Goal: Task Accomplishment & Management: Manage account settings

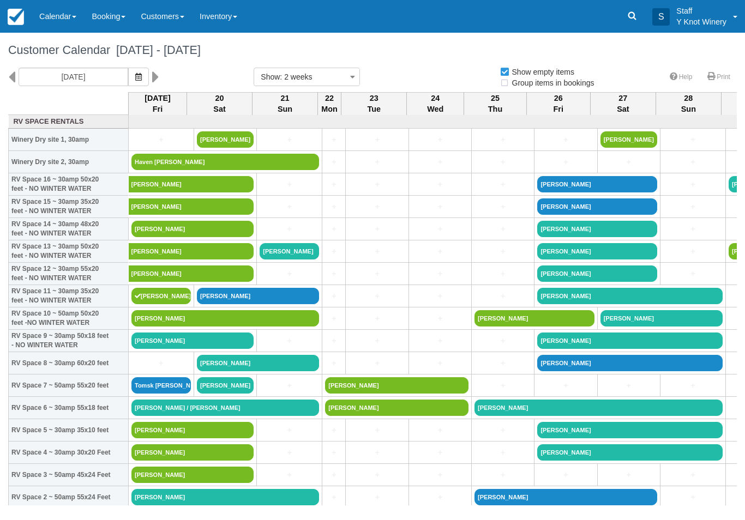
select select
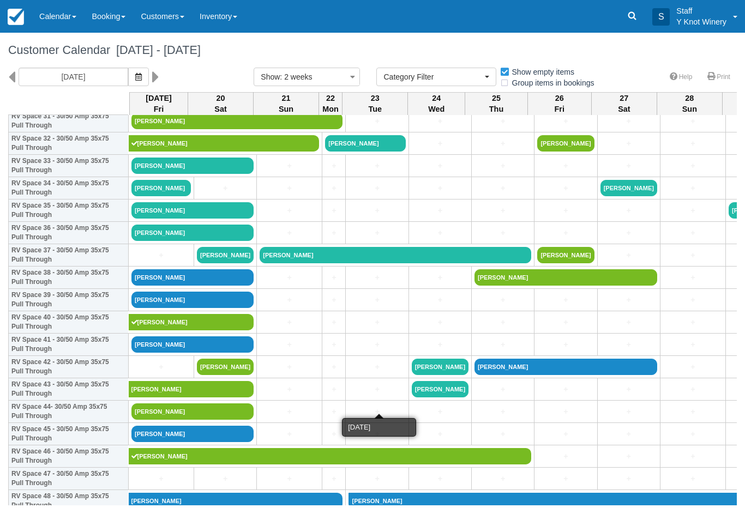
scroll to position [734, 0]
click at [146, 373] on link "+" at bounding box center [160, 367] width 59 height 11
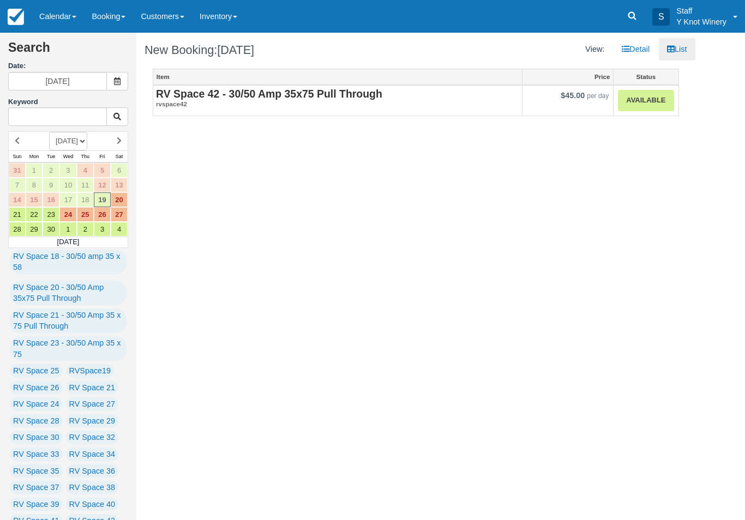
click at [660, 99] on link "Available" at bounding box center [646, 100] width 56 height 21
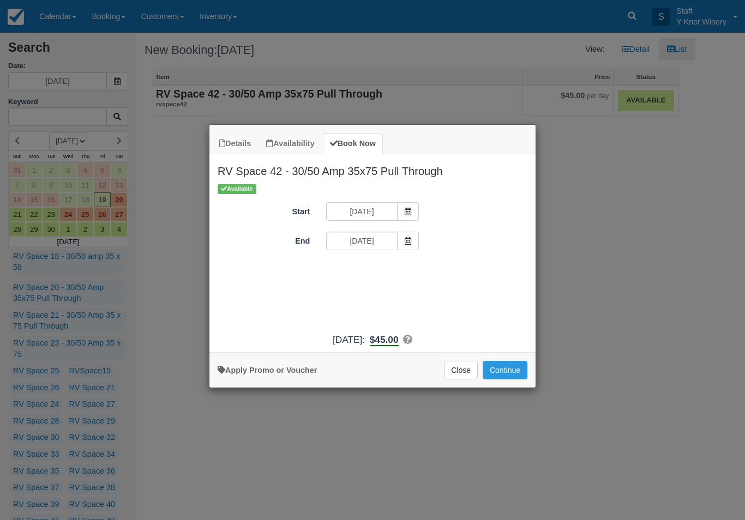
click at [506, 376] on button "Continue" at bounding box center [505, 370] width 45 height 19
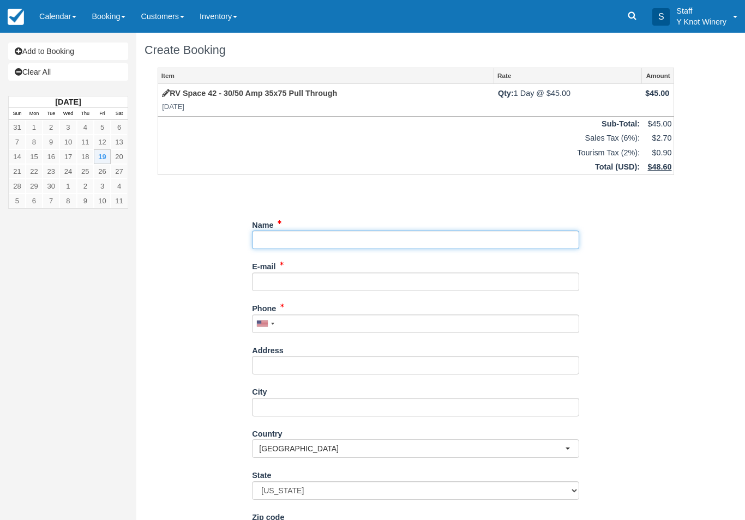
click at [302, 234] on input "Name" at bounding box center [415, 240] width 327 height 19
type input "[PERSON_NAME]"
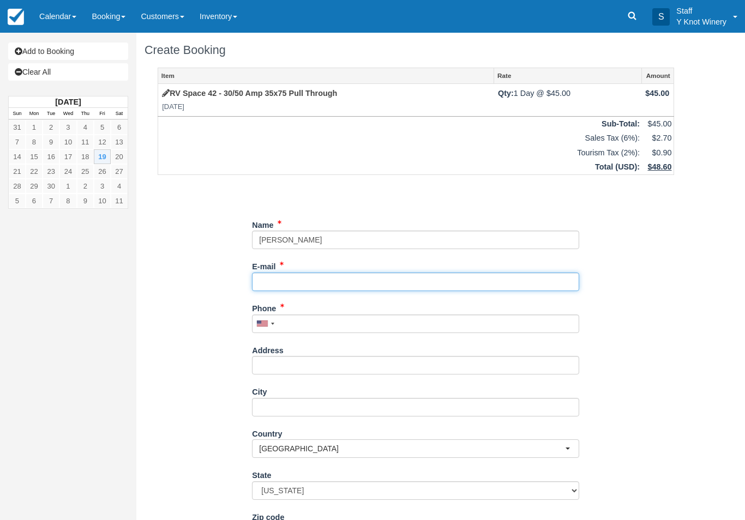
click at [282, 277] on input "E-mail" at bounding box center [415, 282] width 327 height 19
type input "triasms@aol.com"
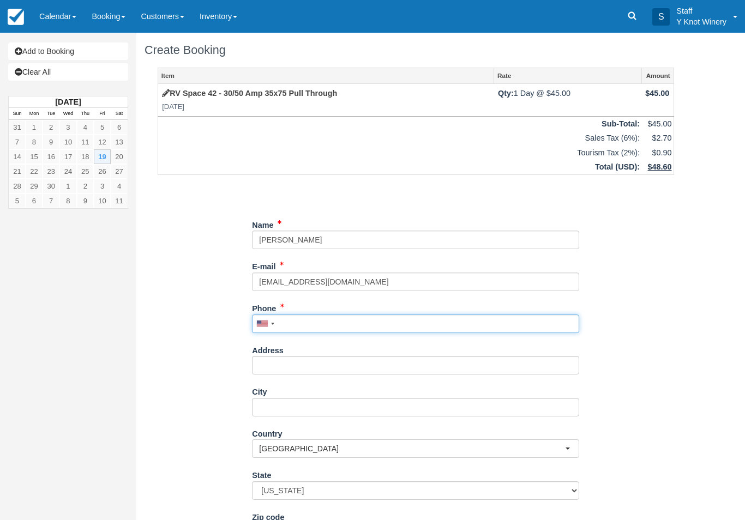
click at [294, 322] on input "Phone" at bounding box center [415, 324] width 327 height 19
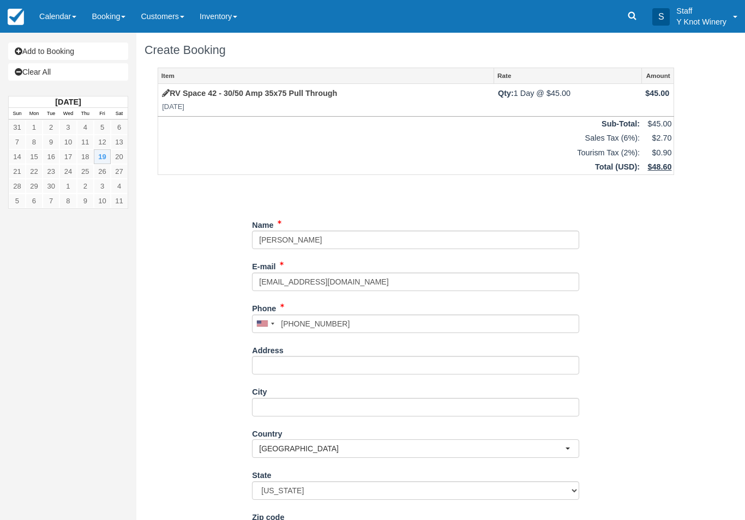
type input "+15097248213"
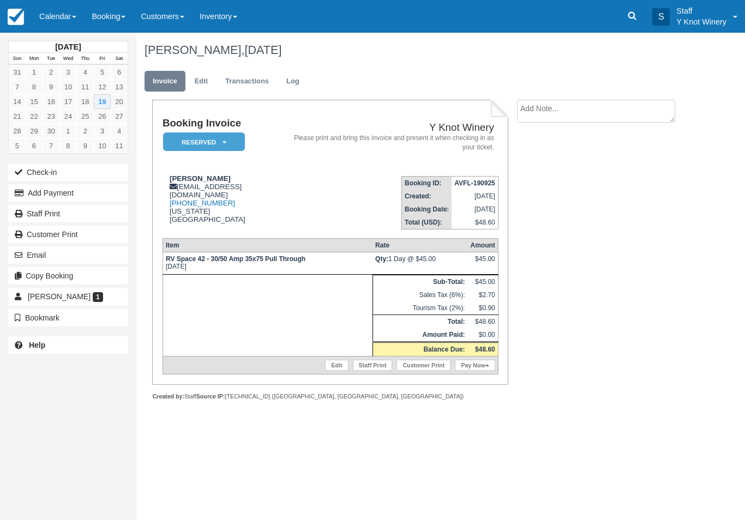
click at [65, 17] on link "Calendar" at bounding box center [58, 16] width 52 height 33
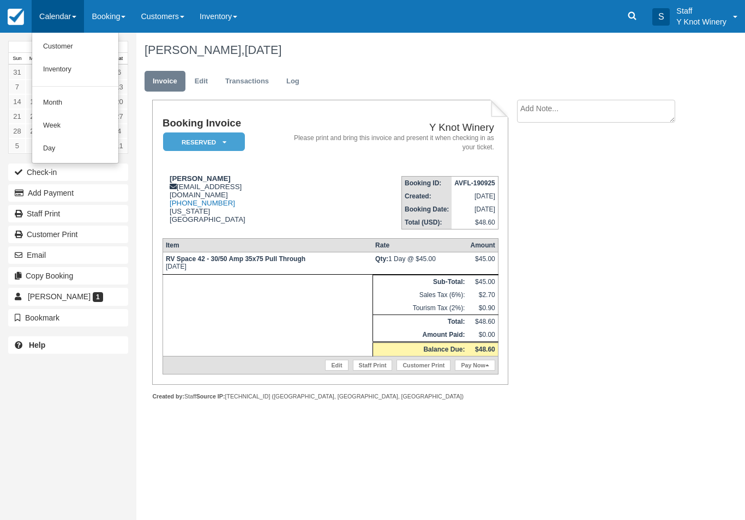
click at [49, 45] on link "Customer" at bounding box center [75, 46] width 86 height 23
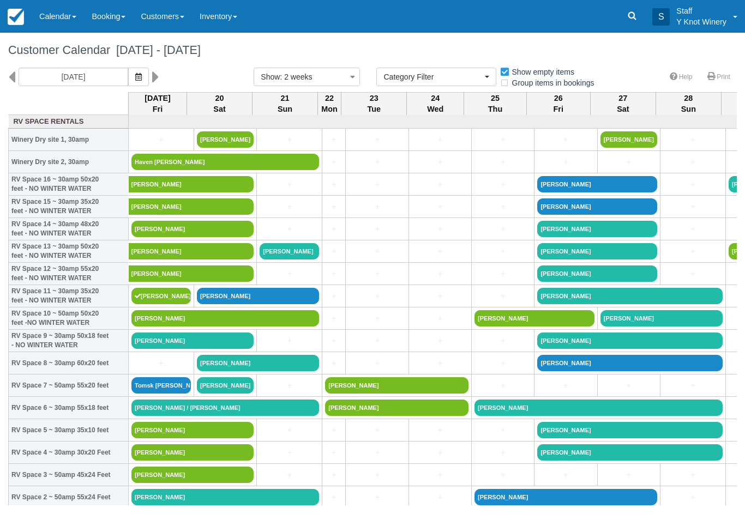
select select
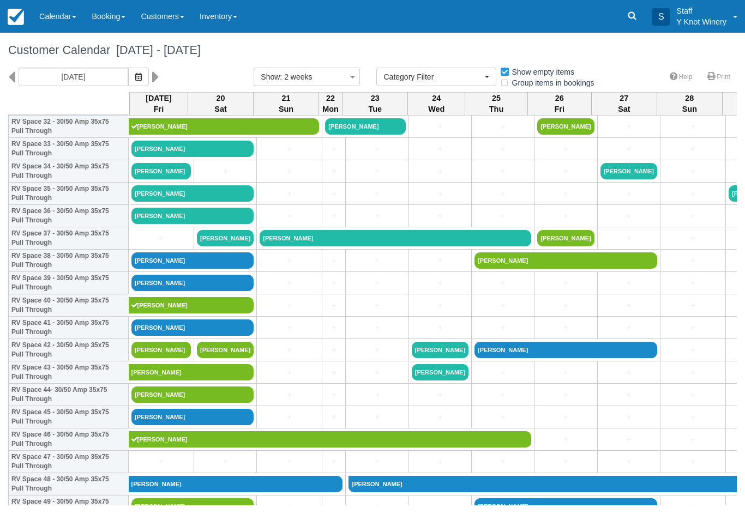
scroll to position [751, 0]
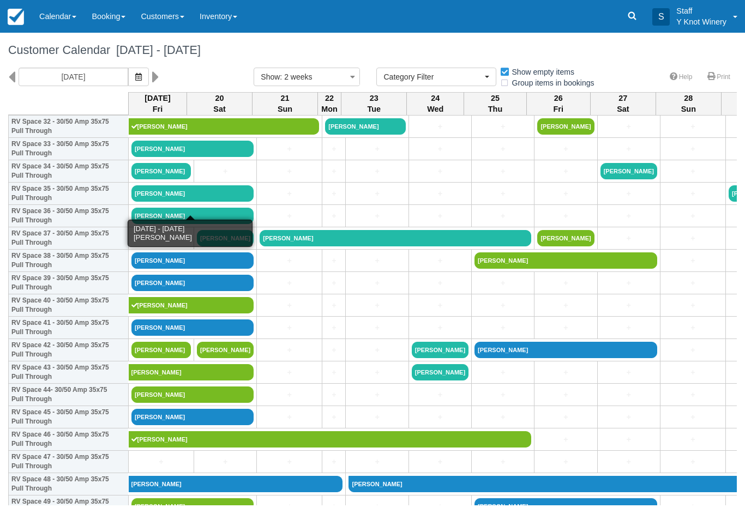
click at [165, 202] on link "Niki oberle" at bounding box center [192, 193] width 122 height 16
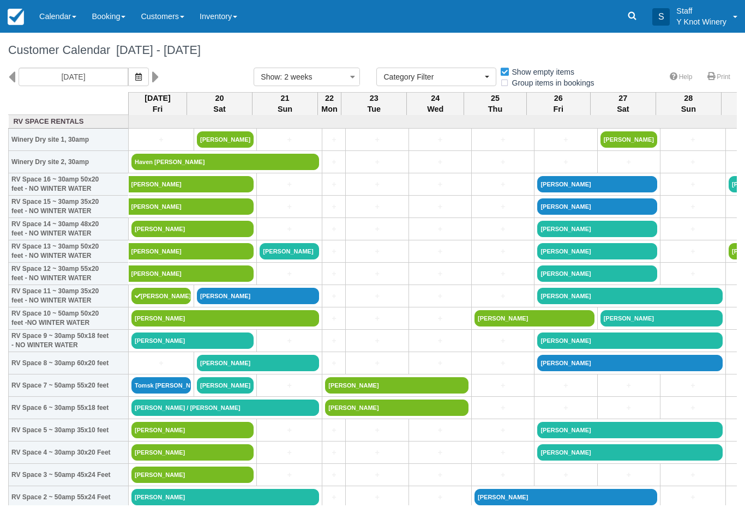
select select
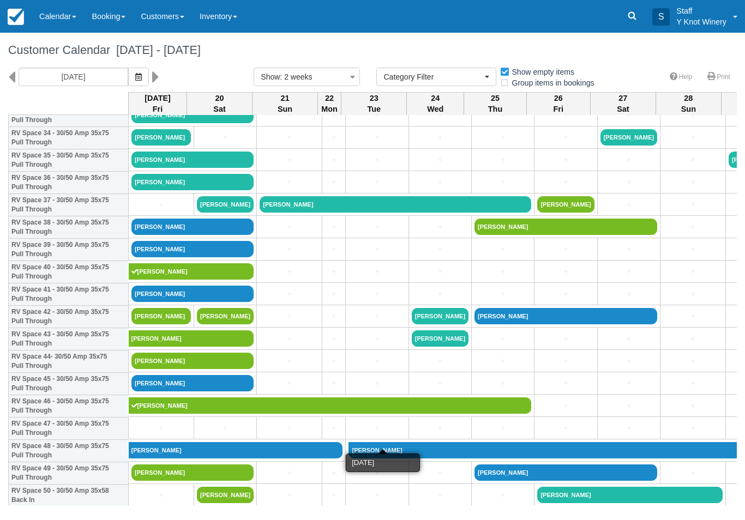
scroll to position [785, 0]
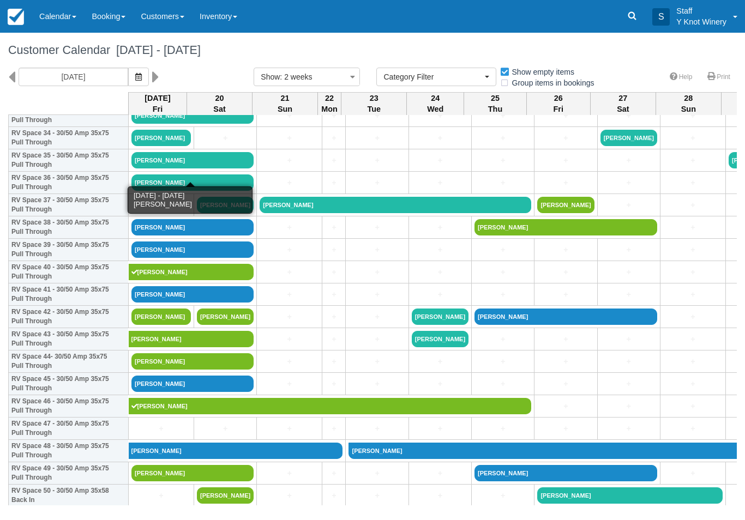
click at [201, 169] on link "[PERSON_NAME]" at bounding box center [192, 160] width 122 height 16
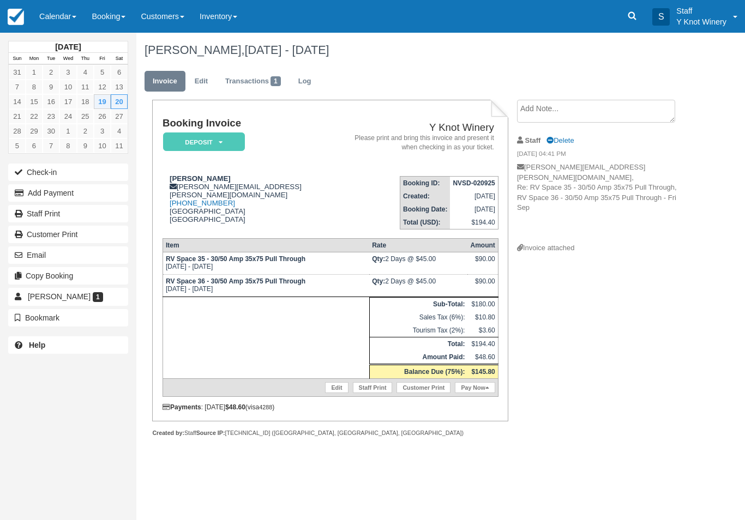
click at [96, 201] on button "Add Payment" at bounding box center [68, 192] width 120 height 17
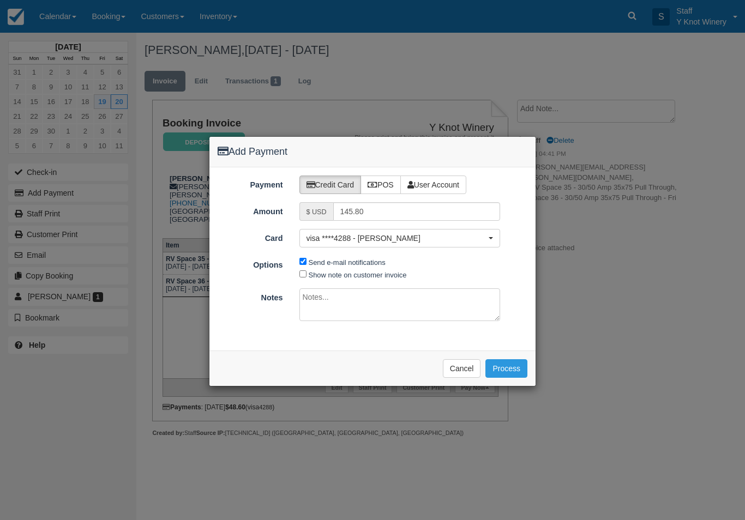
click at [390, 179] on label "POS" at bounding box center [381, 185] width 40 height 19
radio input "true"
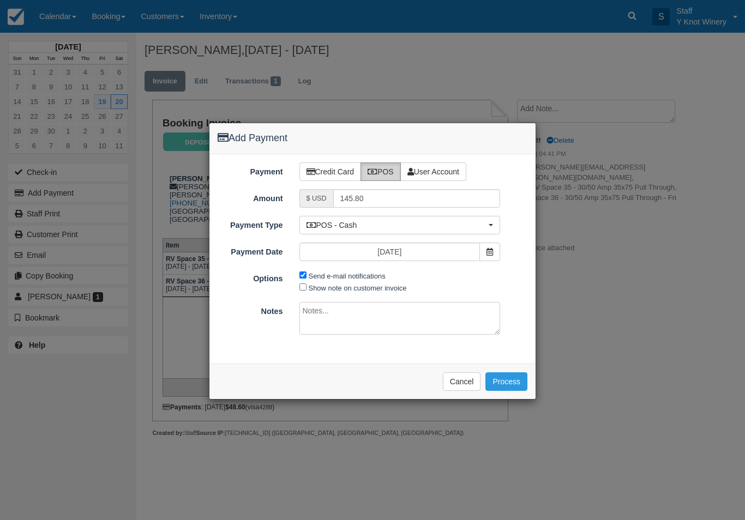
click at [524, 377] on button "Process" at bounding box center [507, 382] width 42 height 19
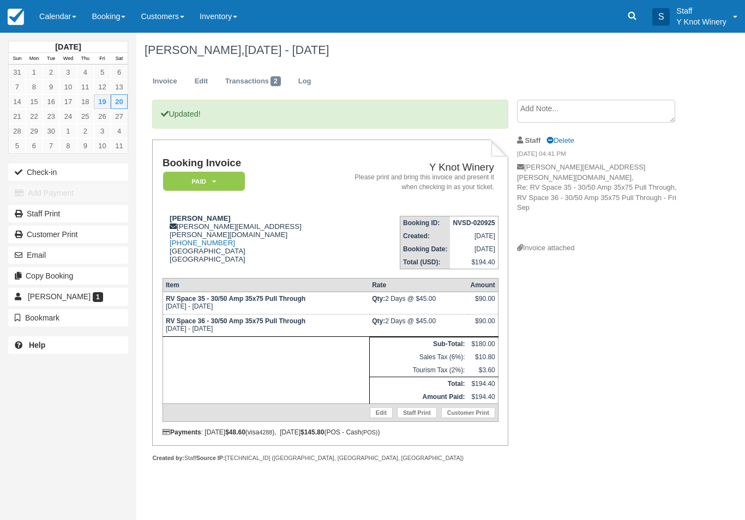
click at [61, 25] on link "Calendar" at bounding box center [58, 16] width 52 height 33
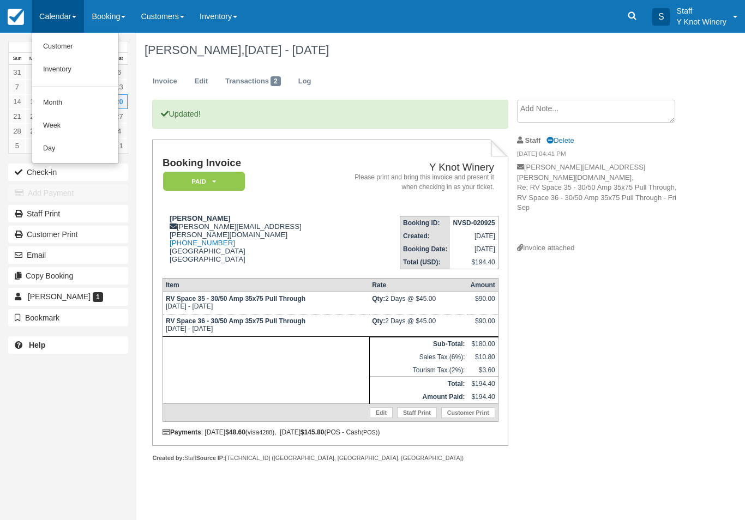
click at [79, 51] on link "Customer" at bounding box center [75, 46] width 86 height 23
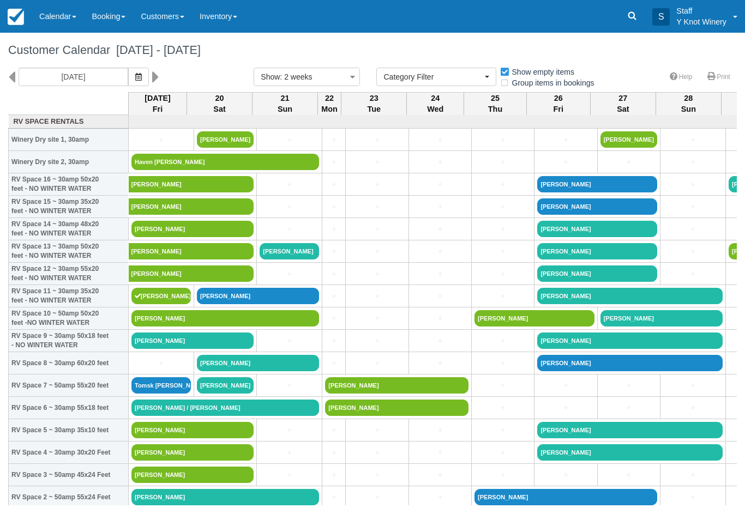
select select
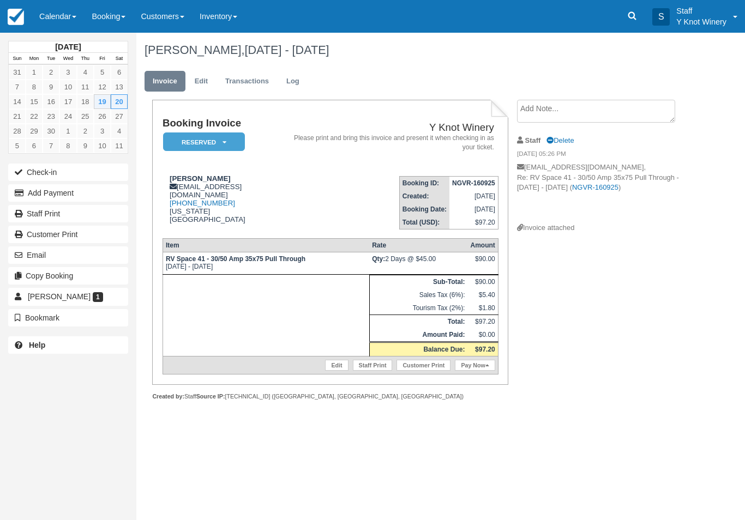
click at [118, 195] on button "Add Payment" at bounding box center [68, 192] width 120 height 17
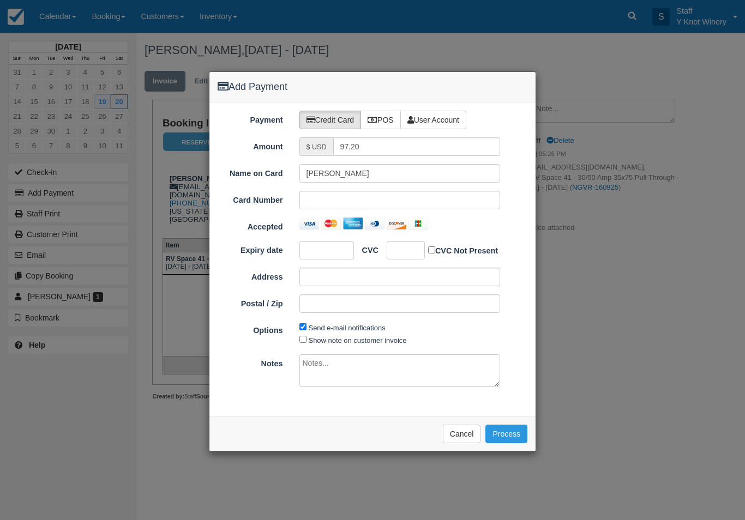
click at [387, 119] on label "POS" at bounding box center [381, 120] width 40 height 19
radio input "true"
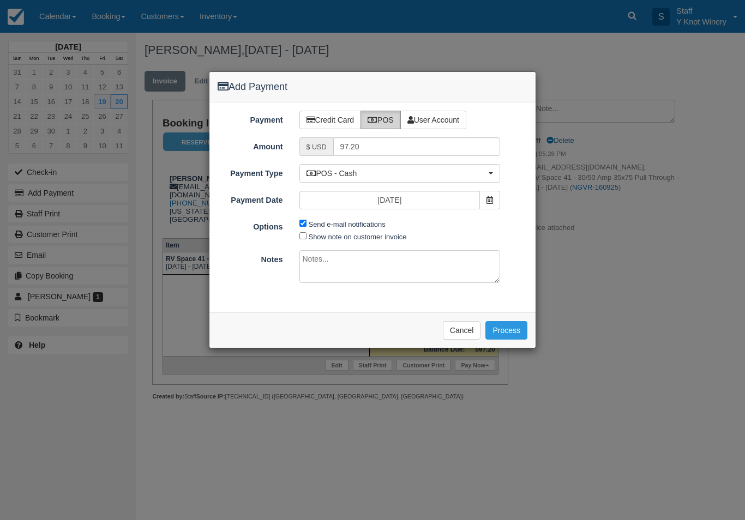
click at [519, 321] on button "Process" at bounding box center [507, 330] width 42 height 19
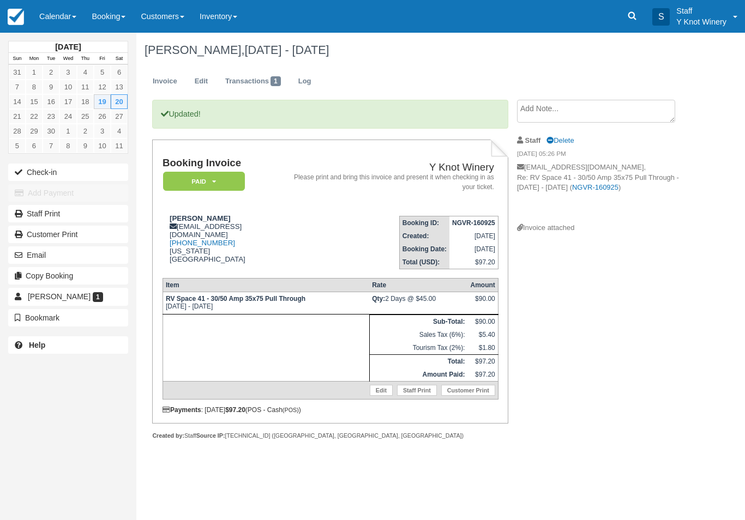
click at [61, 21] on link "Calendar" at bounding box center [58, 16] width 52 height 33
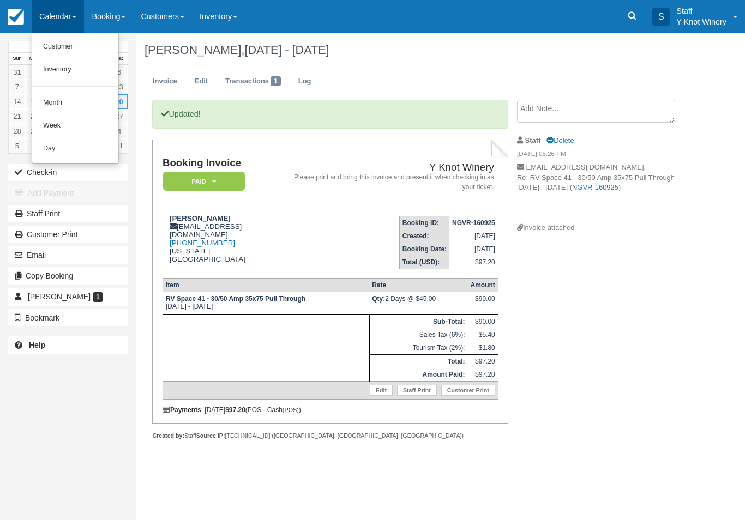
click at [86, 53] on link "Customer" at bounding box center [75, 46] width 86 height 23
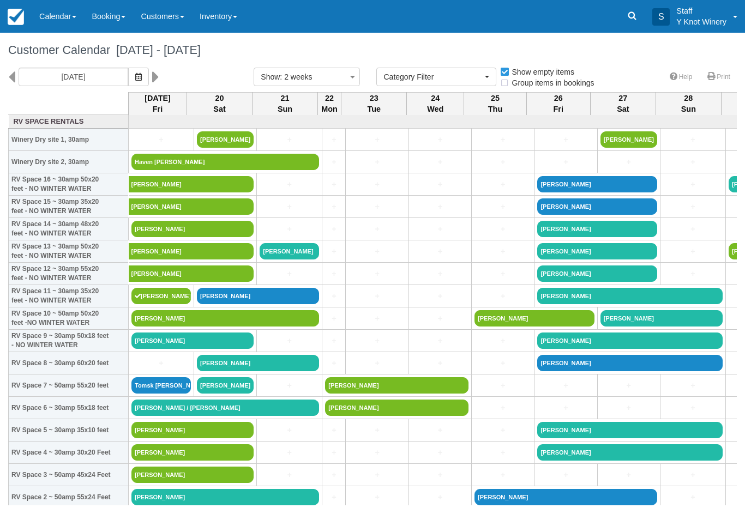
select select
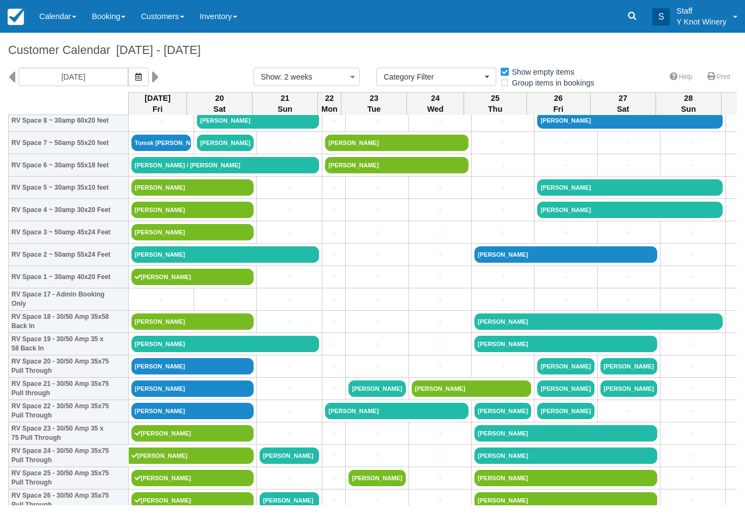
scroll to position [242, 0]
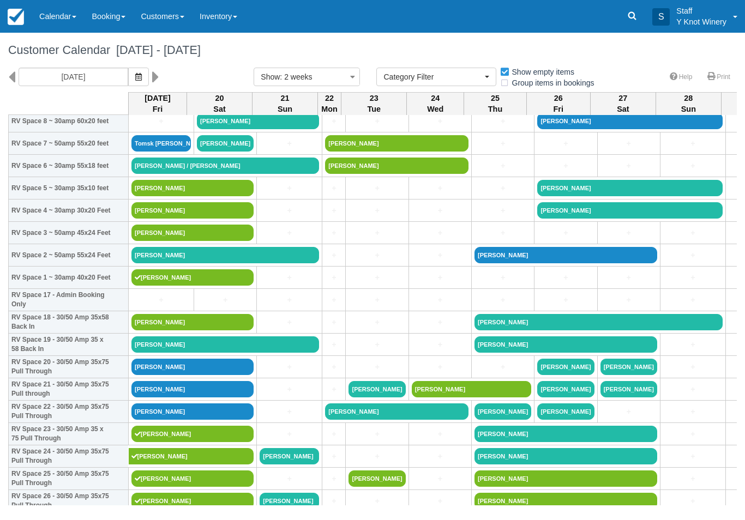
click at [258, 264] on link "[PERSON_NAME]" at bounding box center [225, 255] width 188 height 16
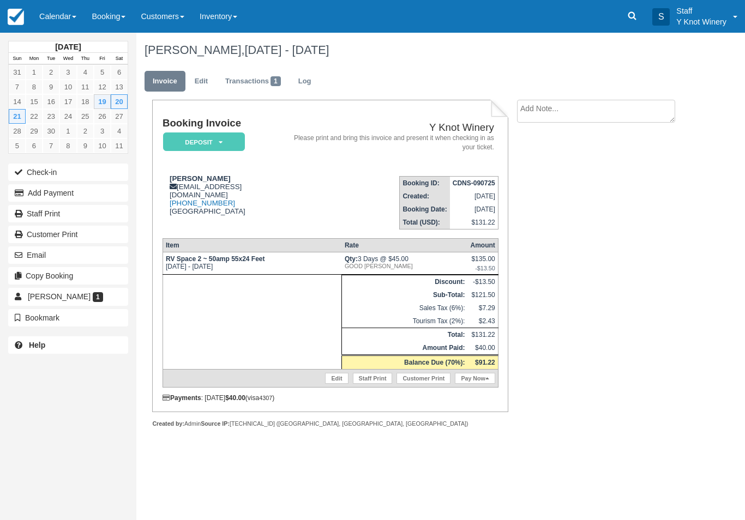
click at [69, 292] on span "[PERSON_NAME]" at bounding box center [59, 296] width 63 height 9
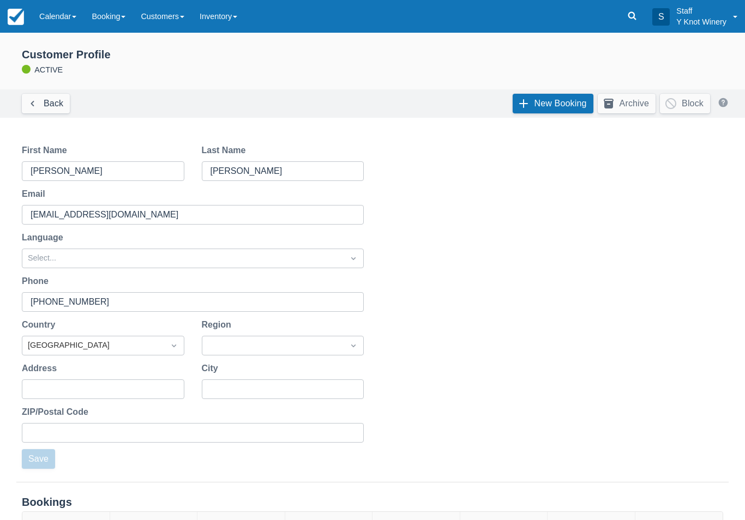
click at [67, 14] on link "Calendar" at bounding box center [58, 16] width 52 height 33
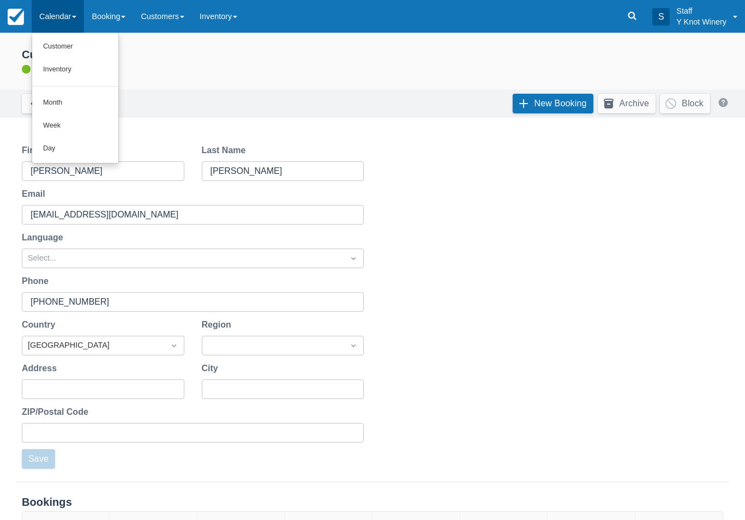
click at [52, 41] on link "Customer" at bounding box center [75, 46] width 86 height 23
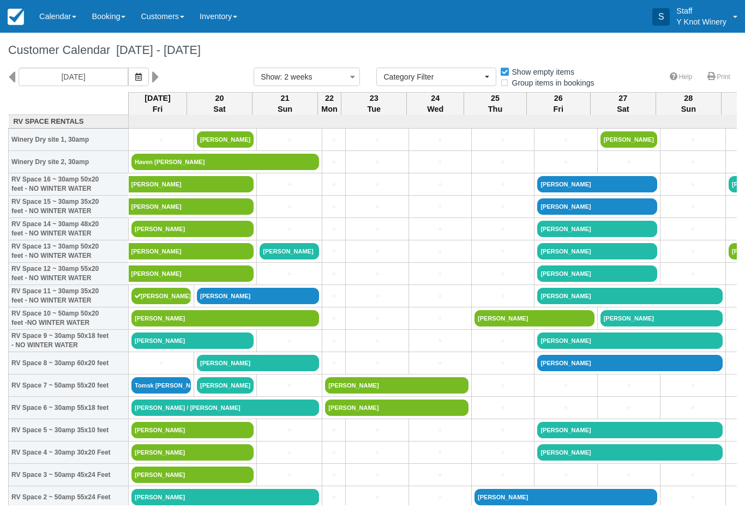
select select
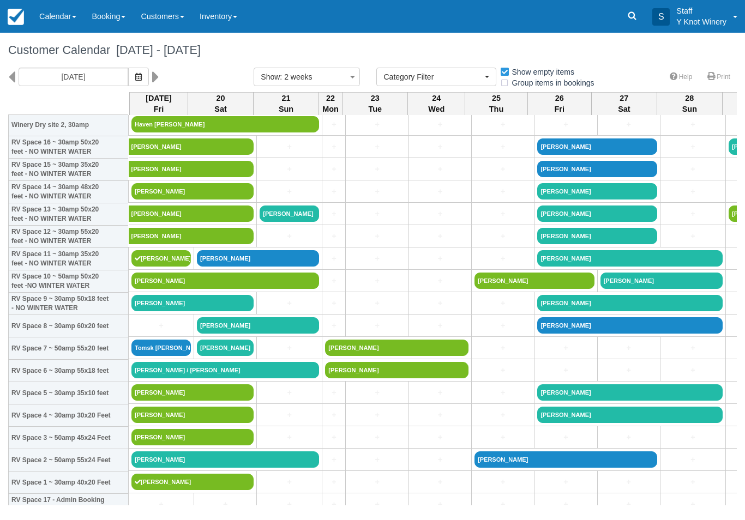
scroll to position [38, 0]
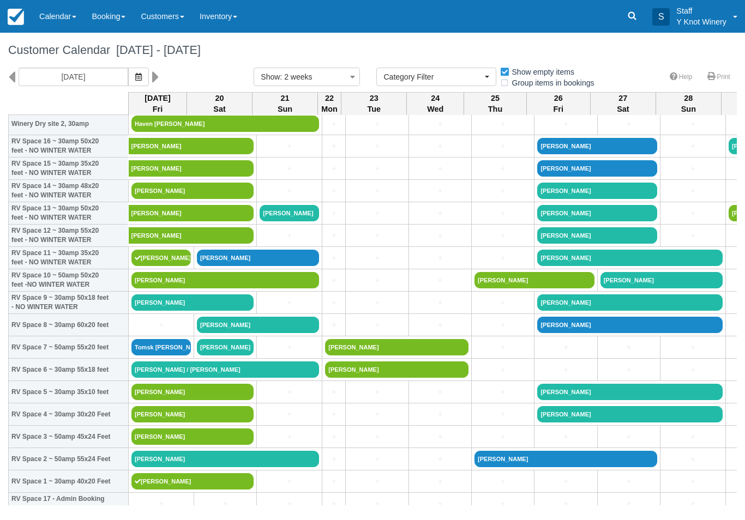
click at [204, 468] on link "[PERSON_NAME]" at bounding box center [225, 459] width 188 height 16
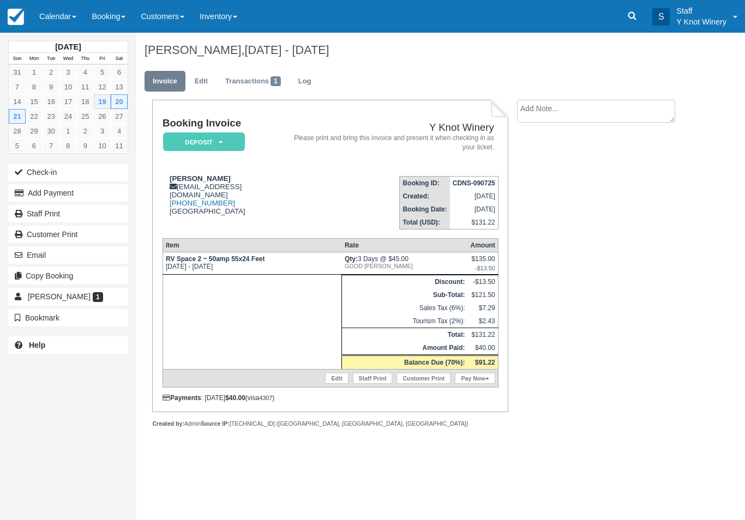
click at [85, 198] on button "Add Payment" at bounding box center [68, 192] width 120 height 17
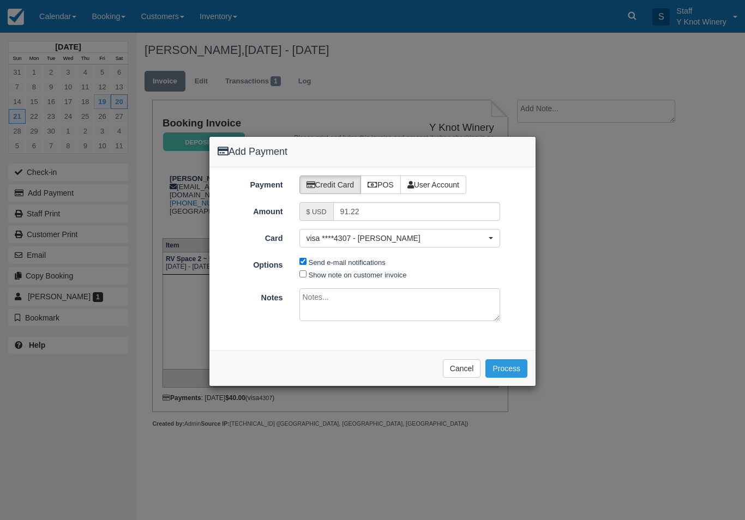
click at [466, 369] on button "Cancel" at bounding box center [462, 369] width 38 height 19
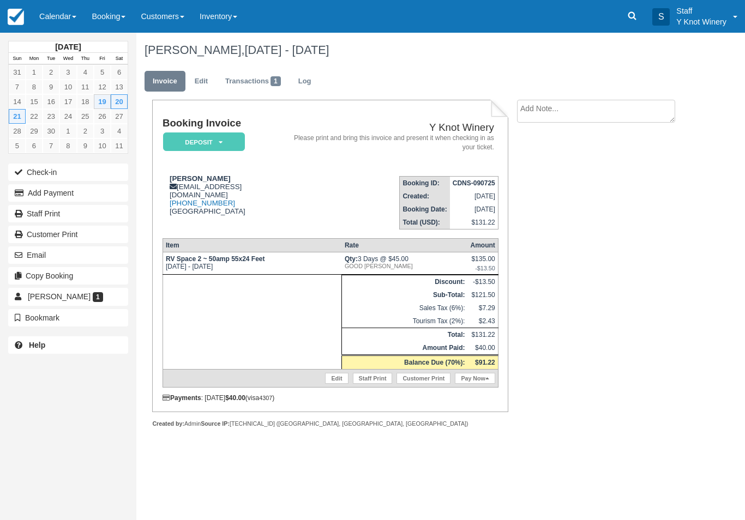
click at [58, 21] on link "Calendar" at bounding box center [58, 16] width 52 height 33
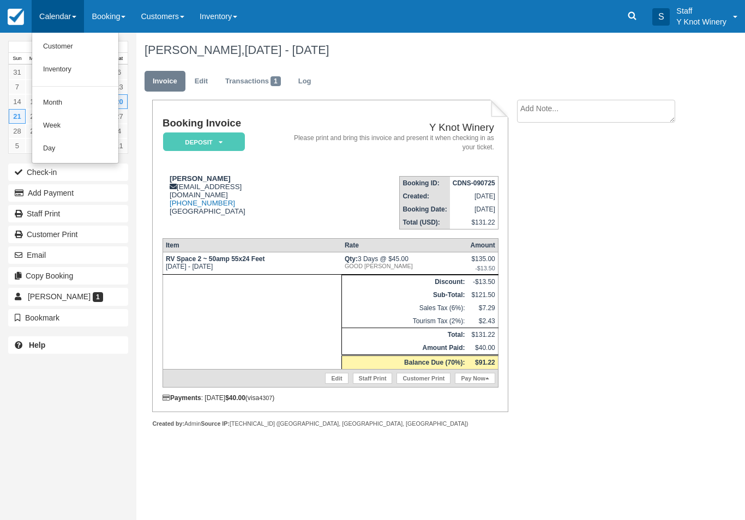
click at [56, 43] on link "Customer" at bounding box center [75, 46] width 86 height 23
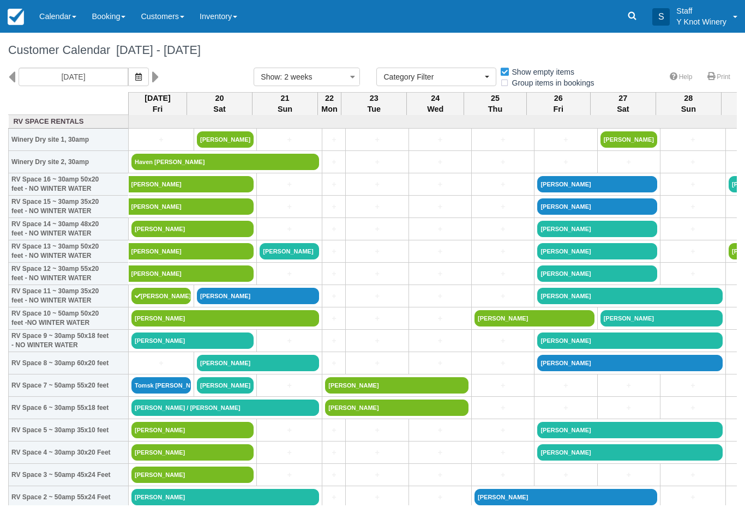
select select
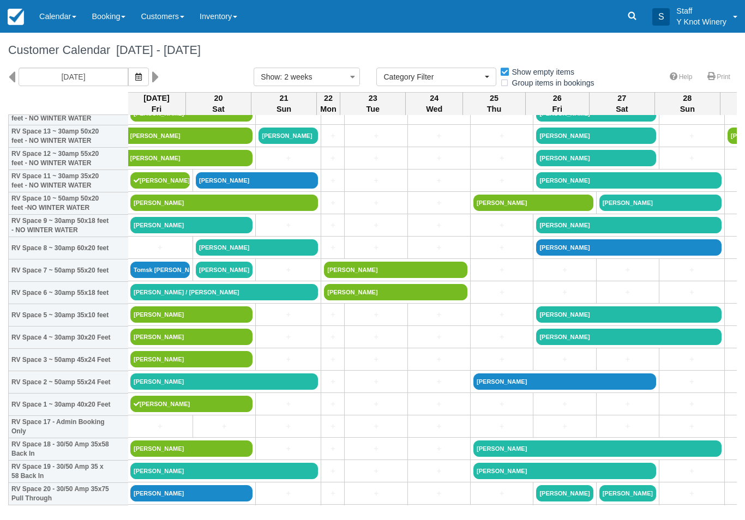
scroll to position [115, 1]
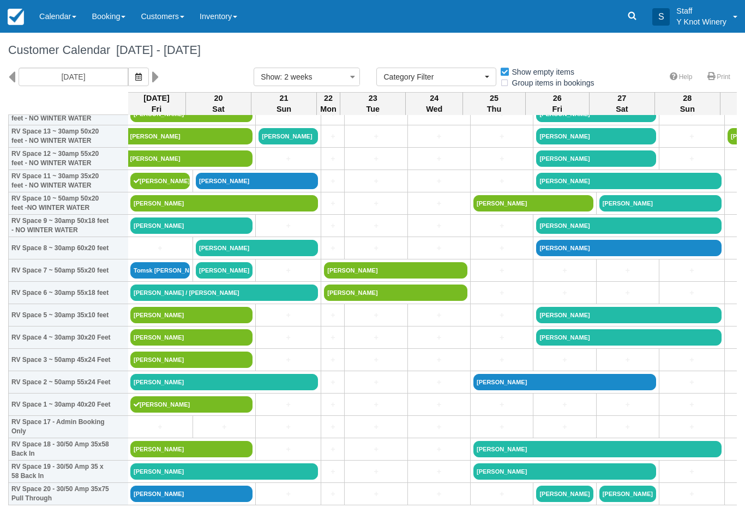
click at [258, 391] on link "[PERSON_NAME]" at bounding box center [224, 382] width 188 height 16
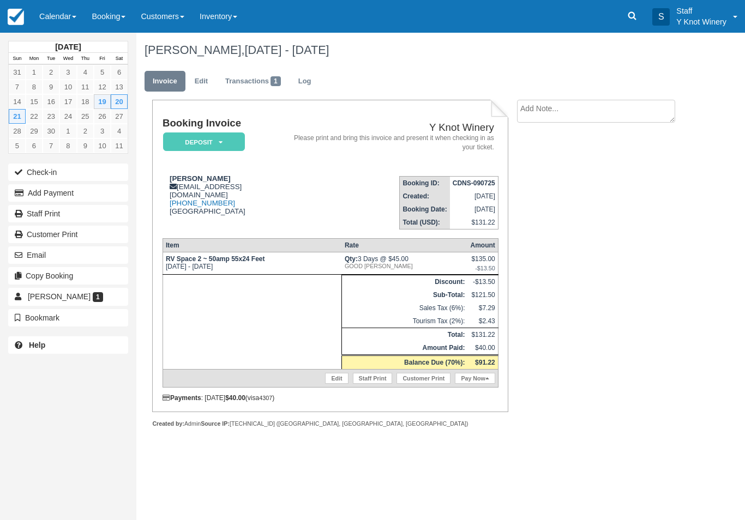
click at [258, 81] on link "Transactions 1" at bounding box center [253, 81] width 72 height 21
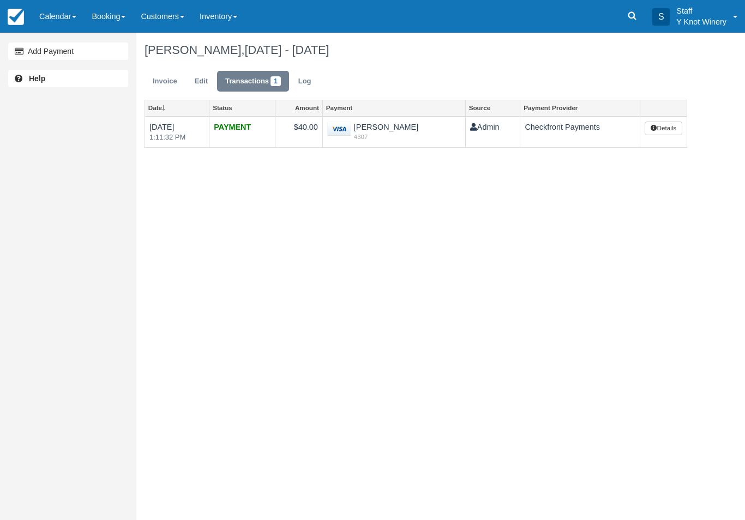
click at [165, 81] on link "Invoice" at bounding box center [165, 81] width 41 height 21
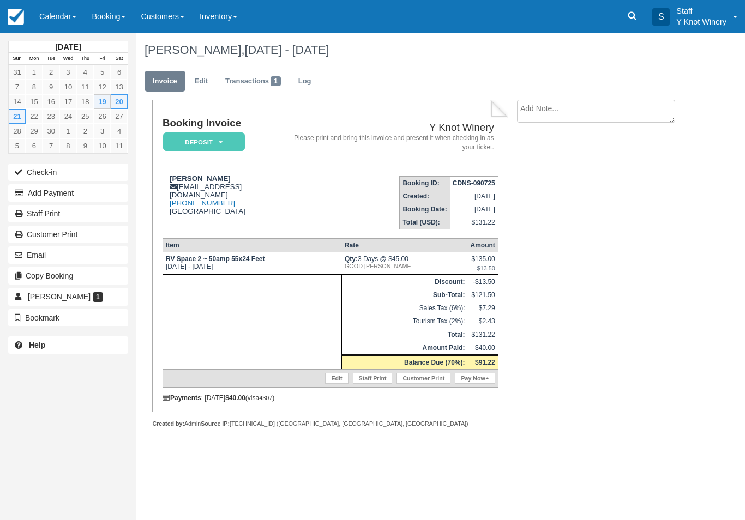
click at [56, 21] on link "Calendar" at bounding box center [58, 16] width 52 height 33
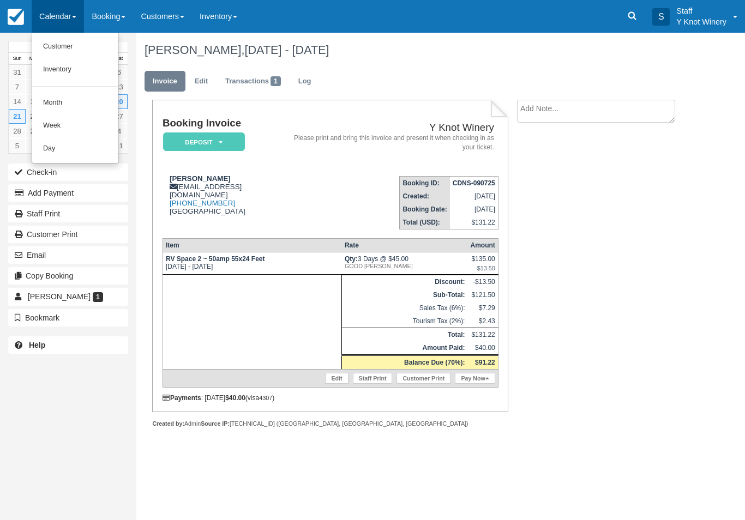
click at [57, 43] on link "Customer" at bounding box center [75, 46] width 86 height 23
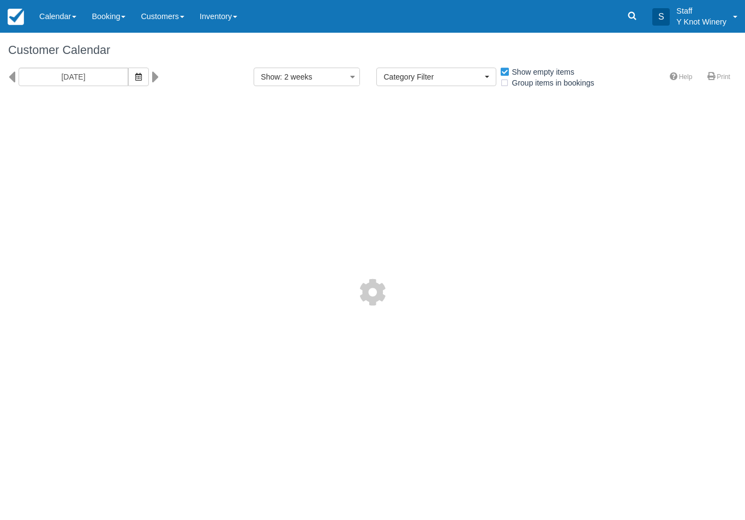
select select
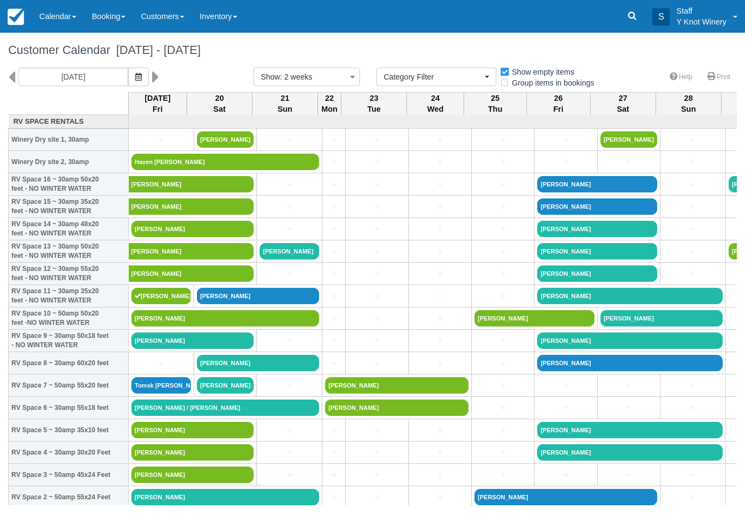
click at [194, 416] on link "[PERSON_NAME] / [PERSON_NAME]" at bounding box center [225, 408] width 188 height 16
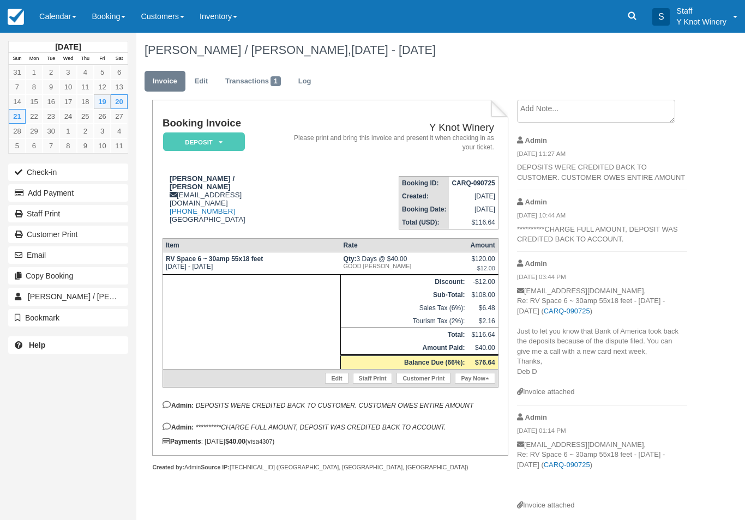
click at [57, 21] on link "Calendar" at bounding box center [58, 16] width 52 height 33
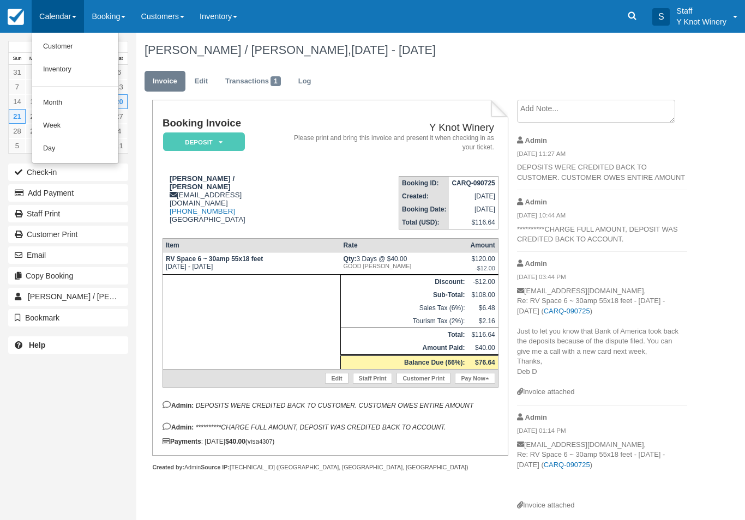
click at [57, 48] on link "Customer" at bounding box center [75, 46] width 86 height 23
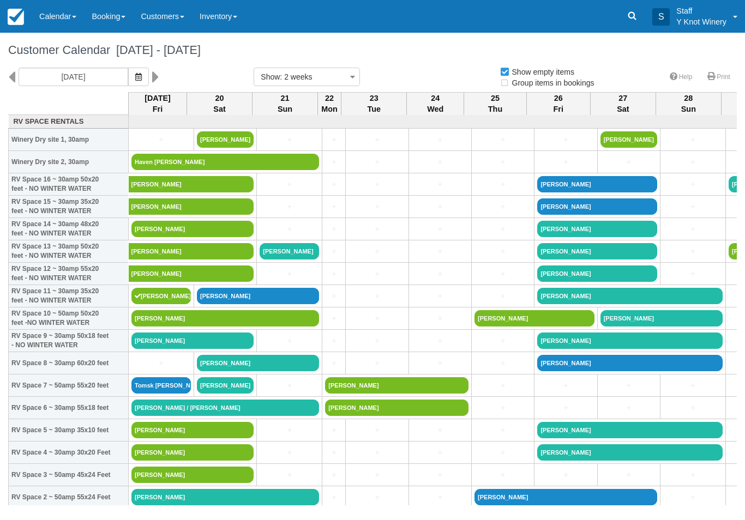
select select
click at [198, 502] on link "[PERSON_NAME]" at bounding box center [225, 497] width 188 height 16
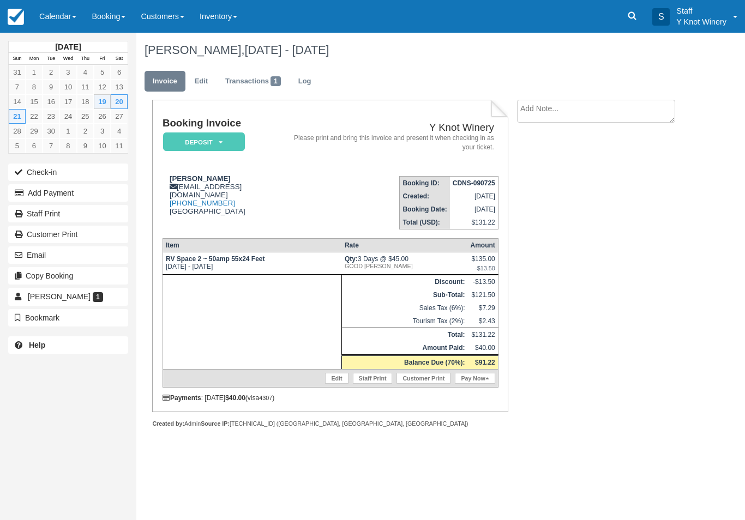
click at [40, 171] on button "Check-in" at bounding box center [68, 172] width 120 height 17
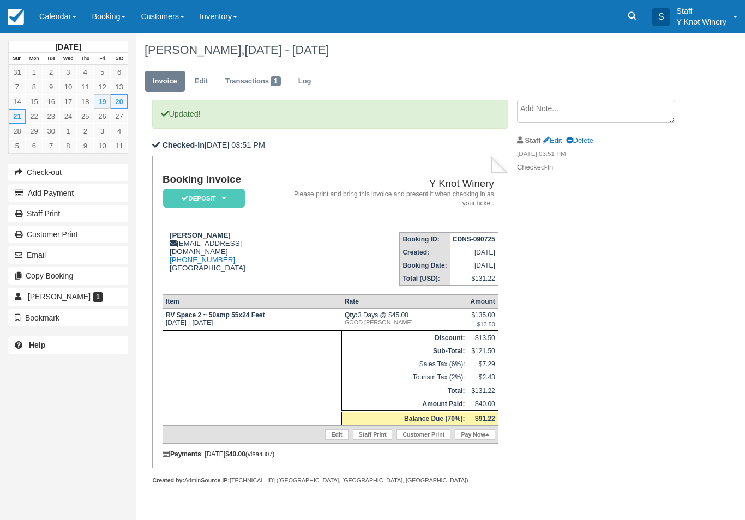
click at [471, 440] on link "Pay Now" at bounding box center [475, 434] width 40 height 11
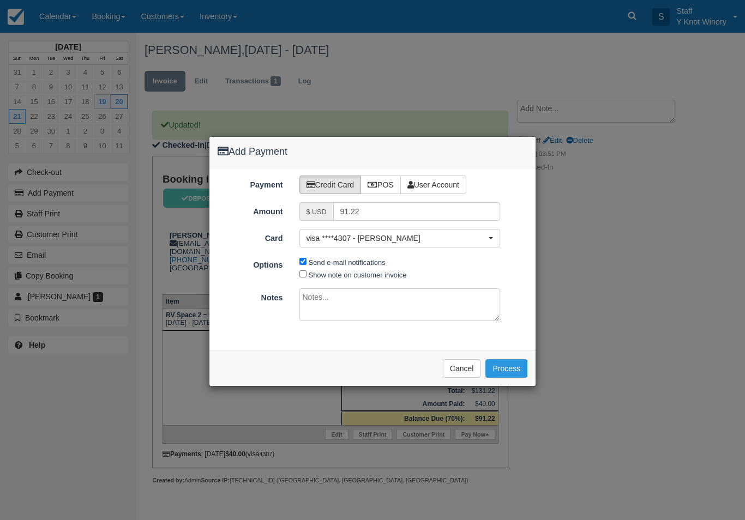
click at [358, 234] on span "visa ****4307 - Noreen Nunes" at bounding box center [397, 238] width 180 height 11
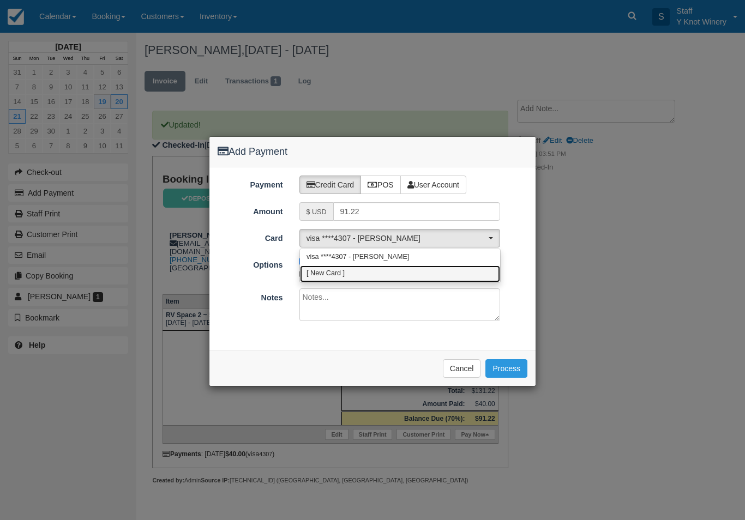
click at [357, 275] on link "[ New Card ]" at bounding box center [400, 274] width 200 height 17
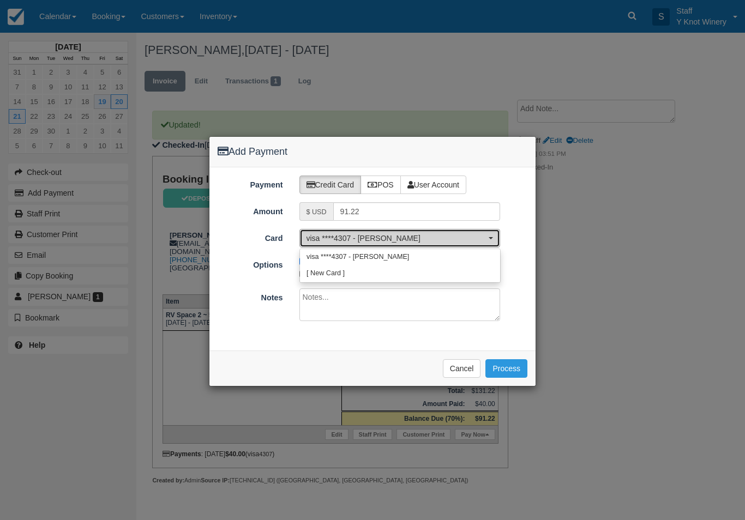
select select "0"
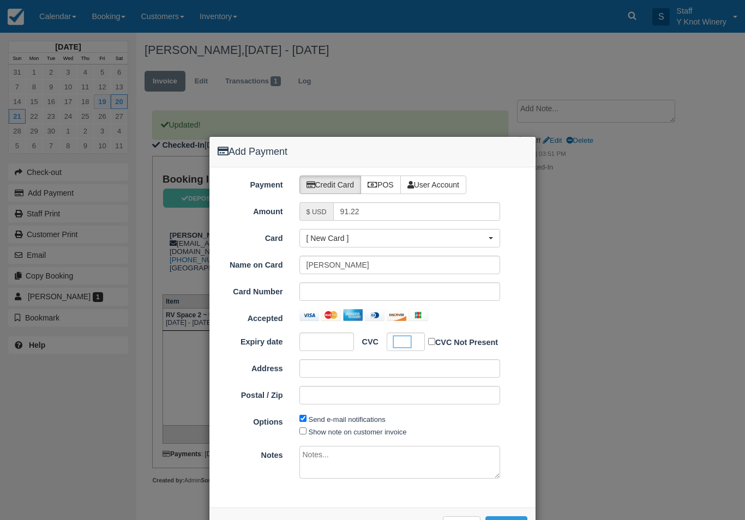
click at [341, 429] on label "Show note on customer invoice" at bounding box center [358, 432] width 98 height 8
click at [307, 429] on input "Show note on customer invoice" at bounding box center [303, 431] width 7 height 7
checkbox input "true"
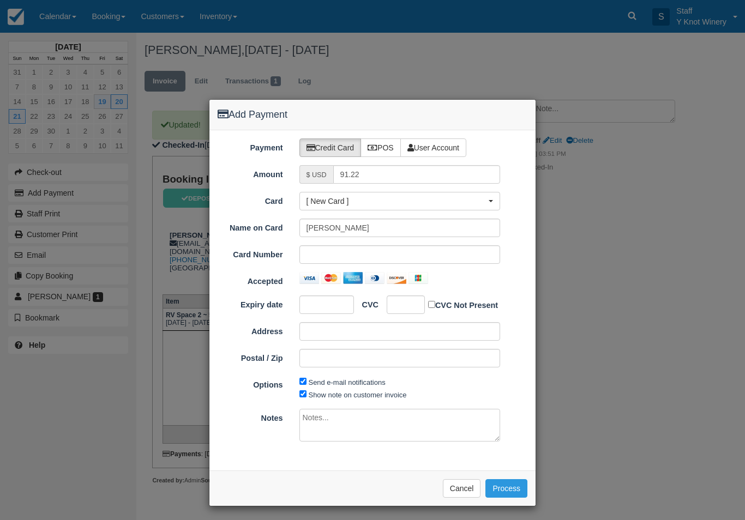
click at [510, 483] on button "Process" at bounding box center [507, 489] width 42 height 19
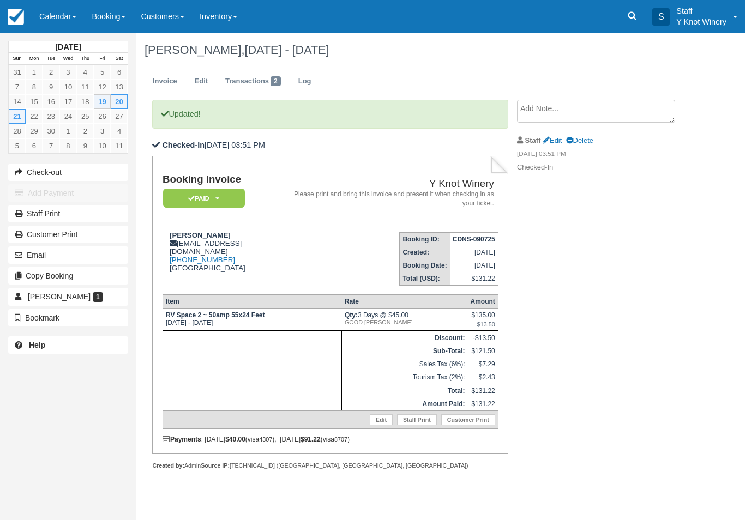
click at [58, 18] on link "Calendar" at bounding box center [58, 16] width 52 height 33
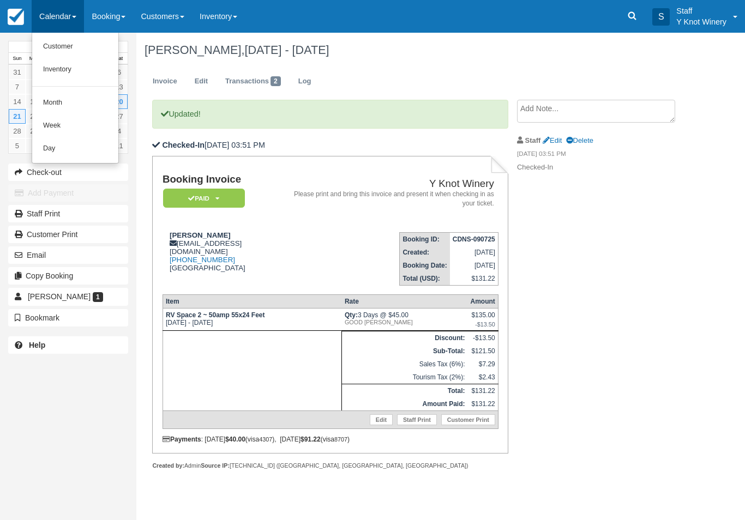
click at [52, 52] on link "Customer" at bounding box center [75, 46] width 86 height 23
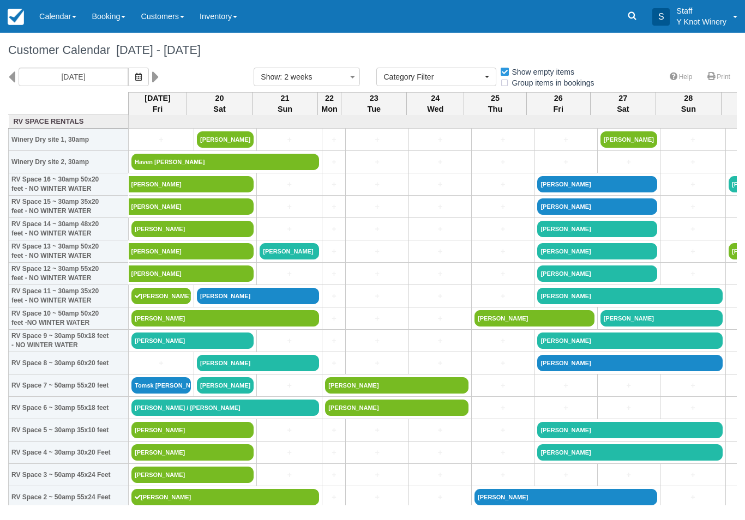
select select
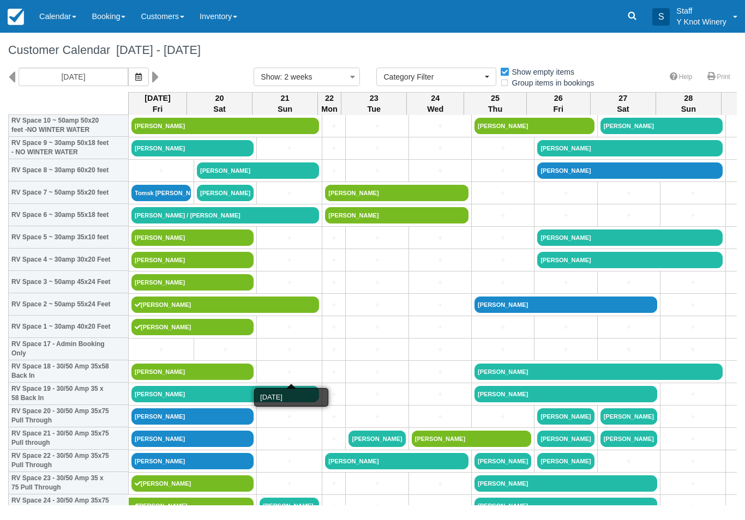
scroll to position [193, 0]
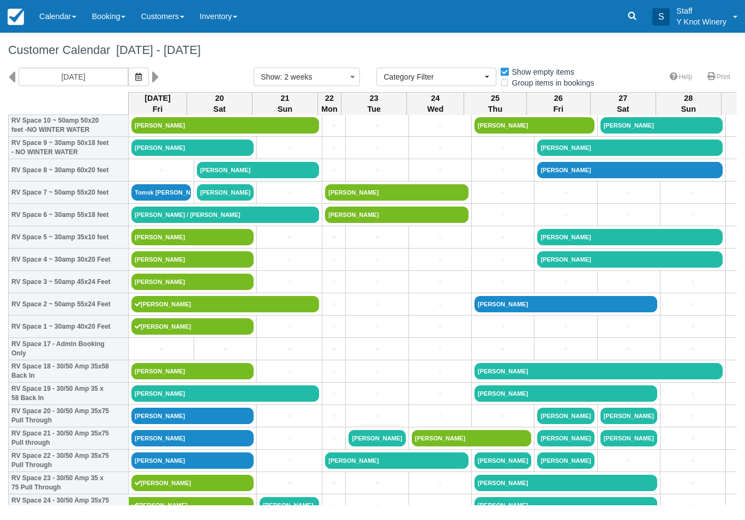
click at [266, 223] on link "[PERSON_NAME] / [PERSON_NAME]" at bounding box center [225, 215] width 188 height 16
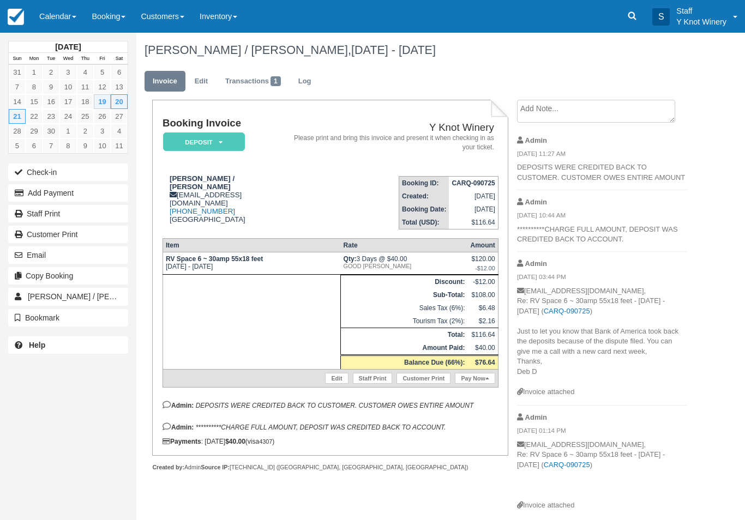
click at [482, 384] on link "Pay Now" at bounding box center [475, 378] width 40 height 11
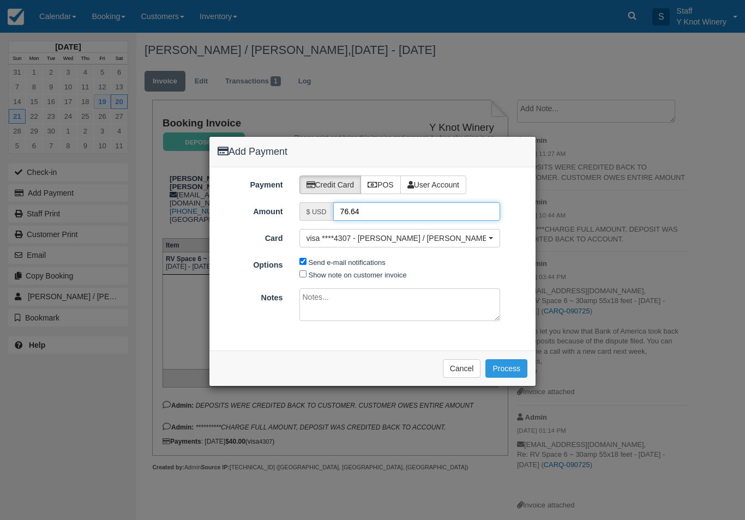
click at [394, 210] on input "76.64" at bounding box center [416, 211] width 167 height 19
type input "7"
type input "116.64"
click at [375, 237] on span "visa ****4307 - [PERSON_NAME] / [PERSON_NAME]" at bounding box center [397, 238] width 180 height 11
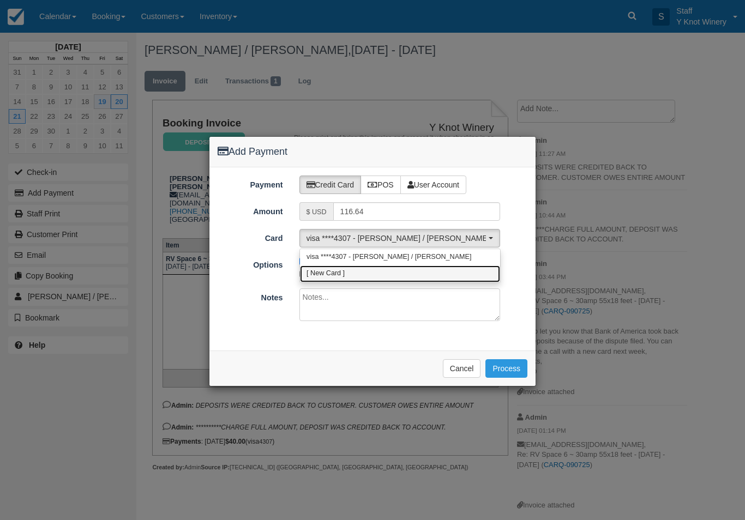
click at [360, 279] on link "[ New Card ]" at bounding box center [400, 274] width 200 height 17
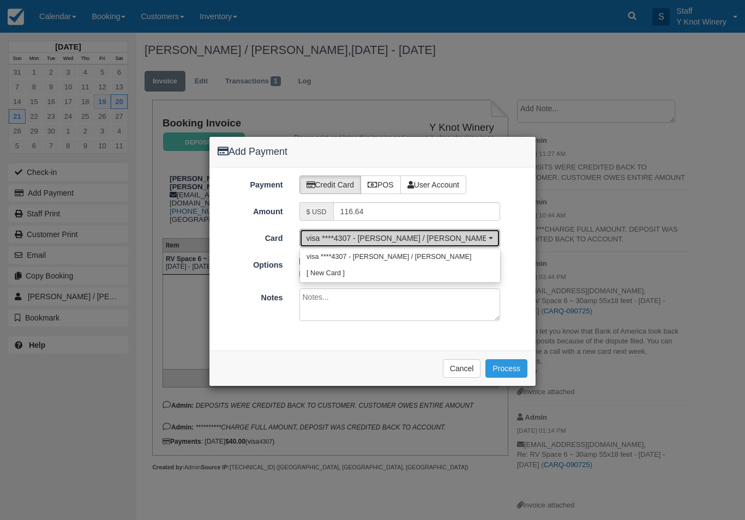
select select "0"
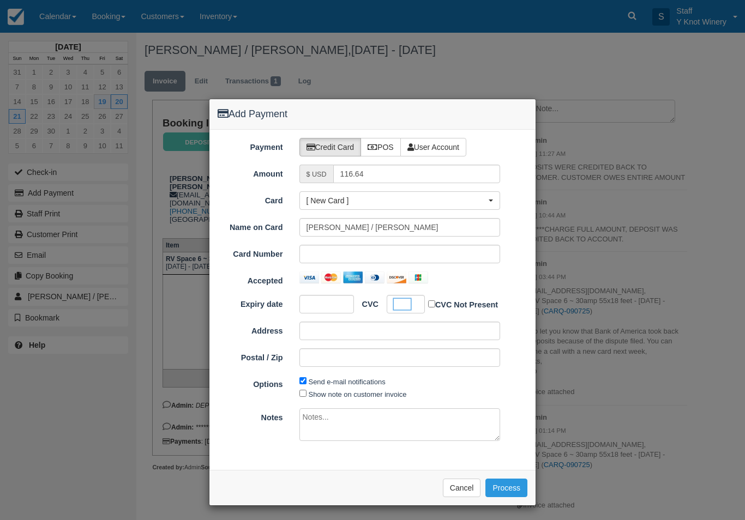
scroll to position [37, 0]
click at [337, 392] on label "Show note on customer invoice" at bounding box center [358, 395] width 98 height 8
click at [307, 392] on input "Show note on customer invoice" at bounding box center [303, 394] width 7 height 7
checkbox input "true"
click at [509, 486] on button "Process" at bounding box center [507, 489] width 42 height 19
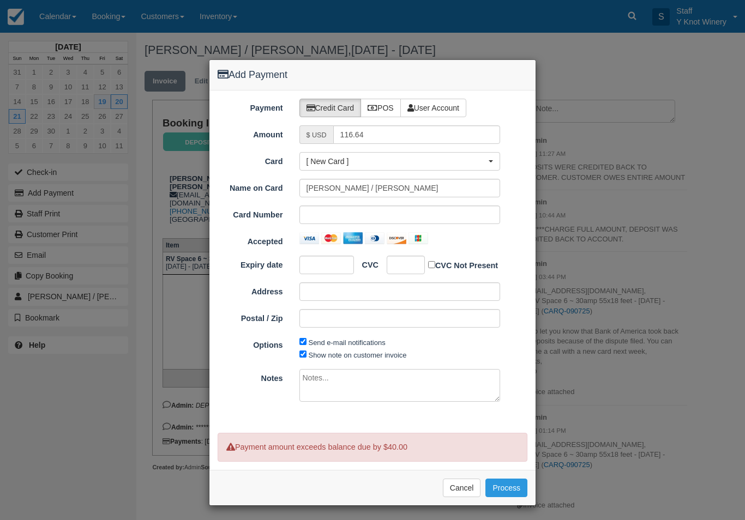
scroll to position [76, 0]
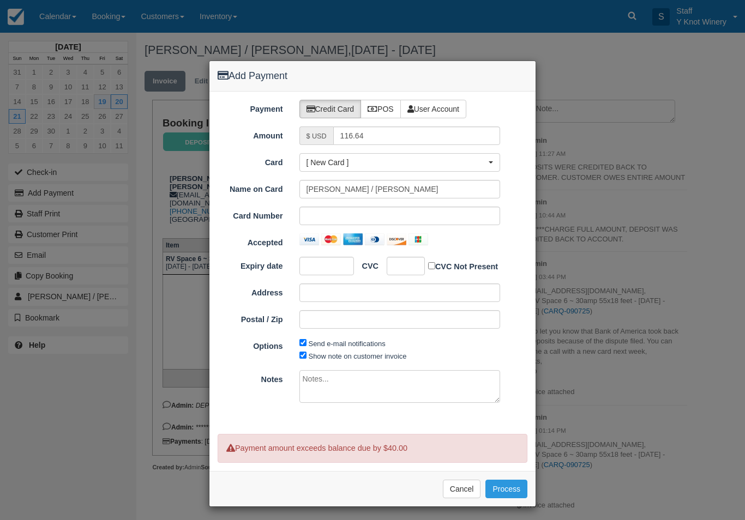
click at [459, 486] on button "Cancel" at bounding box center [462, 489] width 38 height 19
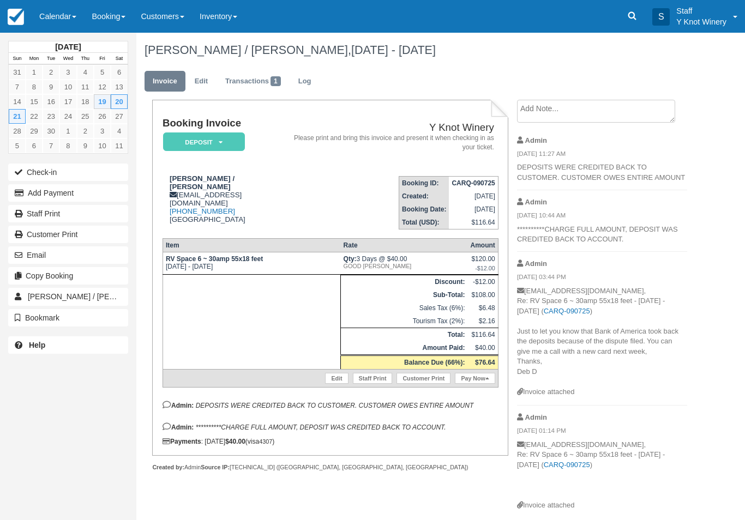
click at [52, 27] on link "Calendar" at bounding box center [58, 16] width 52 height 33
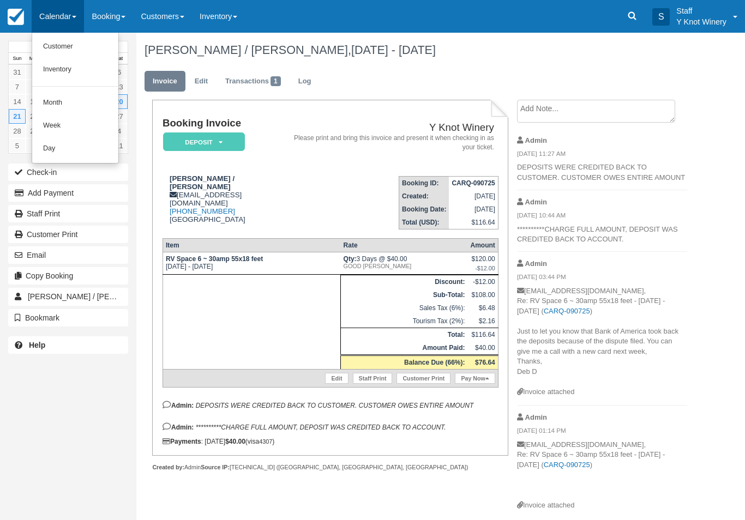
click at [75, 43] on link "Customer" at bounding box center [75, 46] width 86 height 23
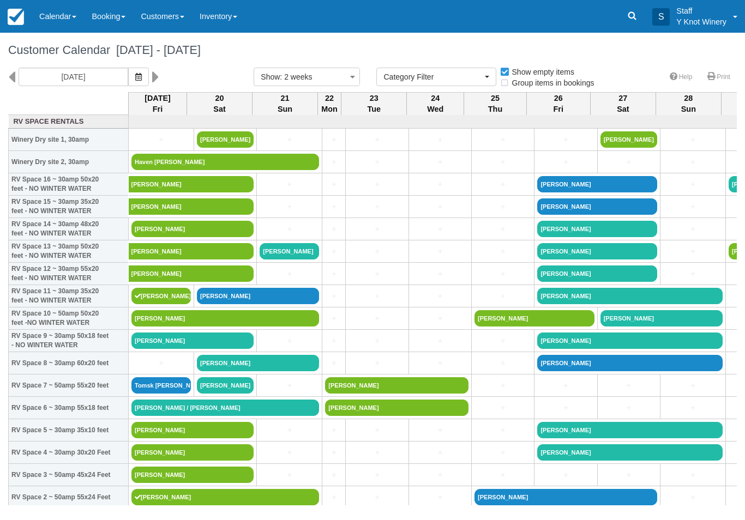
select select
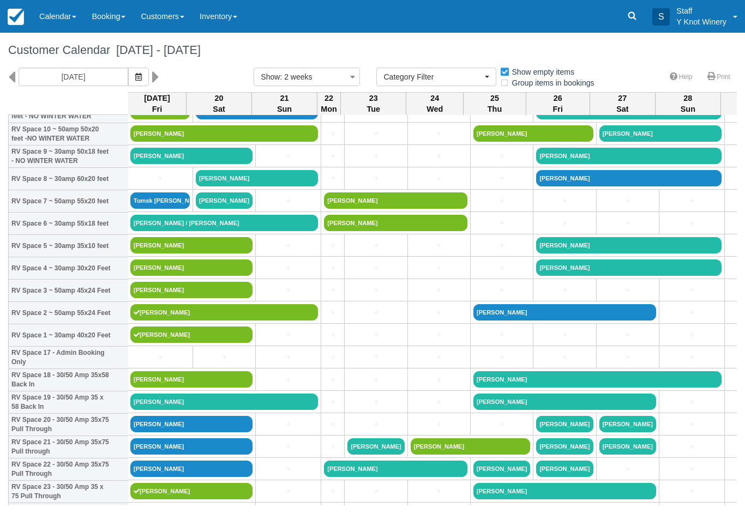
scroll to position [186, 1]
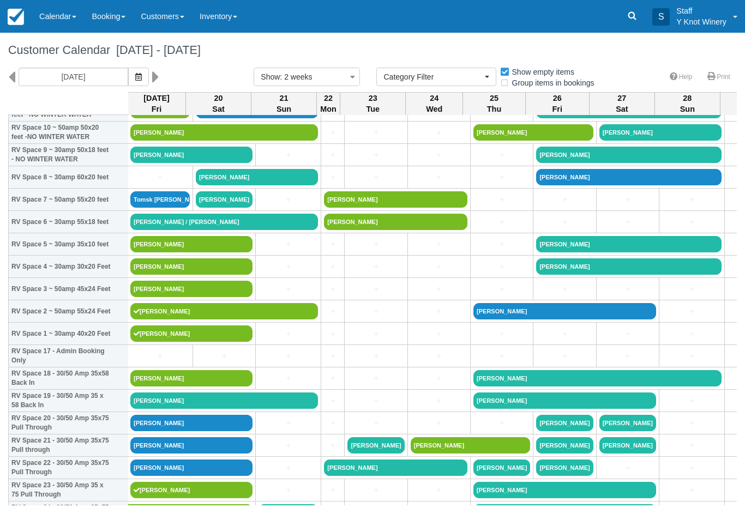
click at [217, 362] on link "+" at bounding box center [224, 356] width 57 height 11
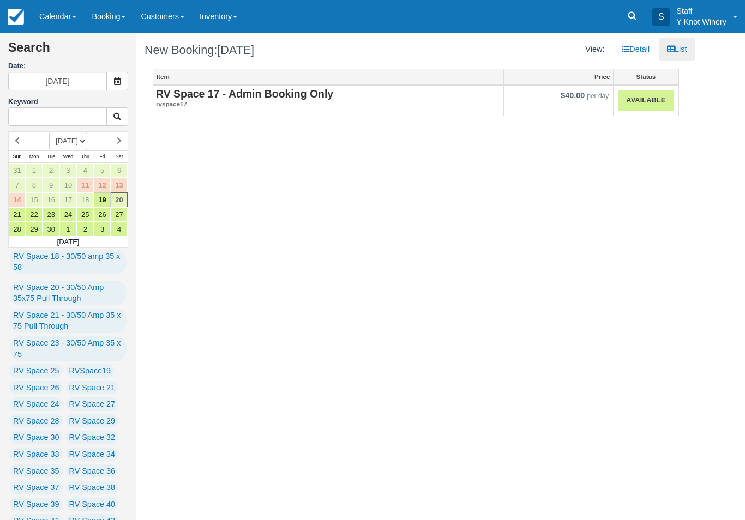
click at [648, 96] on link "Available" at bounding box center [646, 100] width 56 height 21
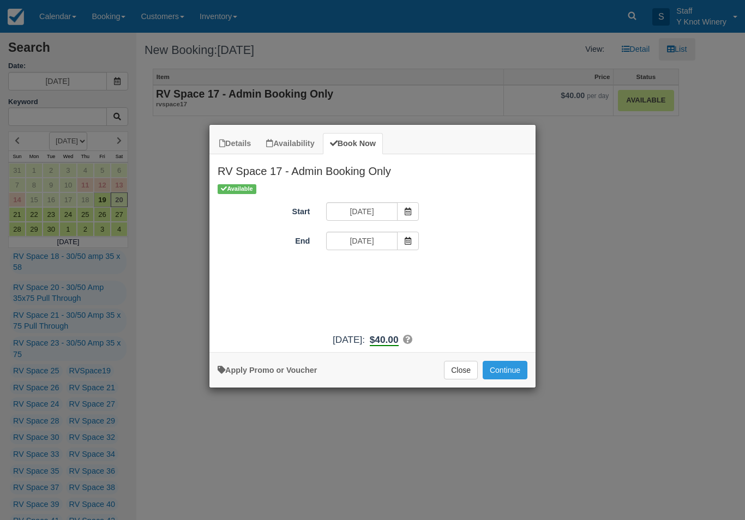
click at [510, 380] on button "Continue" at bounding box center [505, 370] width 45 height 19
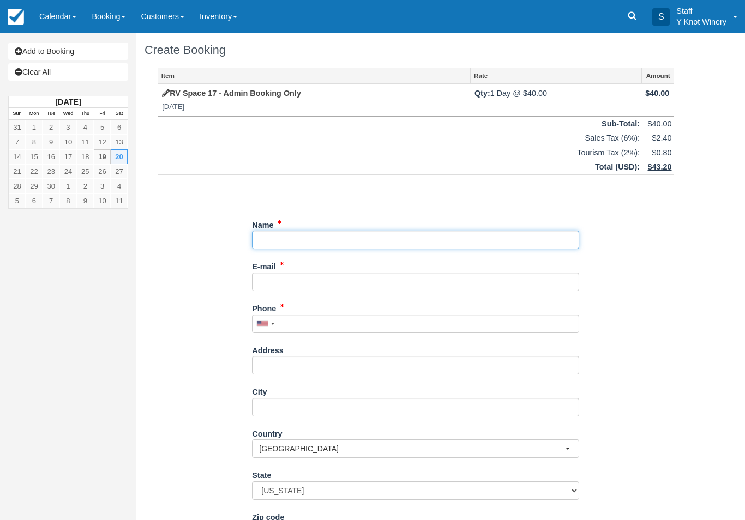
click at [306, 237] on input "Name" at bounding box center [415, 240] width 327 height 19
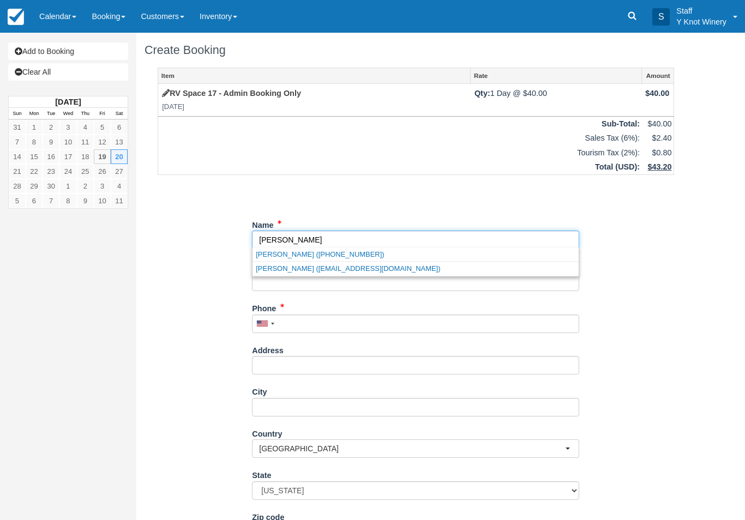
click at [362, 271] on link "[PERSON_NAME] ([EMAIL_ADDRESS][DOMAIN_NAME])" at bounding box center [416, 269] width 326 height 14
type input "[PERSON_NAME]"
type input "[EMAIL_ADDRESS][DOMAIN_NAME]"
type input "[PHONE_NUMBER]"
select select "CA"
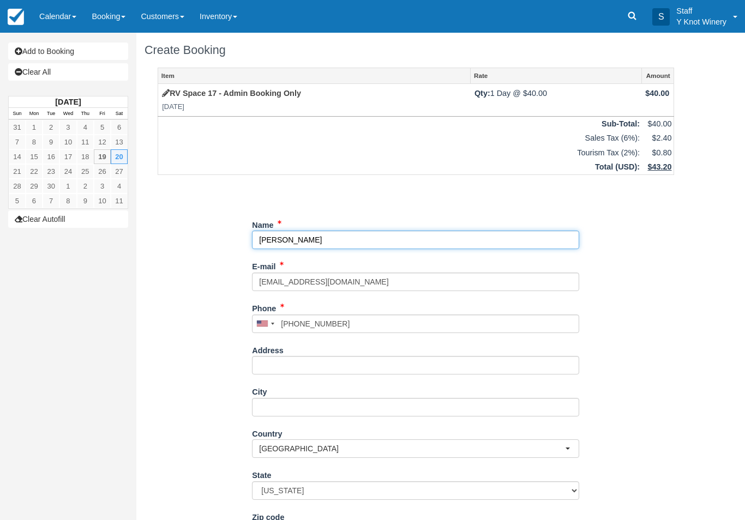
select select "CA"
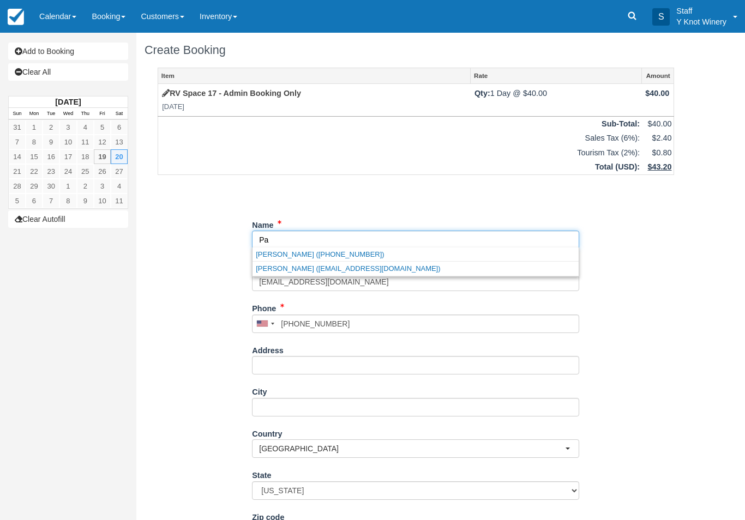
type input "P"
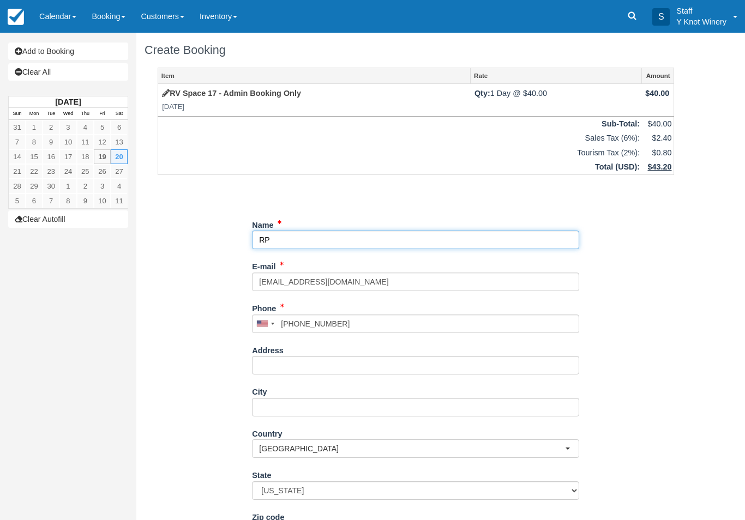
type input "R"
type input "P"
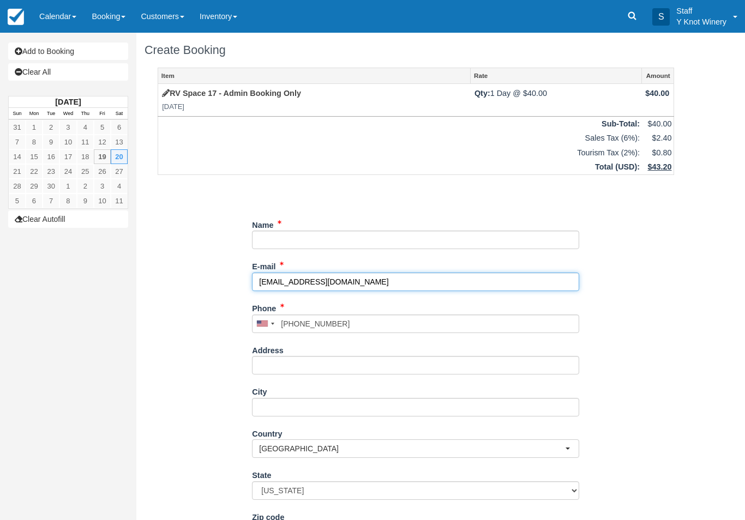
click at [351, 273] on input "pammurry@gmail.com" at bounding box center [415, 282] width 327 height 19
click at [352, 279] on input "pammurry@gmail.com" at bounding box center [415, 282] width 327 height 19
type input "p"
type input "[EMAIL_ADDRESS][DOMAIN_NAME]"
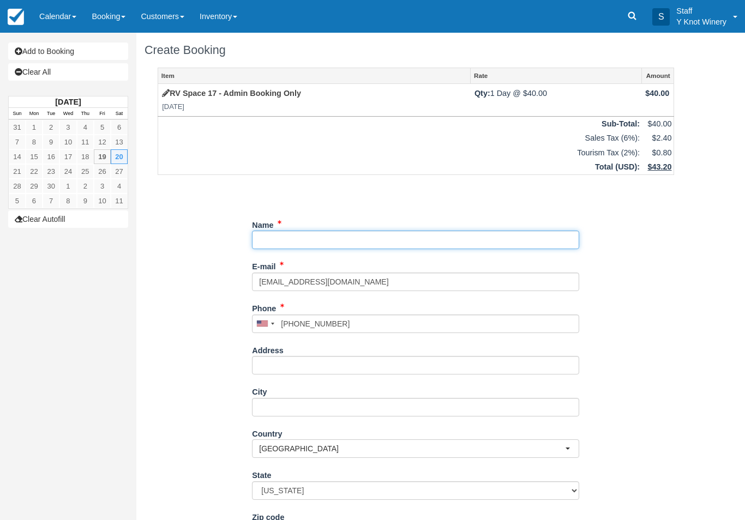
click at [294, 241] on input "Name" at bounding box center [415, 240] width 327 height 19
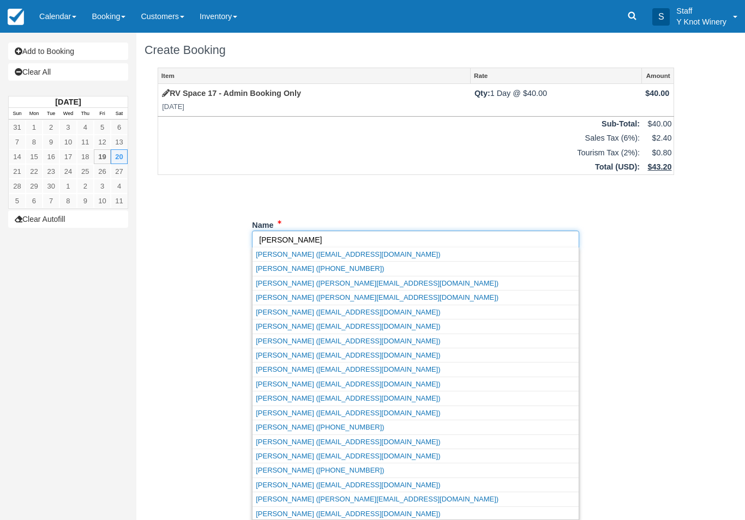
click at [338, 478] on link "Pamela Murray (rpmweights@yahoo.com)" at bounding box center [416, 485] width 326 height 14
type input "[PERSON_NAME]"
type input "[PHONE_NUMBER]"
type input "[STREET_ADDRESS][PERSON_NAME]"
type input "Meridian"
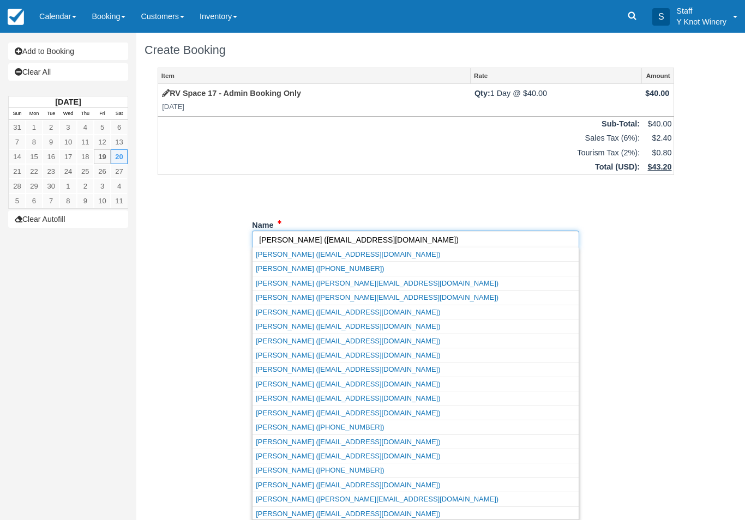
type input "83646"
select select "ID"
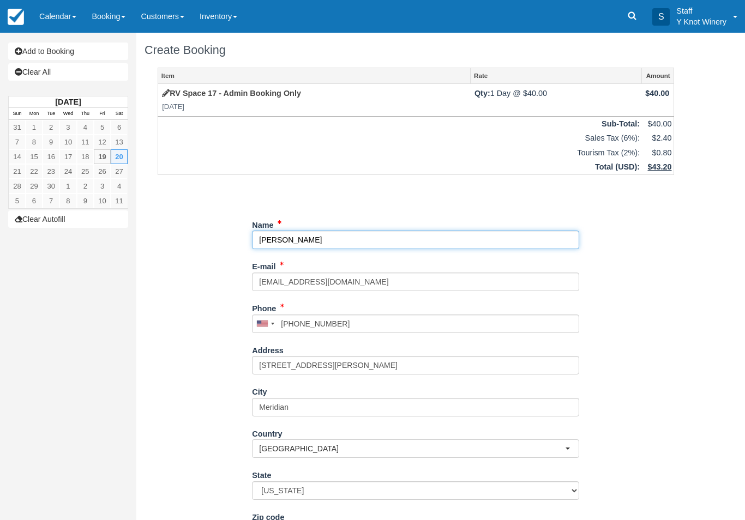
select select "ID"
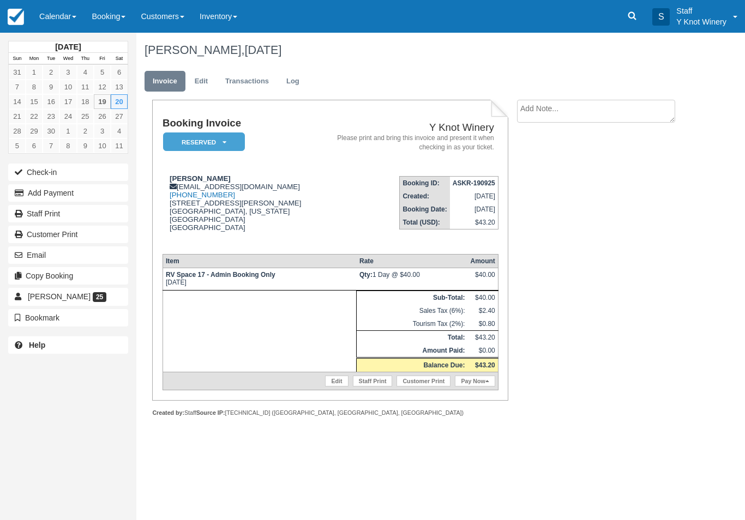
click at [333, 387] on link "Edit" at bounding box center [336, 381] width 23 height 11
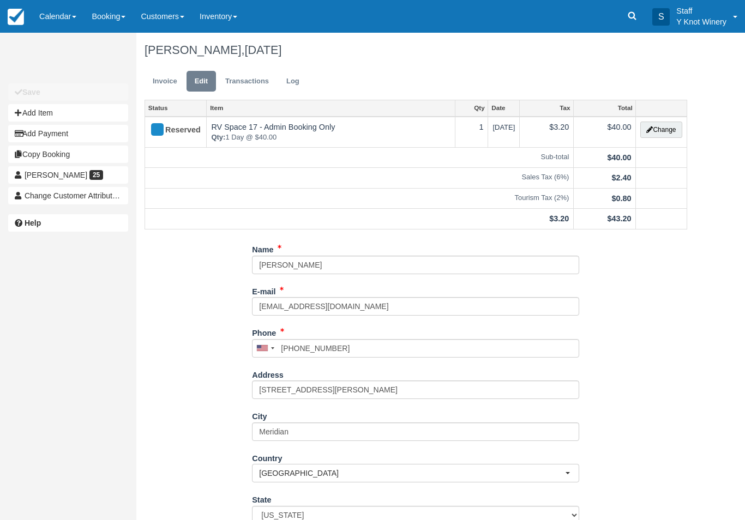
click at [665, 135] on button "Change" at bounding box center [661, 130] width 41 height 16
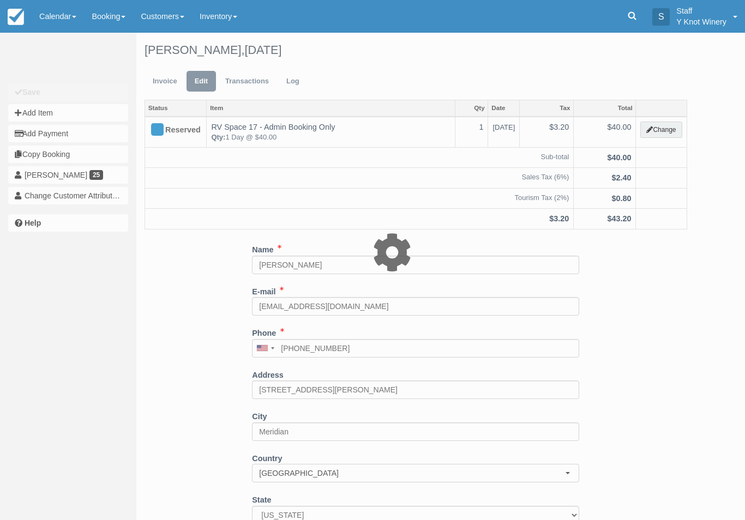
type input "40.00"
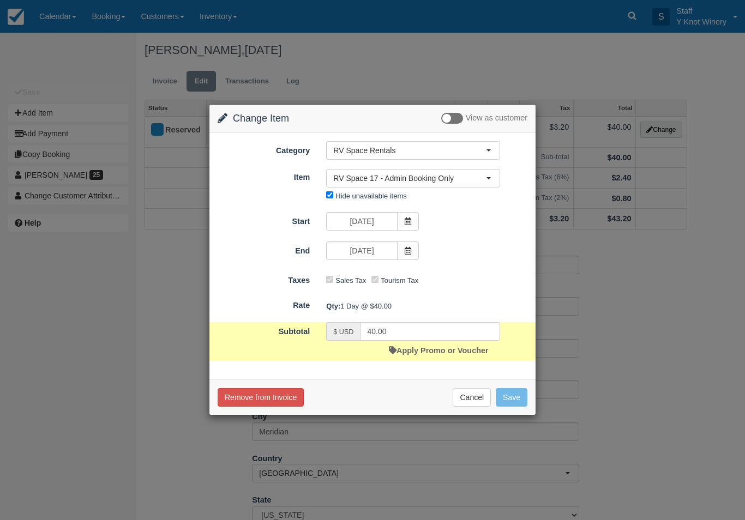
click at [412, 249] on span at bounding box center [408, 251] width 22 height 19
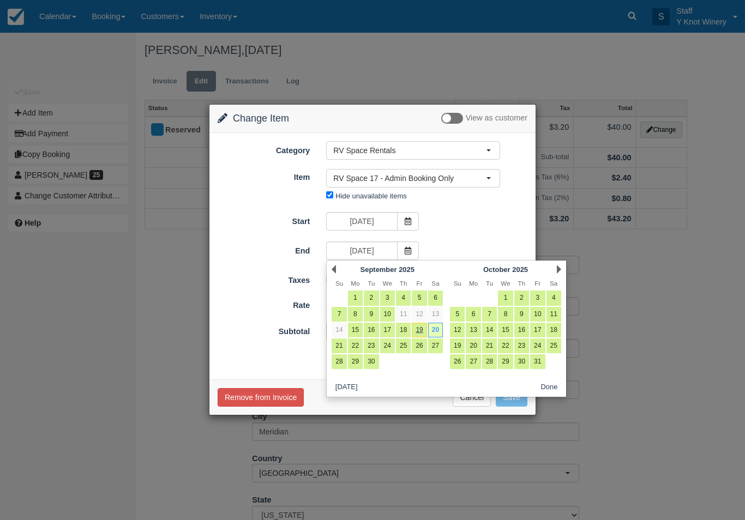
click at [342, 348] on link "21" at bounding box center [339, 346] width 15 height 15
type input "[DATE]"
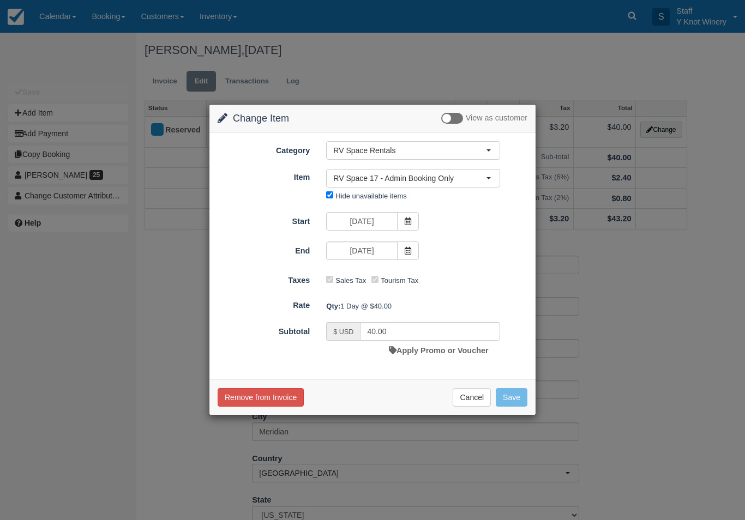
type input "80.00"
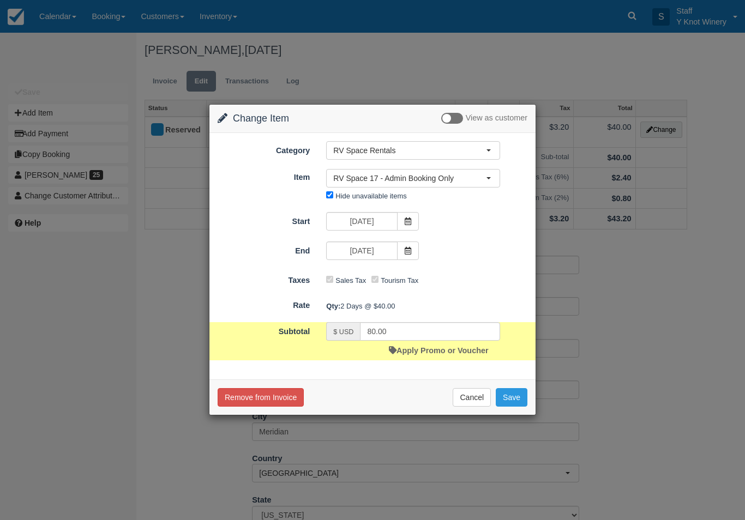
click at [507, 400] on button "Save" at bounding box center [512, 397] width 32 height 19
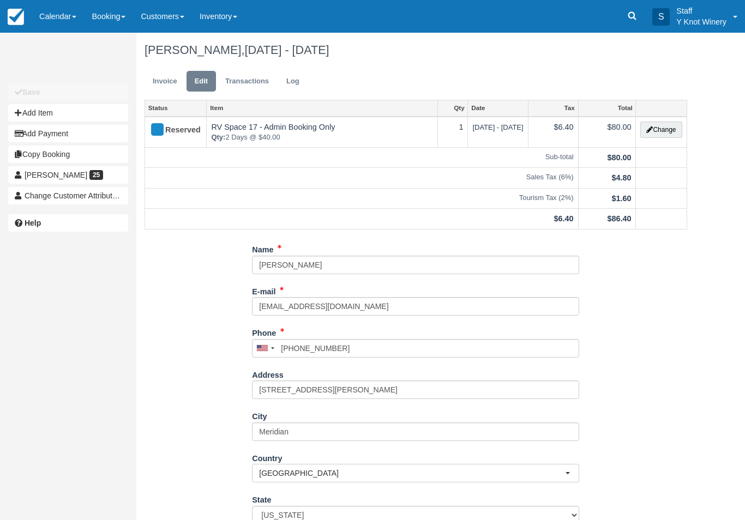
click at [159, 80] on link "Invoice" at bounding box center [165, 81] width 41 height 21
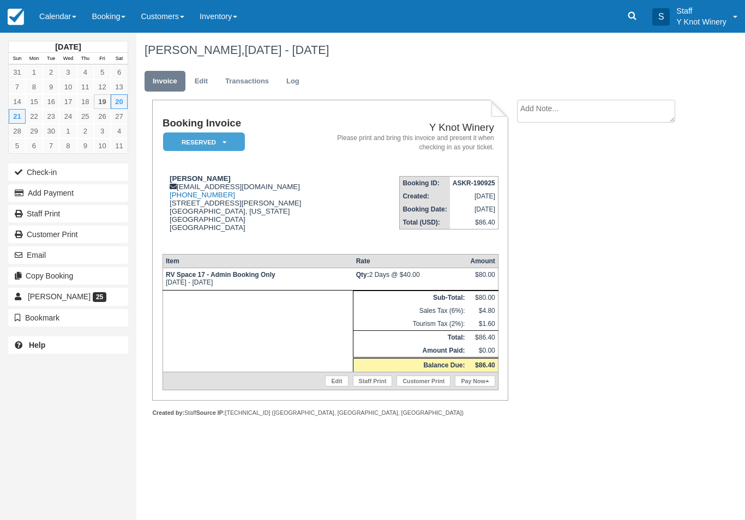
click at [57, 16] on link "Calendar" at bounding box center [58, 16] width 52 height 33
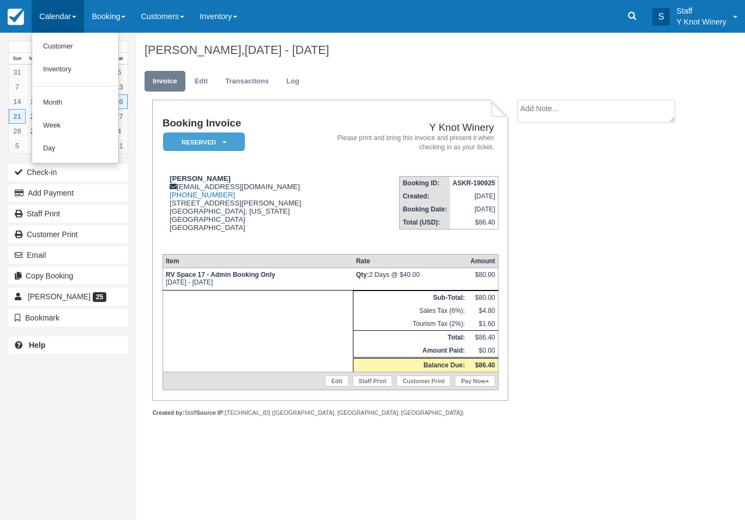
click at [71, 44] on link "Customer" at bounding box center [75, 46] width 86 height 23
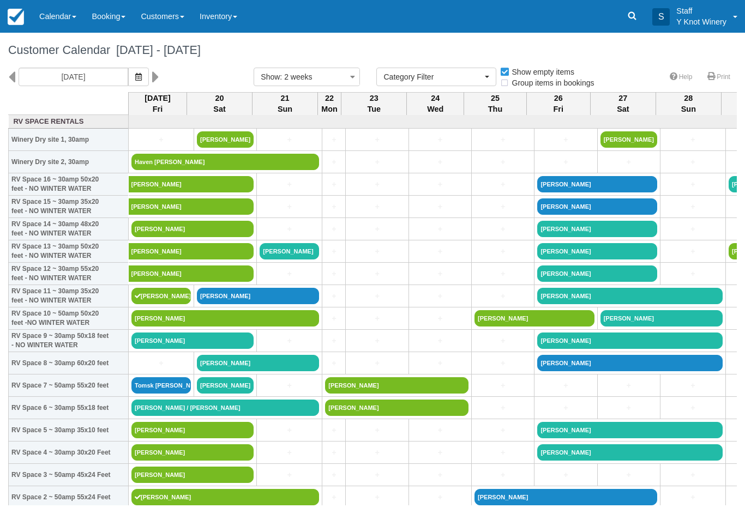
select select
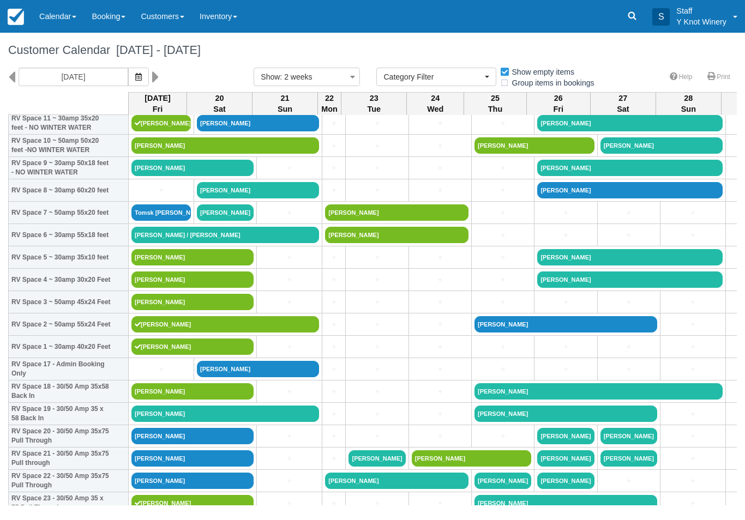
scroll to position [173, 0]
click at [62, 21] on link "Calendar" at bounding box center [58, 16] width 52 height 33
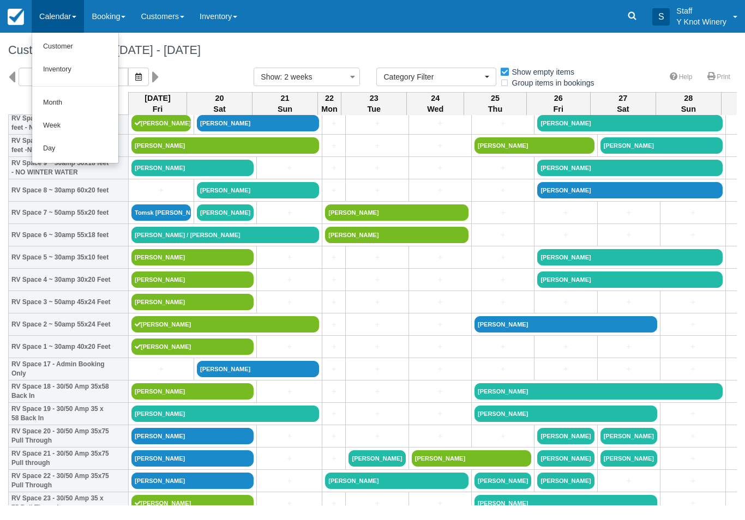
click at [69, 49] on link "Customer" at bounding box center [75, 46] width 86 height 23
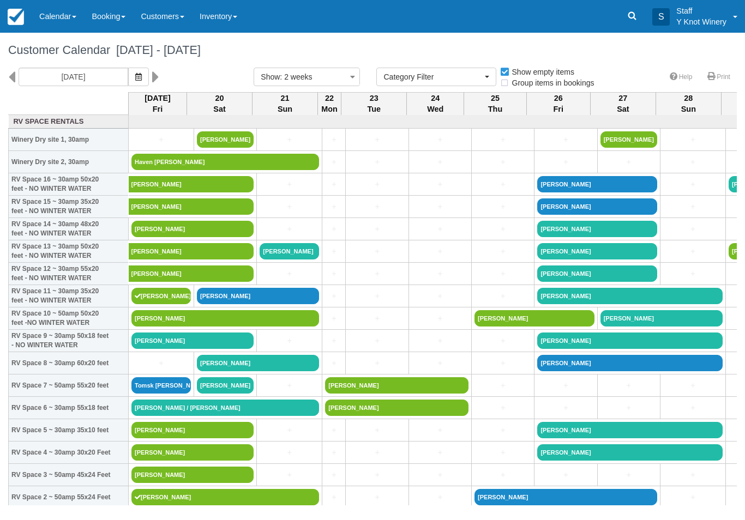
select select
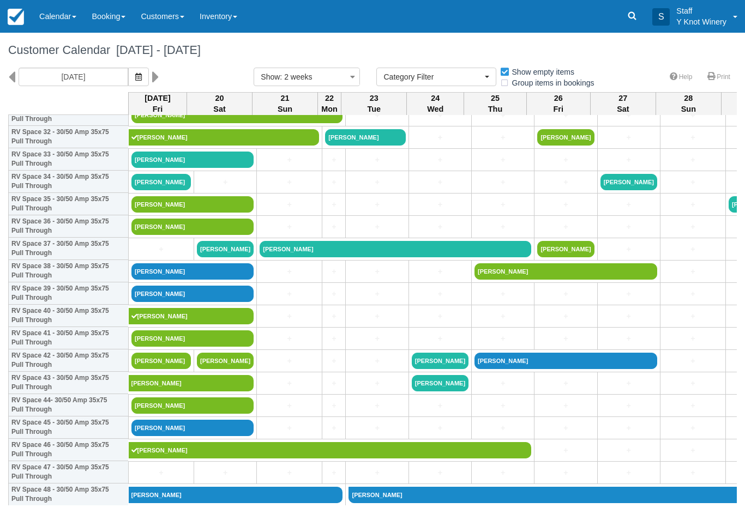
scroll to position [741, 0]
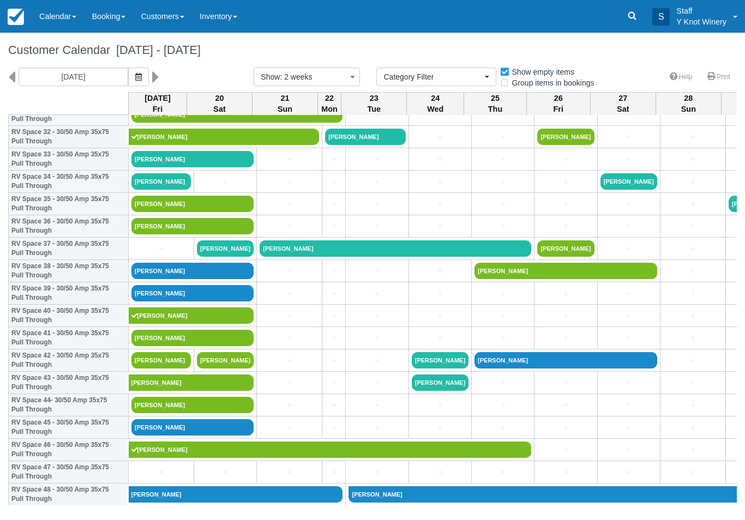
click at [55, 15] on link "Calendar" at bounding box center [58, 16] width 52 height 33
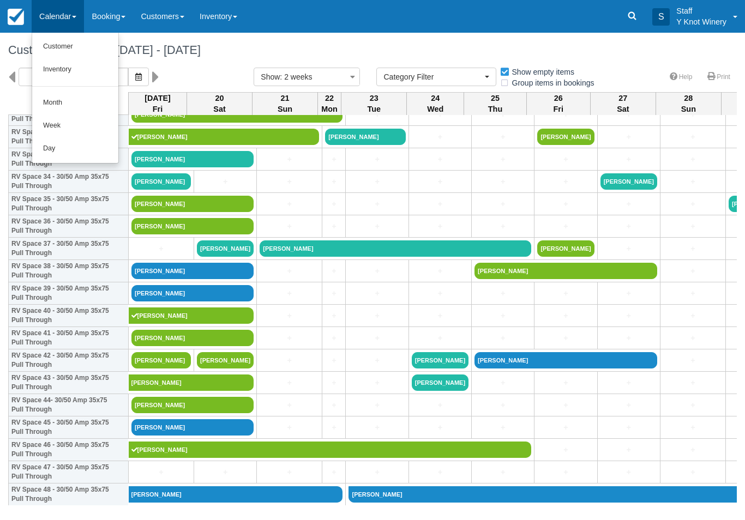
click at [68, 50] on link "Customer" at bounding box center [75, 46] width 86 height 23
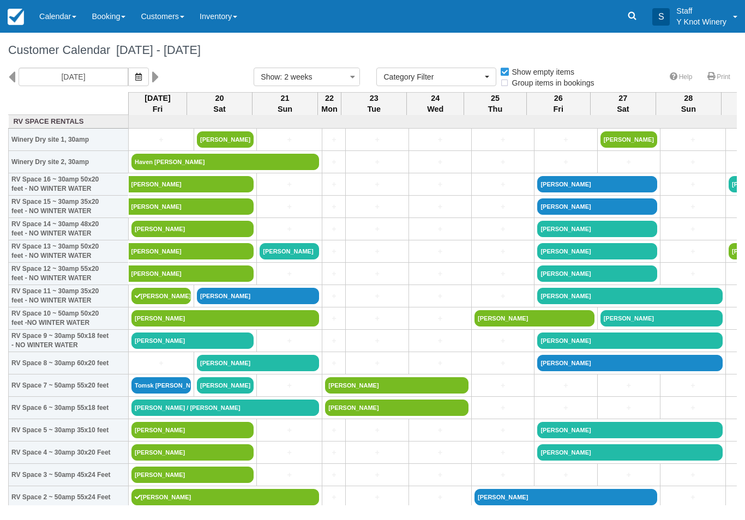
select select
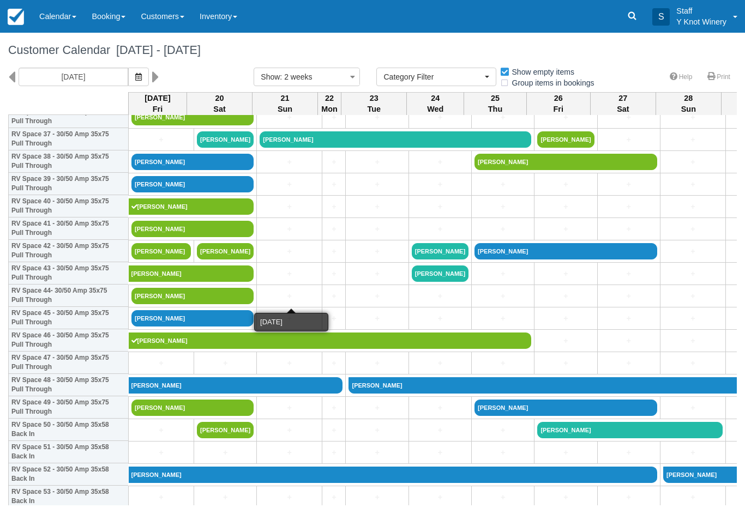
scroll to position [851, 0]
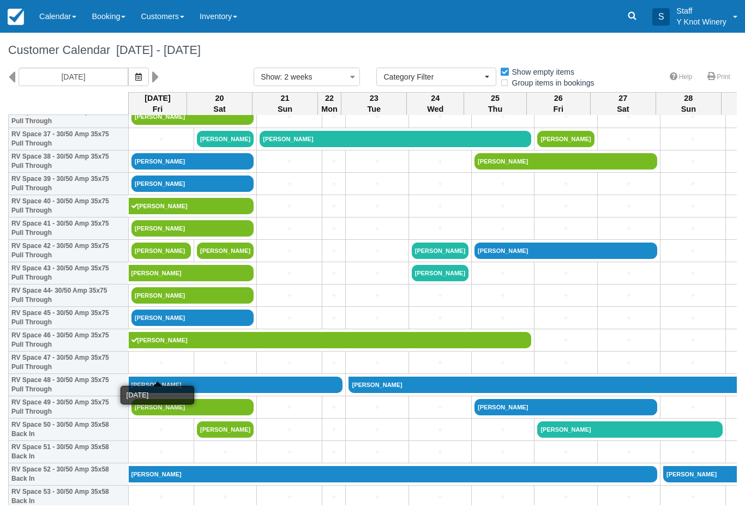
click at [158, 369] on link "+" at bounding box center [160, 362] width 59 height 11
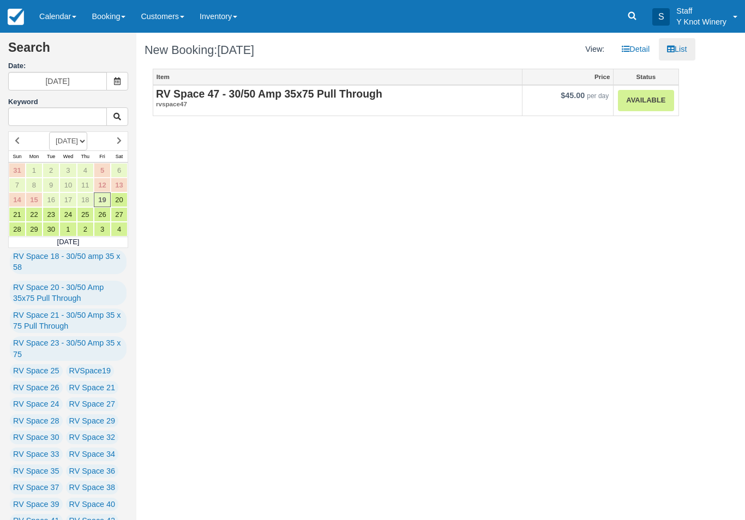
click at [646, 104] on link "Available" at bounding box center [646, 100] width 56 height 21
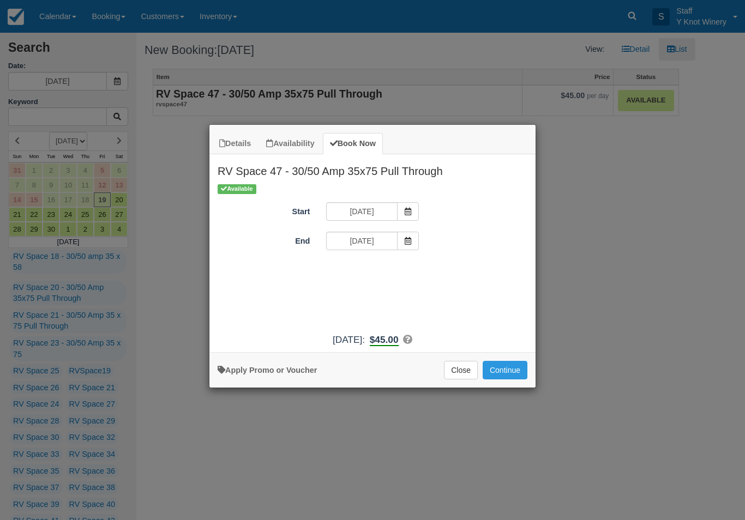
click at [405, 239] on icon "Item Modal" at bounding box center [408, 241] width 8 height 8
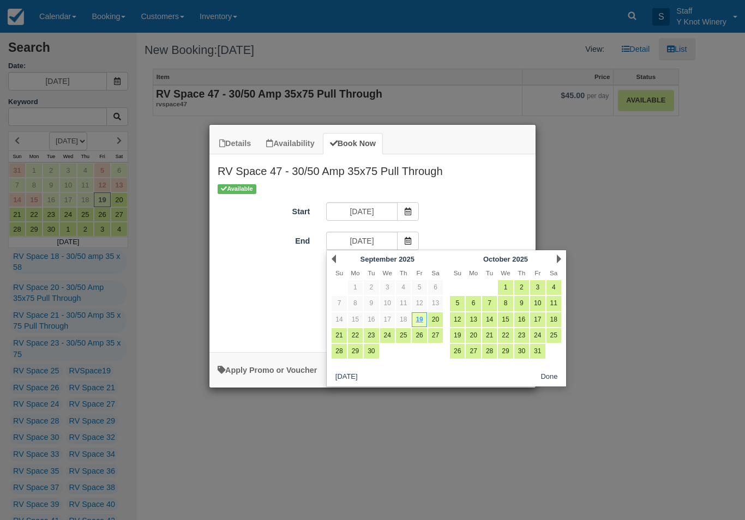
click at [439, 319] on link "20" at bounding box center [435, 320] width 15 height 15
type input "[DATE]"
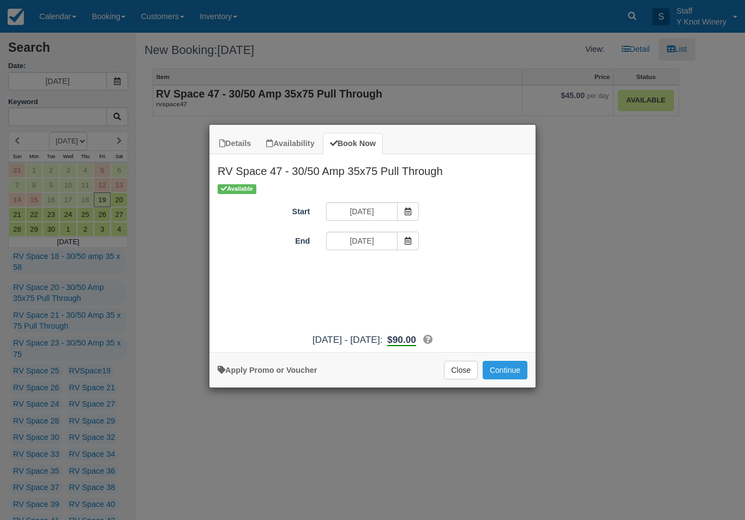
click at [508, 380] on button "Continue" at bounding box center [505, 370] width 45 height 19
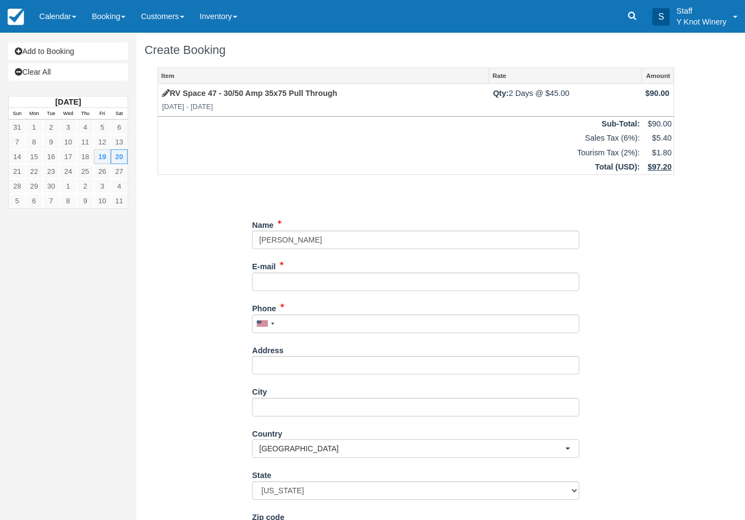
type input "Michael Seng"
click at [288, 274] on input "E-mail" at bounding box center [415, 282] width 327 height 19
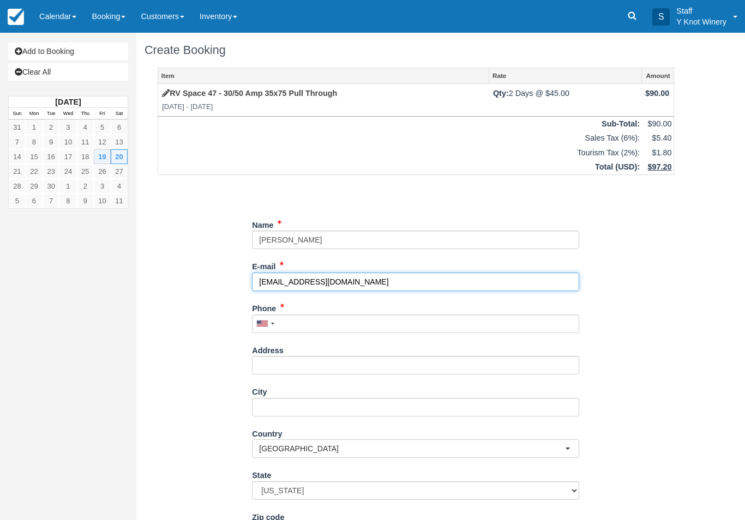
type input "surfltr@yahoo.com"
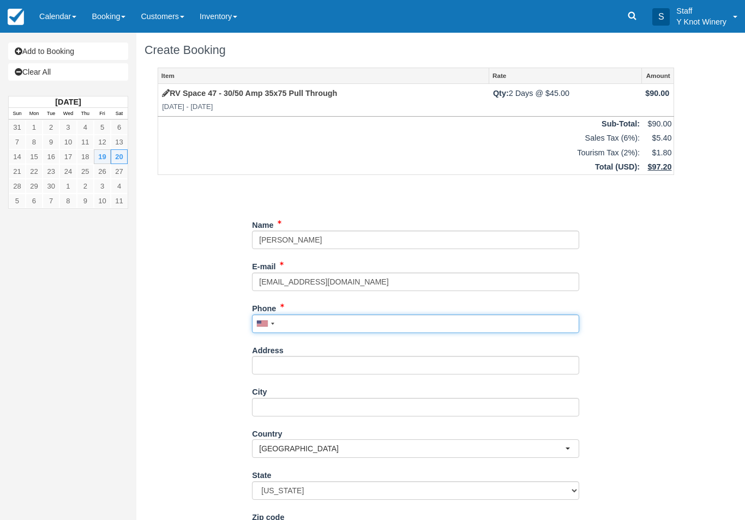
click at [297, 320] on input "Phone" at bounding box center [415, 324] width 327 height 19
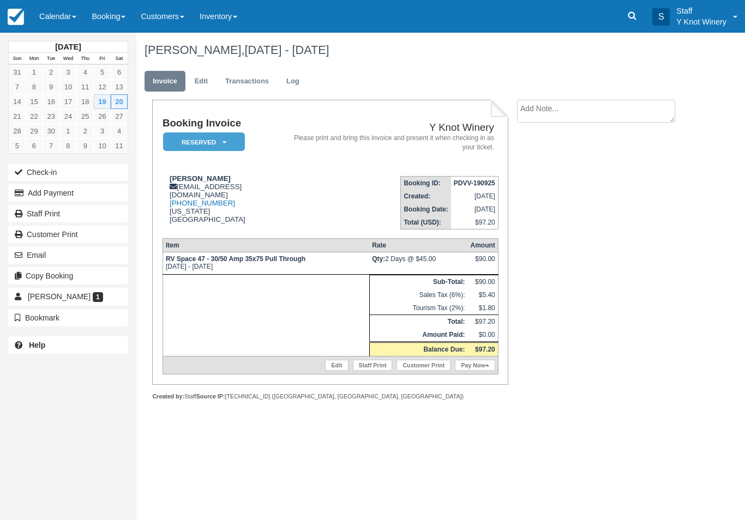
click at [58, 11] on link "Calendar" at bounding box center [58, 16] width 52 height 33
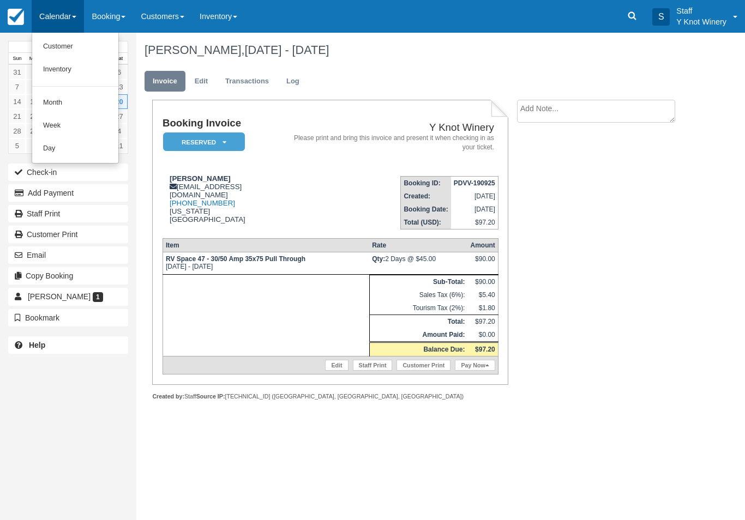
click at [79, 50] on link "Customer" at bounding box center [75, 46] width 86 height 23
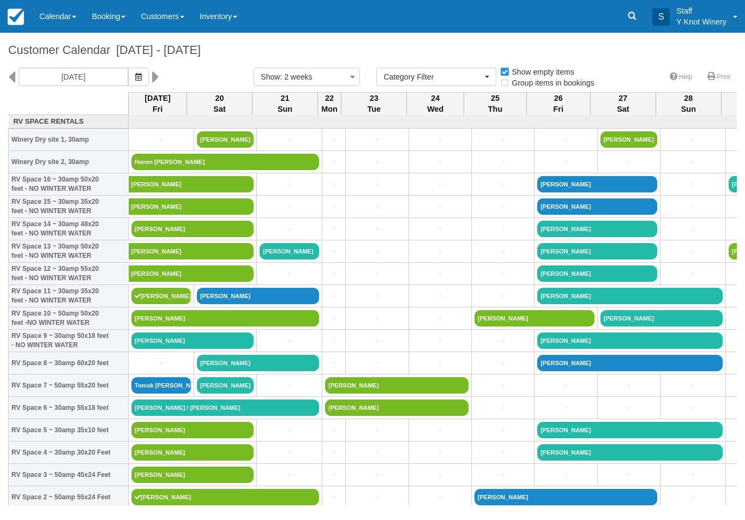
select select
click at [62, 18] on link "Calendar" at bounding box center [58, 16] width 52 height 33
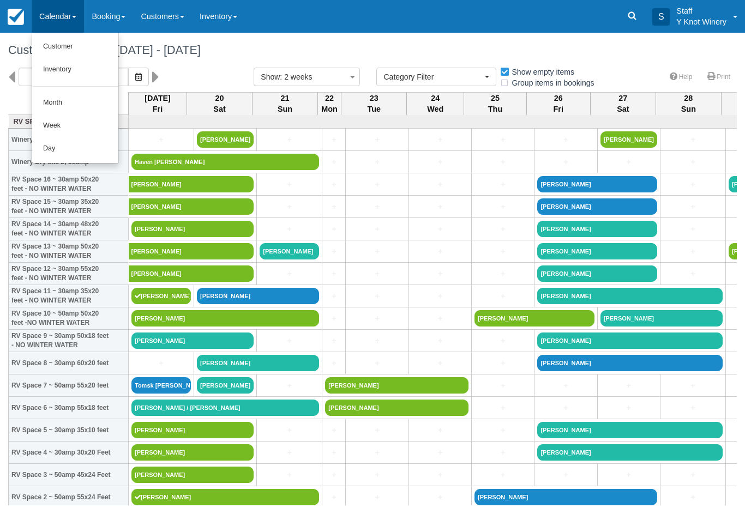
click at [61, 50] on link "Customer" at bounding box center [75, 46] width 86 height 23
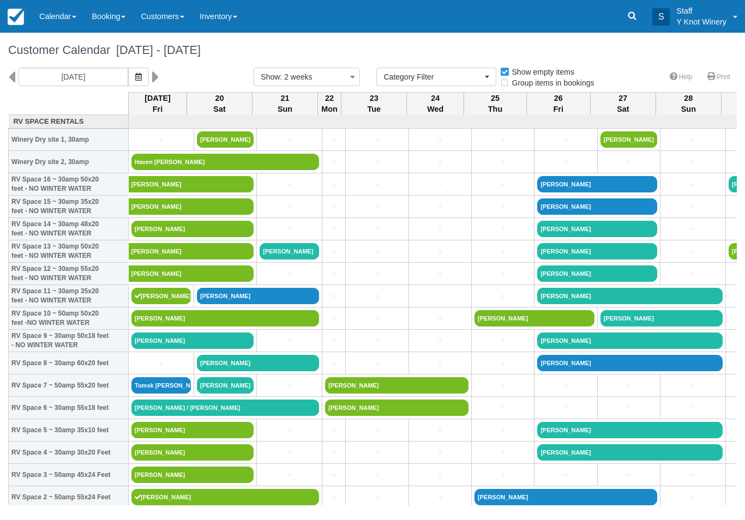
select select
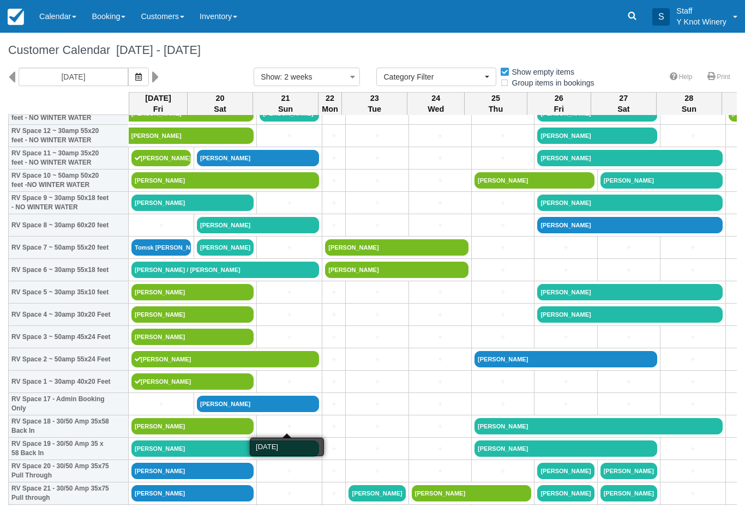
scroll to position [139, 0]
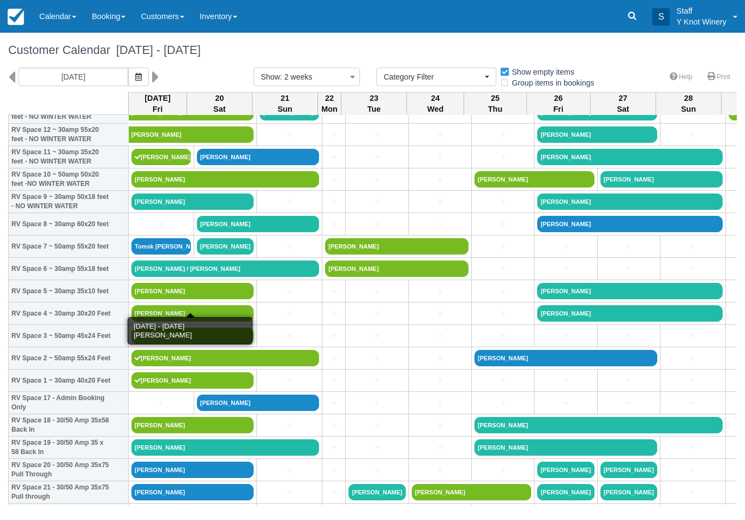
click at [188, 300] on link "[PERSON_NAME]" at bounding box center [192, 291] width 122 height 16
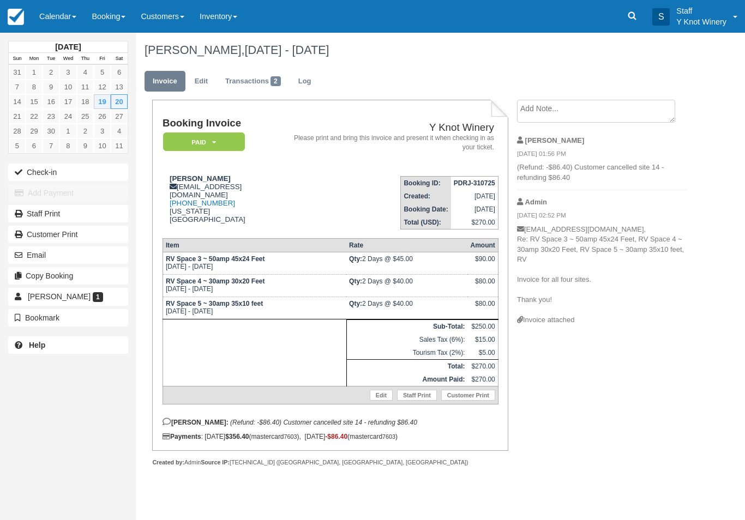
click at [45, 175] on button "Check-in" at bounding box center [68, 172] width 120 height 17
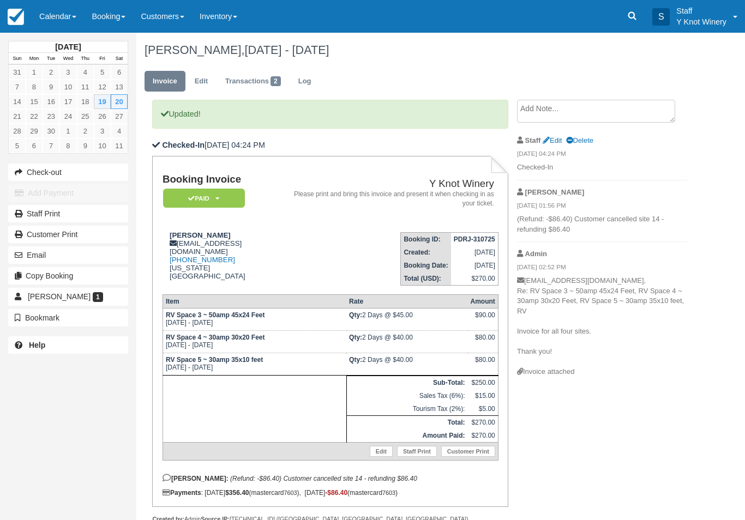
click at [47, 19] on link "Calendar" at bounding box center [58, 16] width 52 height 33
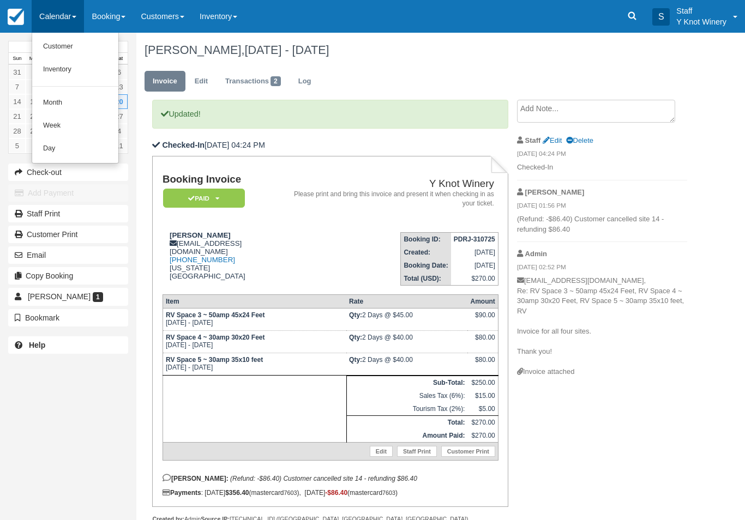
click at [47, 44] on link "Customer" at bounding box center [75, 46] width 86 height 23
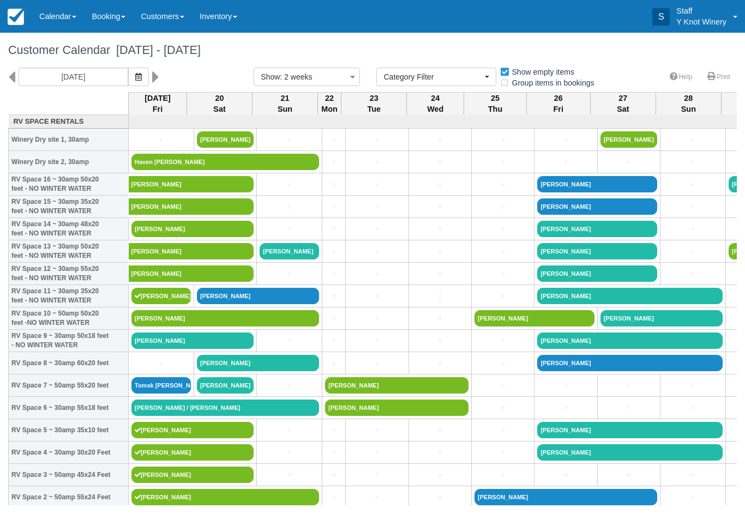
select select
click at [46, 25] on link "Calendar" at bounding box center [58, 16] width 52 height 33
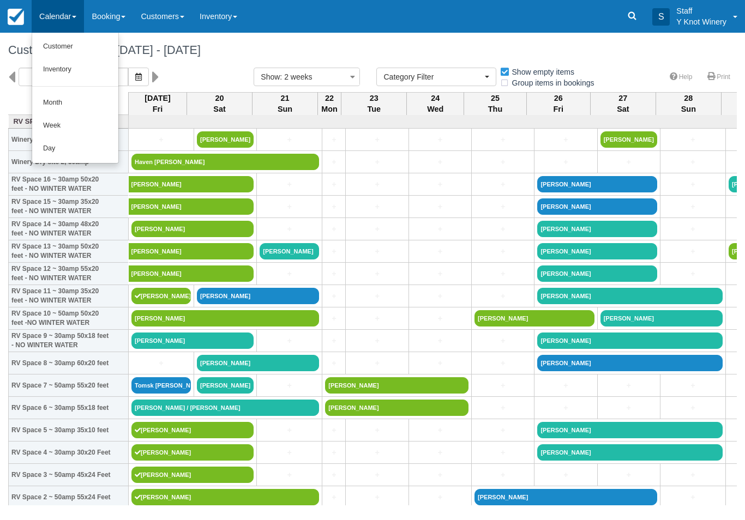
click at [63, 44] on link "Customer" at bounding box center [75, 46] width 86 height 23
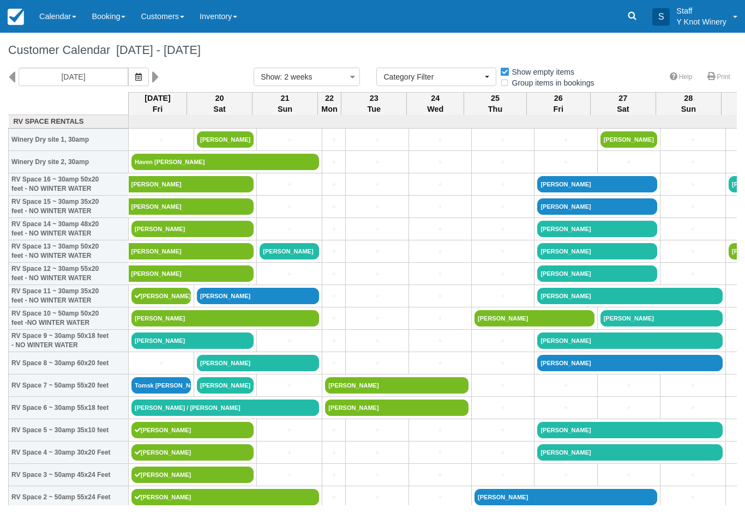
select select
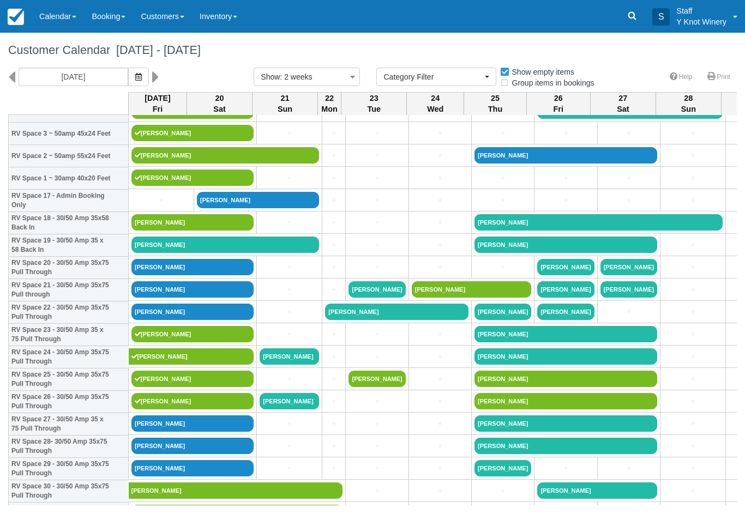
scroll to position [343, 0]
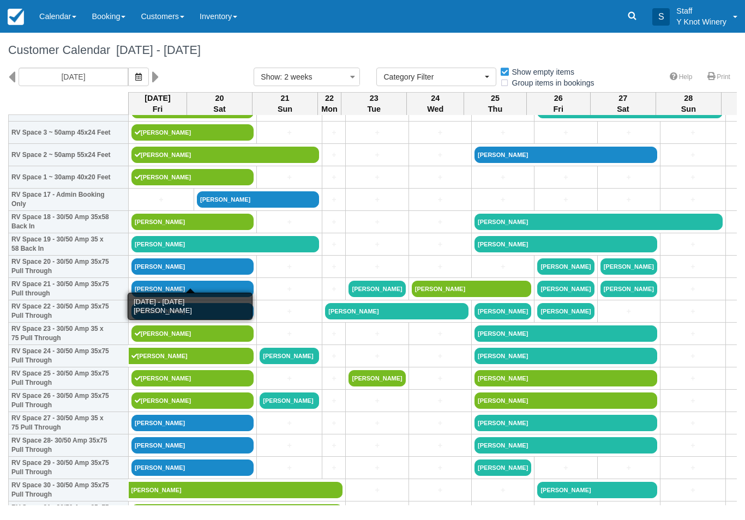
click at [201, 275] on link "[PERSON_NAME]" at bounding box center [192, 267] width 122 height 16
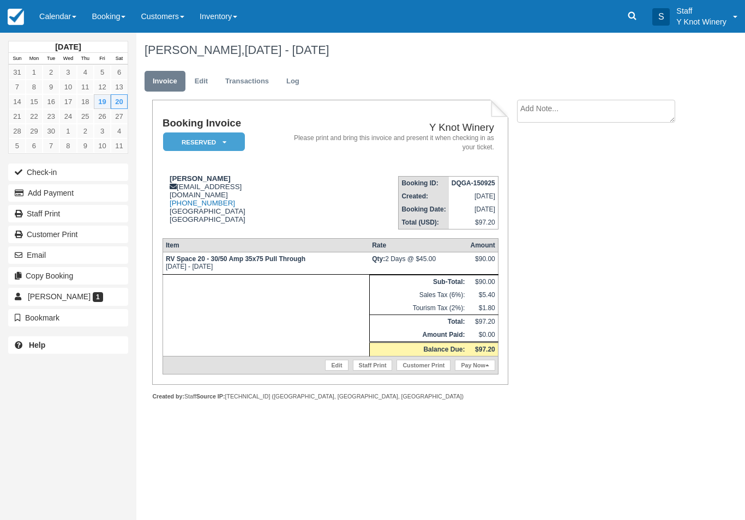
click at [45, 176] on button "Check-in" at bounding box center [68, 172] width 120 height 17
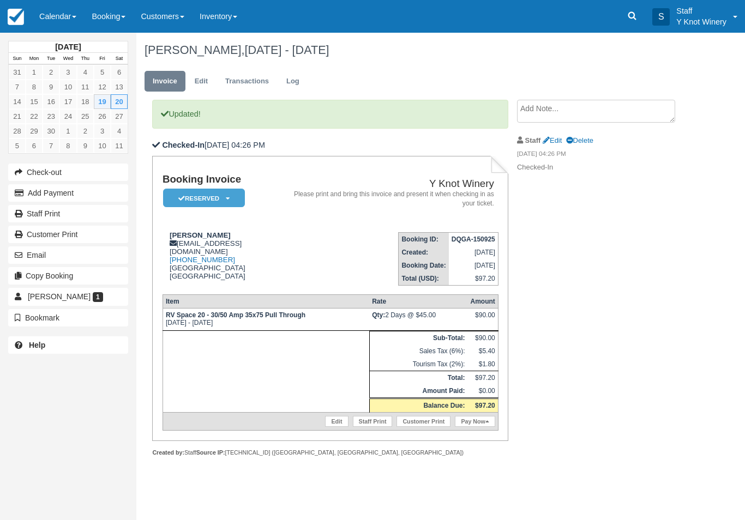
click at [57, 24] on link "Calendar" at bounding box center [58, 16] width 52 height 33
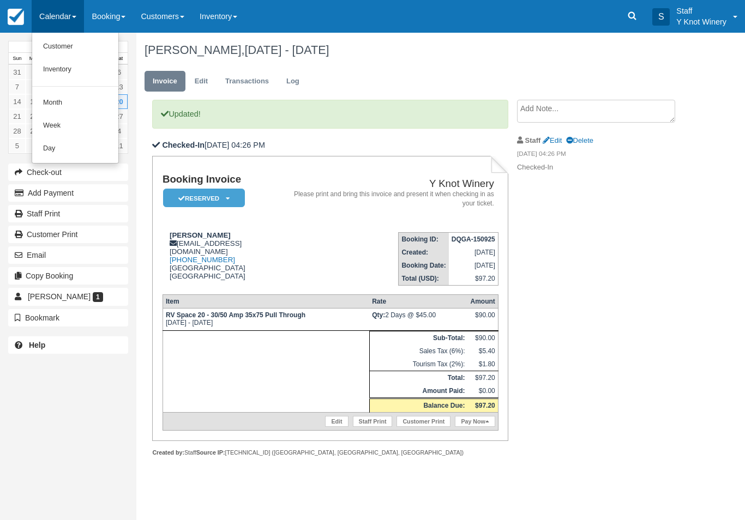
click at [56, 44] on link "Customer" at bounding box center [75, 46] width 86 height 23
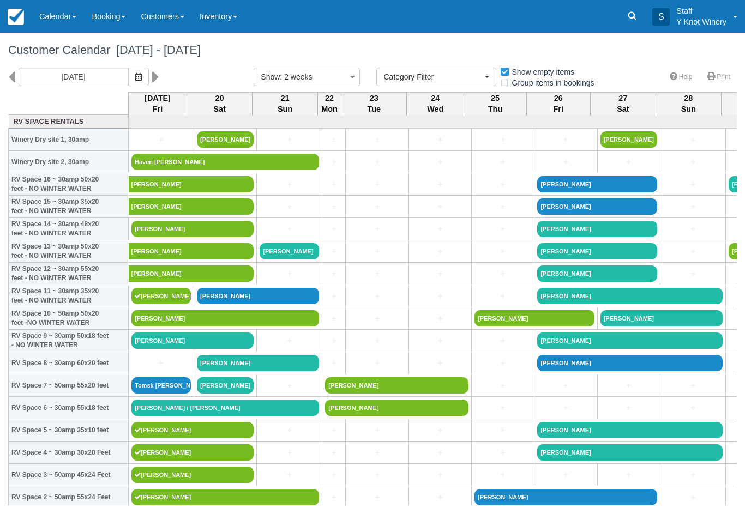
select select
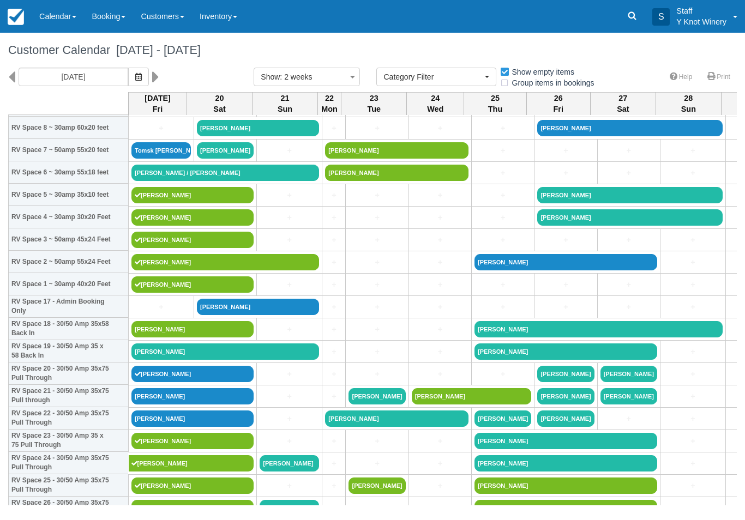
scroll to position [236, 0]
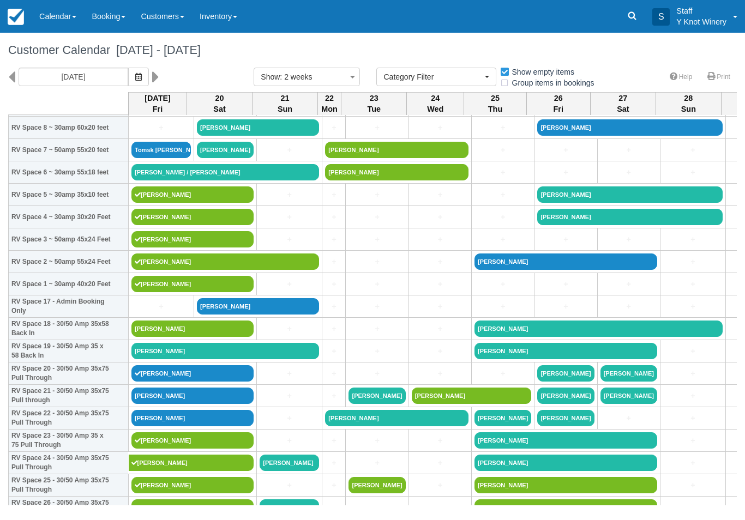
click at [290, 380] on link "+" at bounding box center [289, 373] width 59 height 11
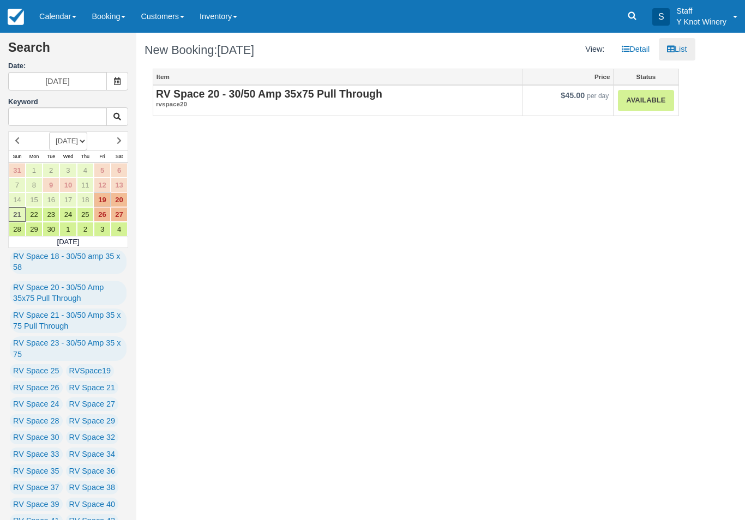
click at [652, 97] on link "Available" at bounding box center [646, 100] width 56 height 21
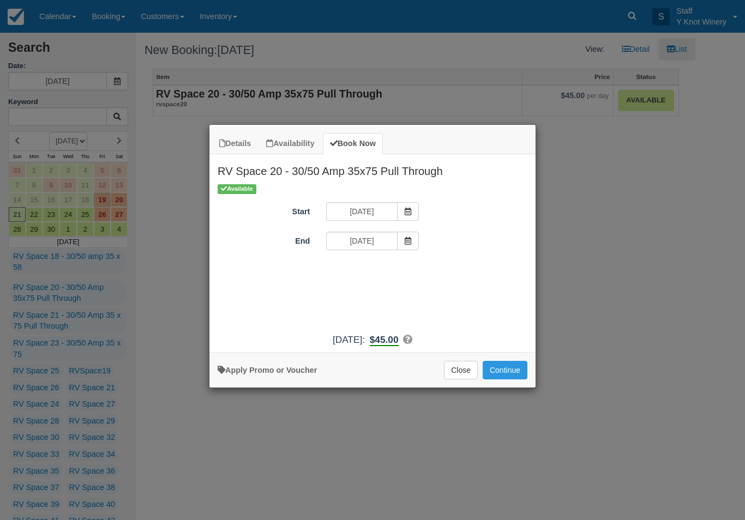
click at [511, 377] on button "Continue" at bounding box center [505, 370] width 45 height 19
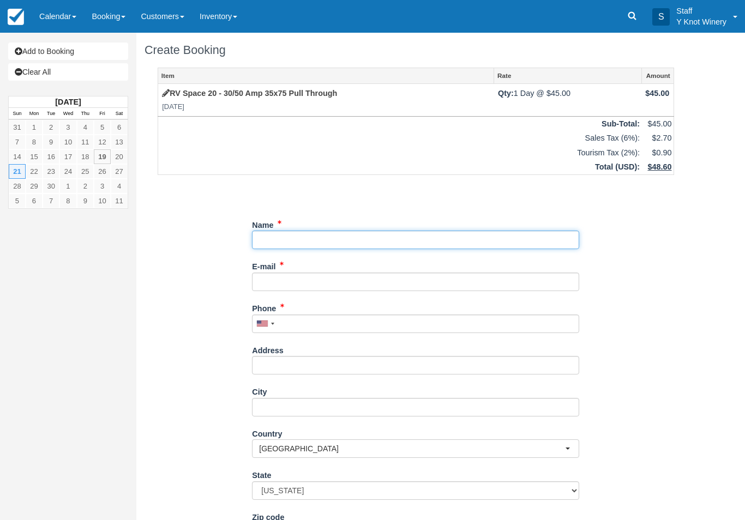
click at [302, 231] on input "Name" at bounding box center [415, 240] width 327 height 19
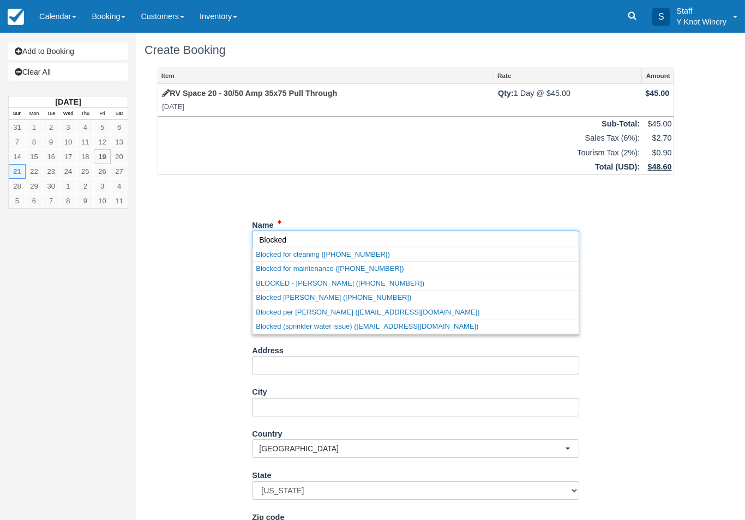
click at [297, 312] on link "Blocked per [PERSON_NAME] ([EMAIL_ADDRESS][DOMAIN_NAME])" at bounding box center [416, 313] width 326 height 14
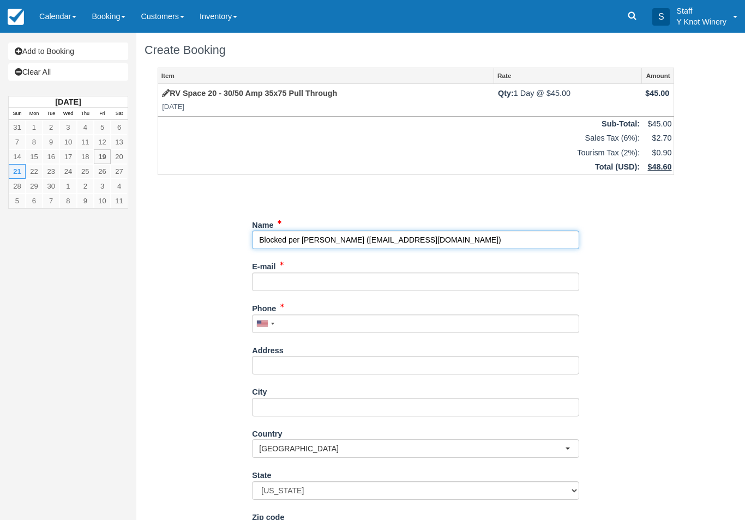
type input "Blocked per [PERSON_NAME]"
type input "[EMAIL_ADDRESS][DOMAIN_NAME]"
type input "[PHONE_NUMBER]"
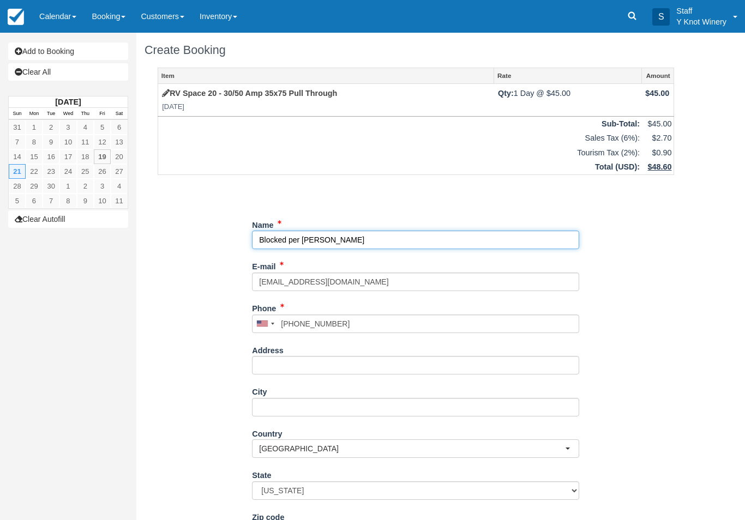
select select "UT"
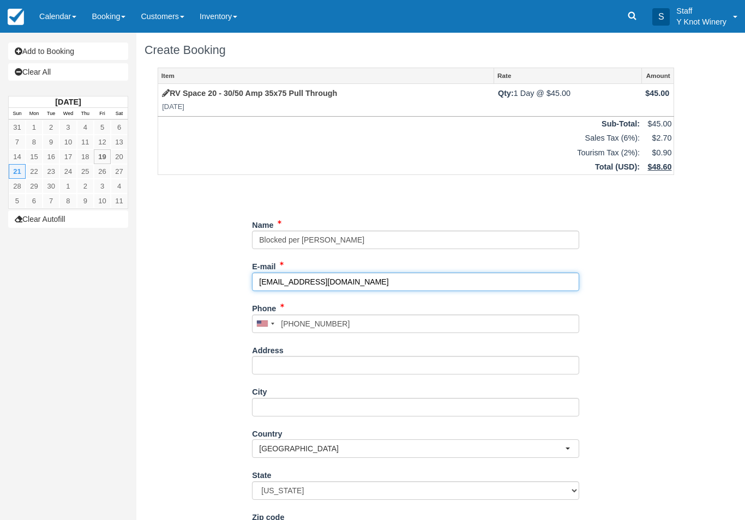
scroll to position [88, 0]
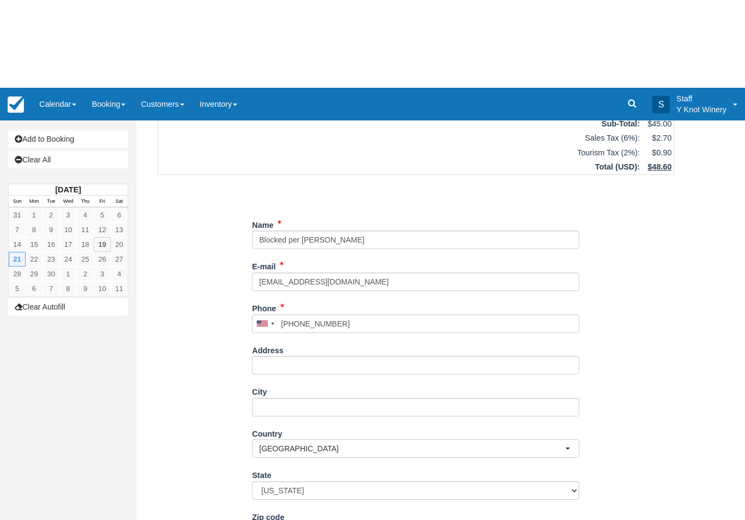
click at [290, 515] on button "Continue" at bounding box center [278, 524] width 52 height 19
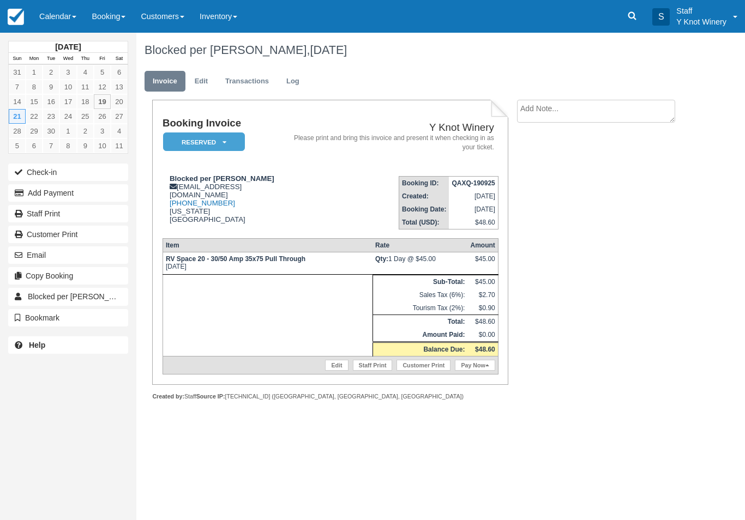
click at [49, 18] on link "Calendar" at bounding box center [58, 16] width 52 height 33
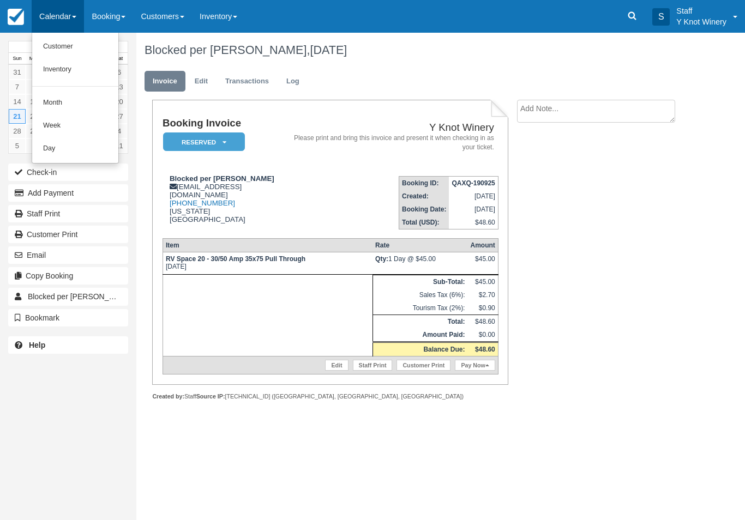
click at [55, 50] on link "Customer" at bounding box center [75, 46] width 86 height 23
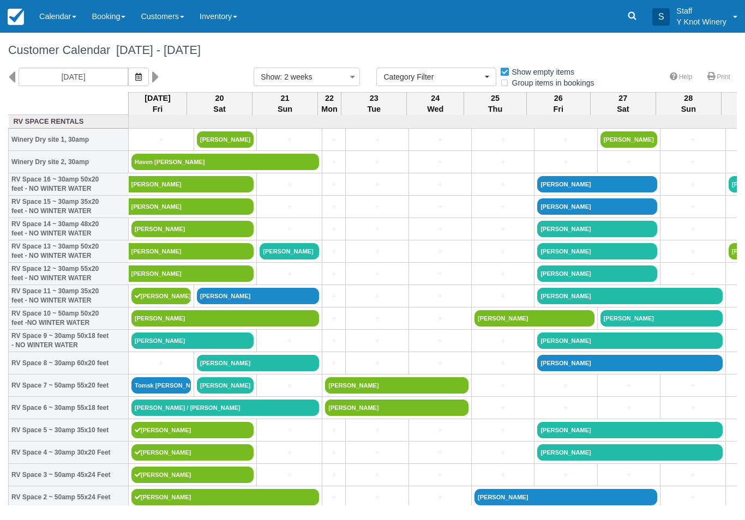
select select
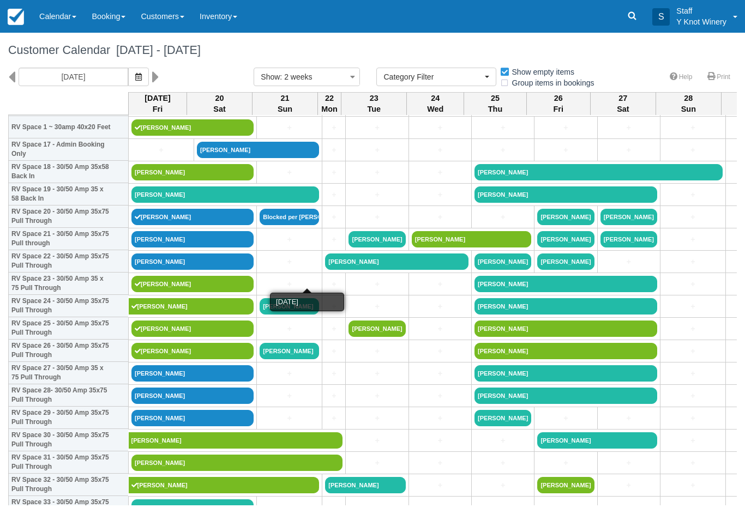
scroll to position [391, 0]
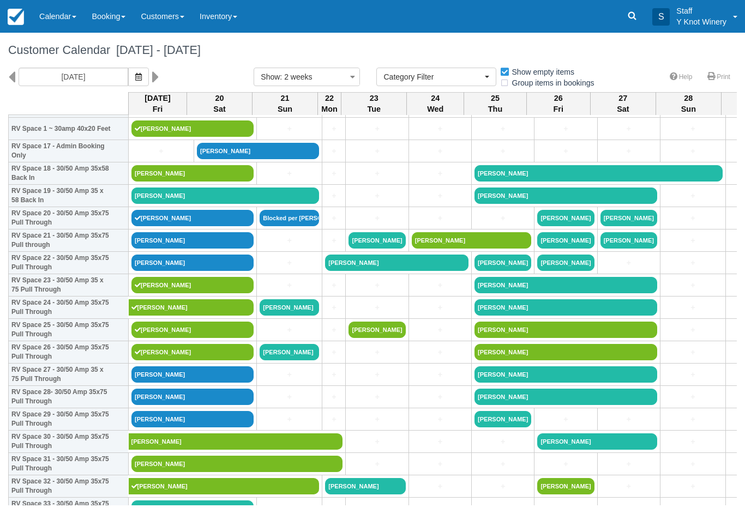
click at [193, 226] on link "[PERSON_NAME]" at bounding box center [192, 218] width 122 height 16
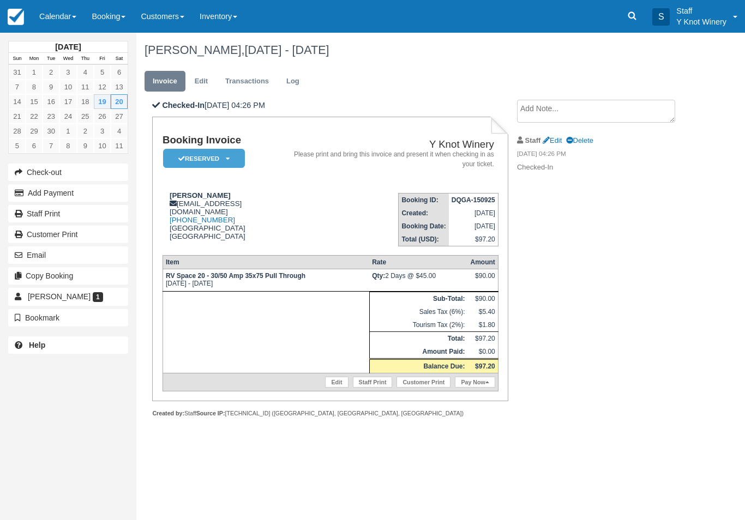
click at [482, 388] on link "Pay Now" at bounding box center [475, 382] width 40 height 11
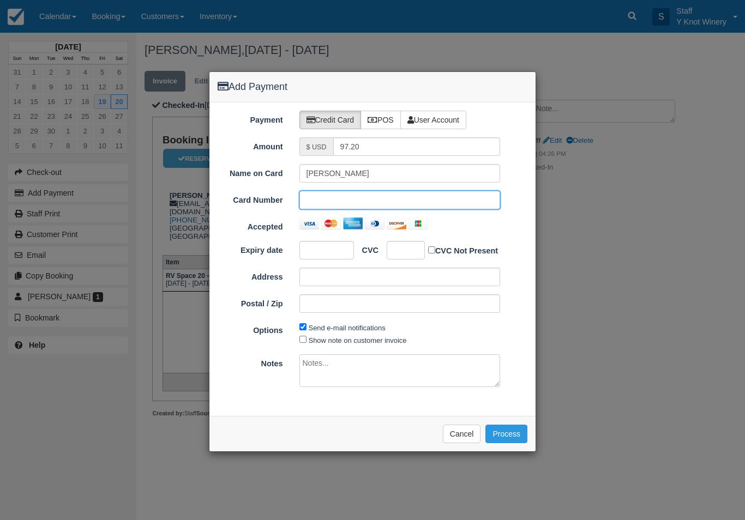
click at [323, 255] on div at bounding box center [327, 250] width 55 height 19
click at [325, 244] on div at bounding box center [327, 250] width 55 height 19
click at [356, 340] on label "Show note on customer invoice" at bounding box center [358, 341] width 98 height 8
click at [307, 340] on input "Show note on customer invoice" at bounding box center [303, 339] width 7 height 7
checkbox input "true"
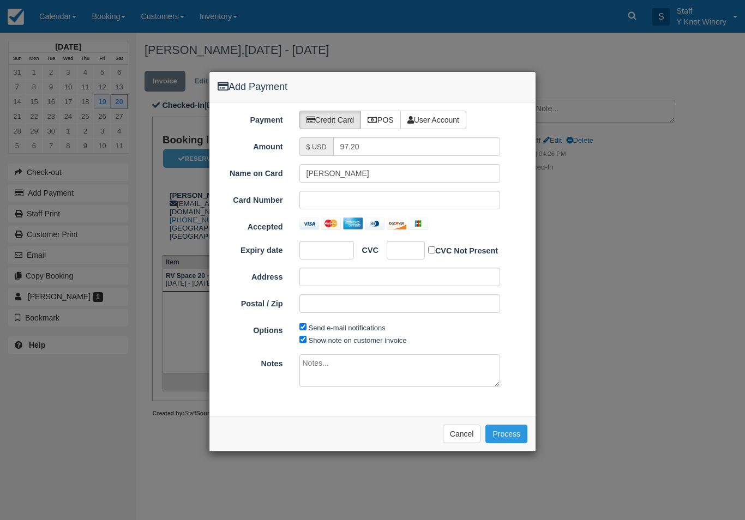
click at [510, 432] on button "Process" at bounding box center [507, 434] width 42 height 19
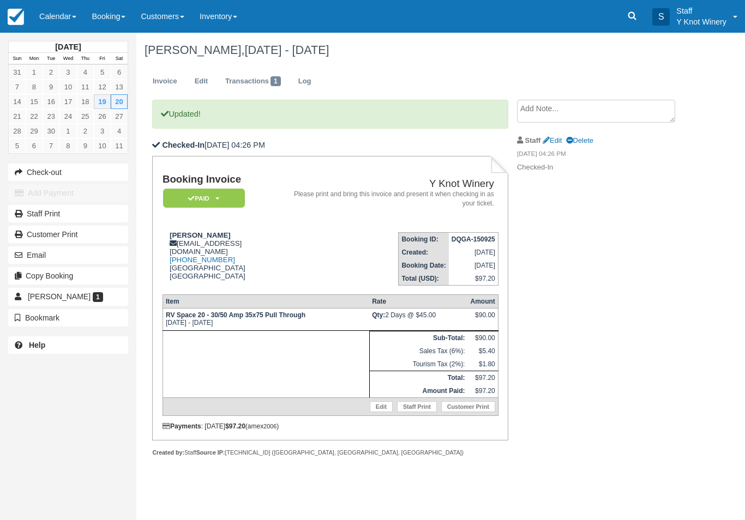
click at [59, 17] on link "Calendar" at bounding box center [58, 16] width 52 height 33
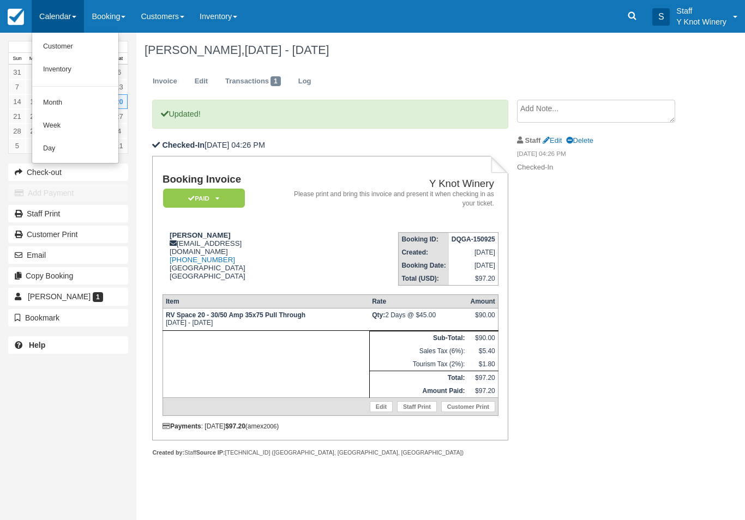
click at [55, 49] on link "Customer" at bounding box center [75, 46] width 86 height 23
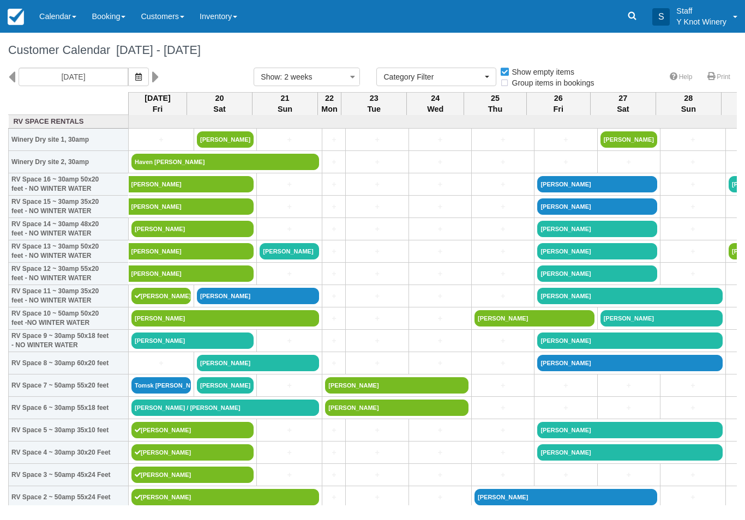
select select
click at [61, 26] on link "Calendar" at bounding box center [58, 16] width 52 height 33
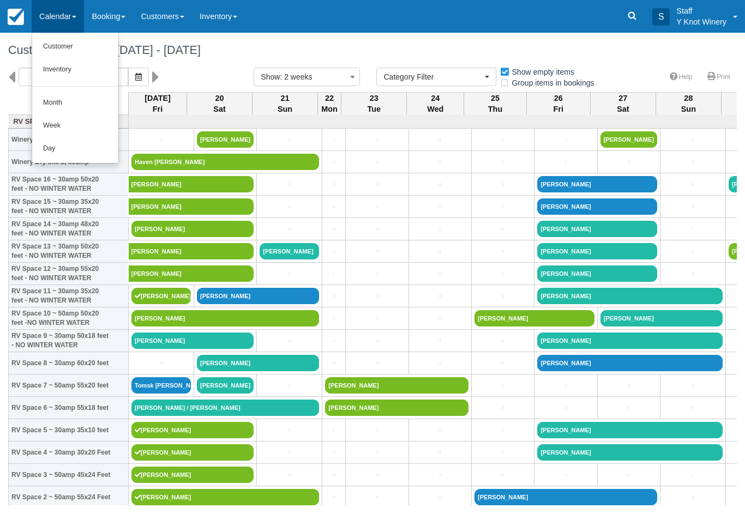
click at [57, 49] on link "Customer" at bounding box center [75, 46] width 86 height 23
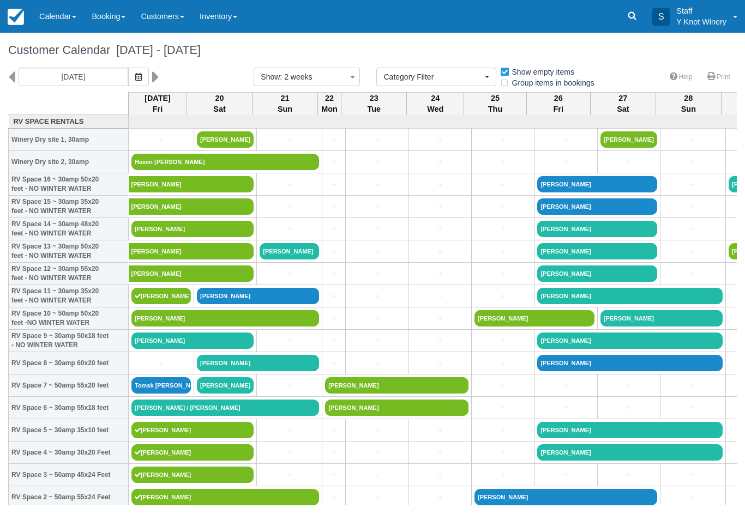
select select
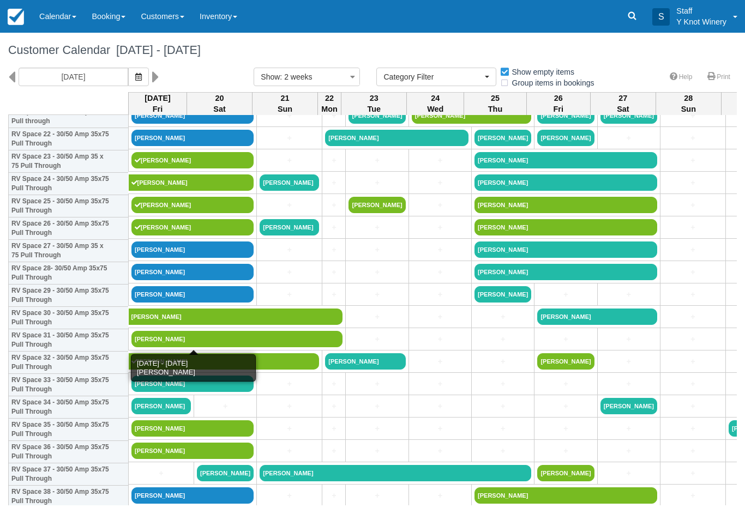
scroll to position [517, 0]
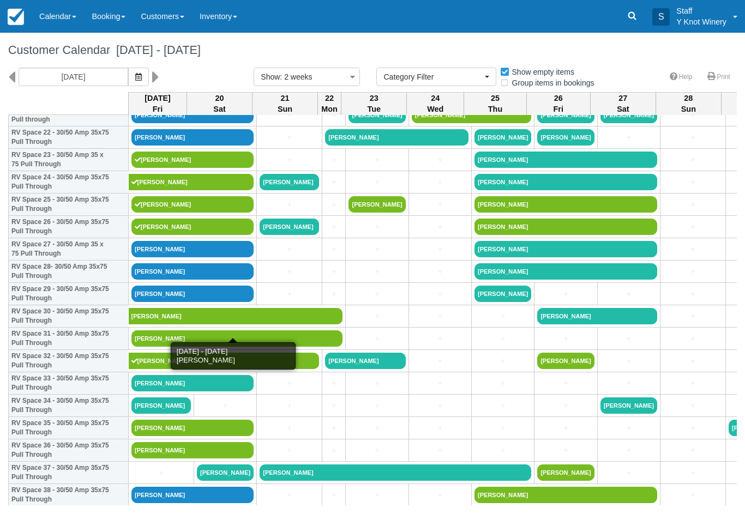
click at [244, 324] on link "[PERSON_NAME]" at bounding box center [236, 316] width 214 height 16
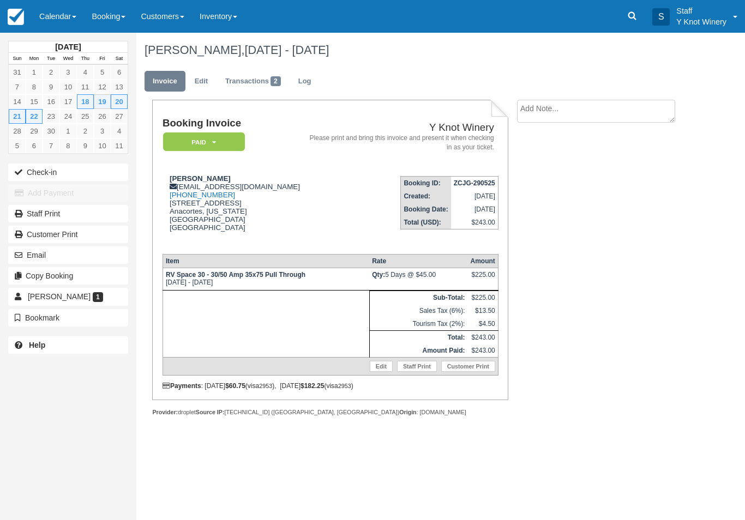
click at [41, 172] on button "Check-in" at bounding box center [68, 172] width 120 height 17
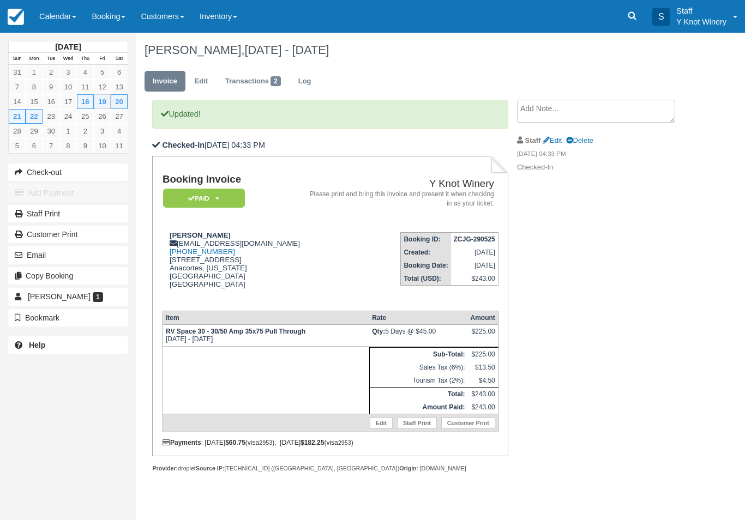
click at [55, 43] on strong "[DATE]" at bounding box center [68, 47] width 26 height 9
click at [59, 22] on link "Calendar" at bounding box center [58, 16] width 52 height 33
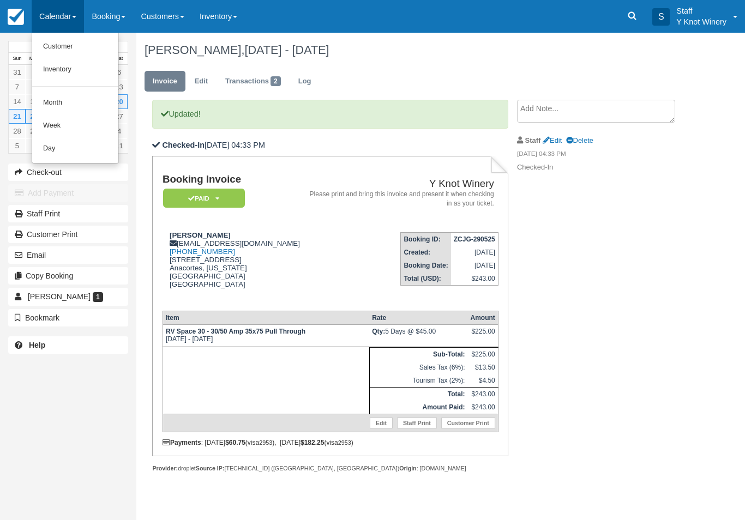
click at [52, 43] on link "Customer" at bounding box center [75, 46] width 86 height 23
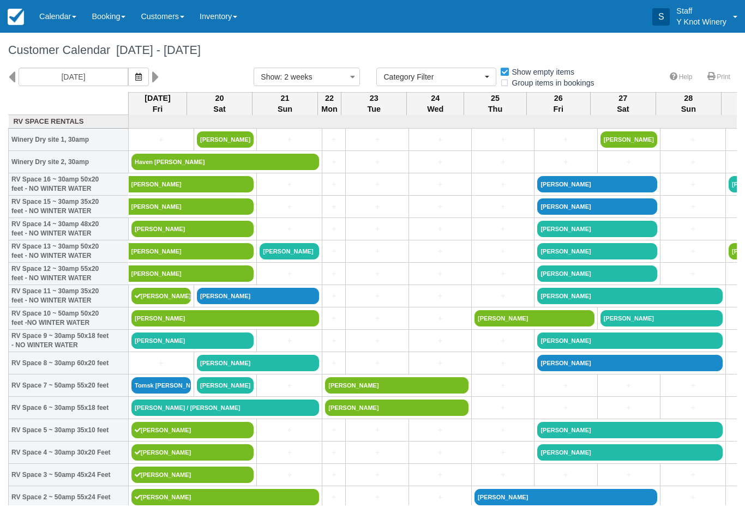
select select
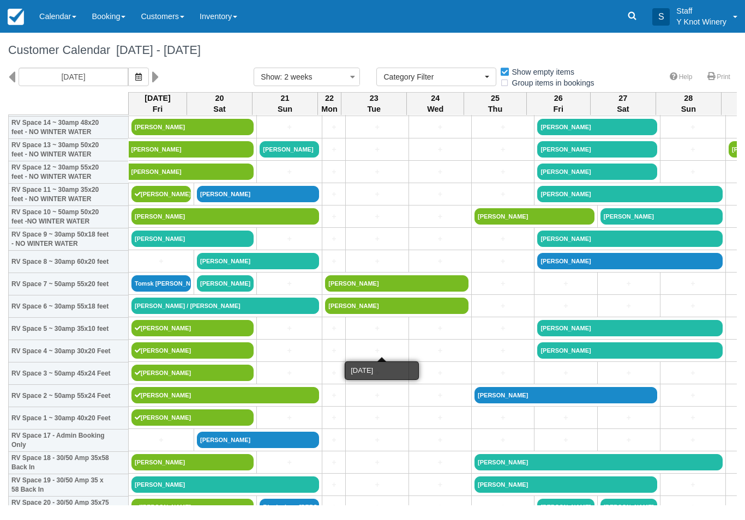
scroll to position [101, 0]
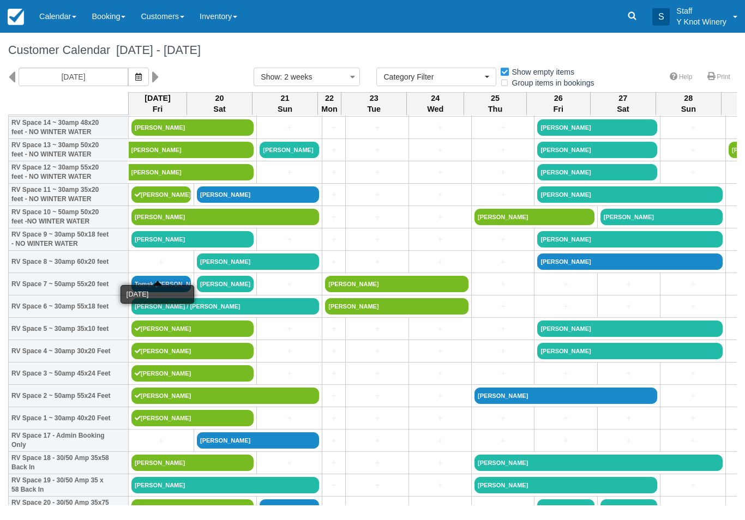
click at [157, 268] on link "+" at bounding box center [160, 261] width 59 height 11
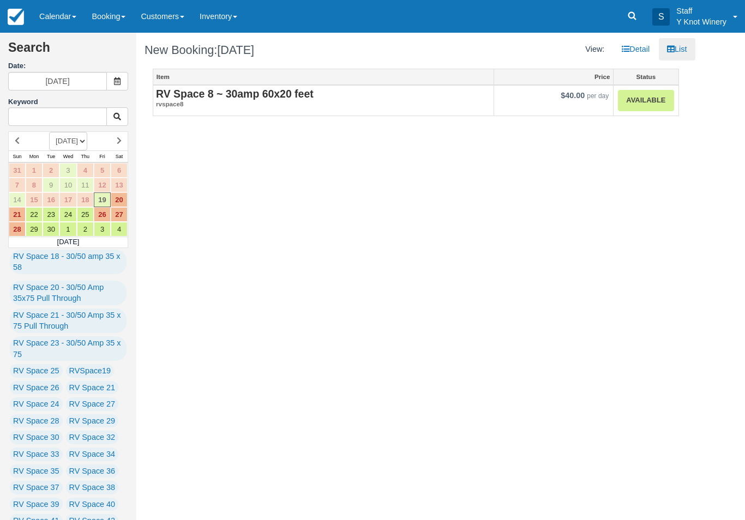
click at [646, 94] on link "Available" at bounding box center [646, 100] width 56 height 21
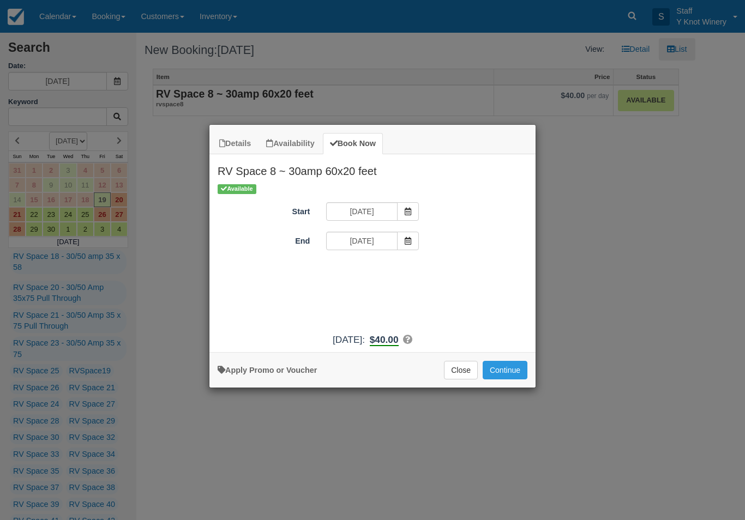
click at [513, 373] on button "Continue" at bounding box center [505, 370] width 45 height 19
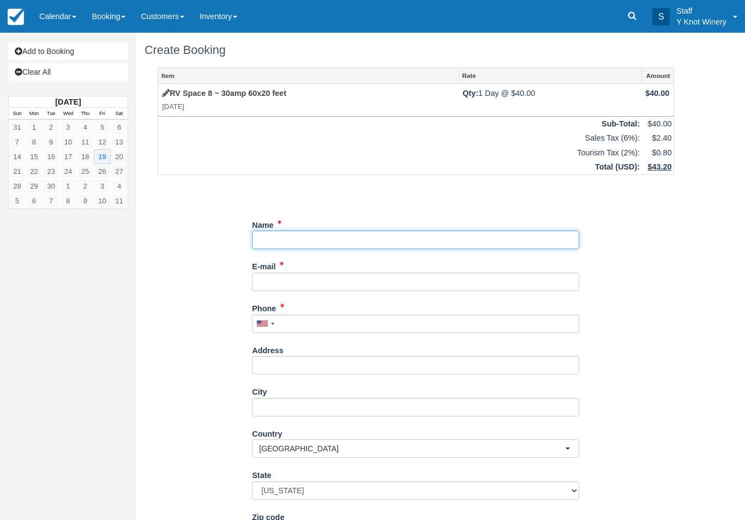
click at [295, 231] on input "Name" at bounding box center [415, 240] width 327 height 19
type input "H"
type input "Sue Hamilton"
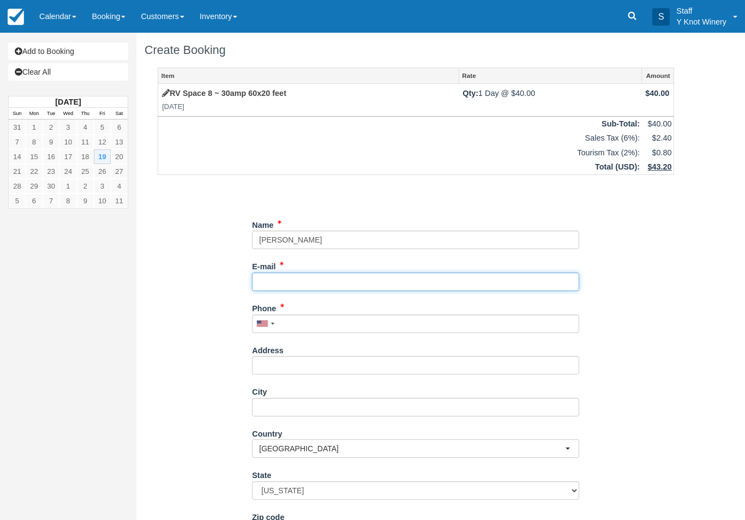
click at [278, 280] on input "E-mail" at bounding box center [415, 282] width 327 height 19
type input "suestu92@gmail.com"
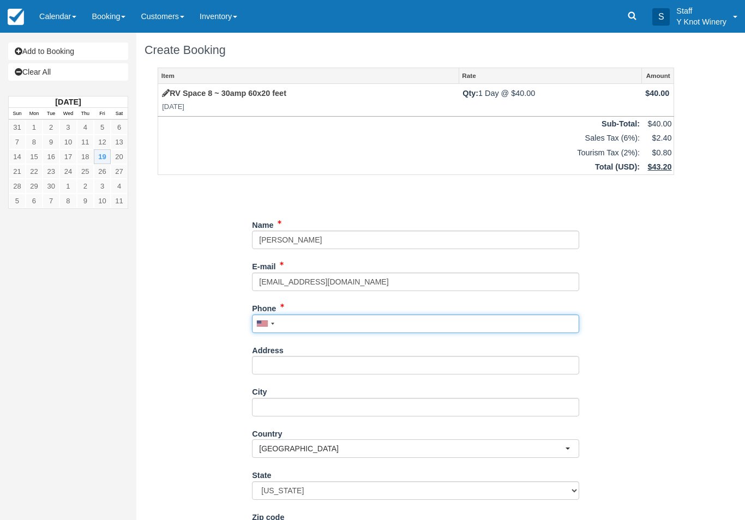
click at [306, 318] on input "Phone" at bounding box center [415, 324] width 327 height 19
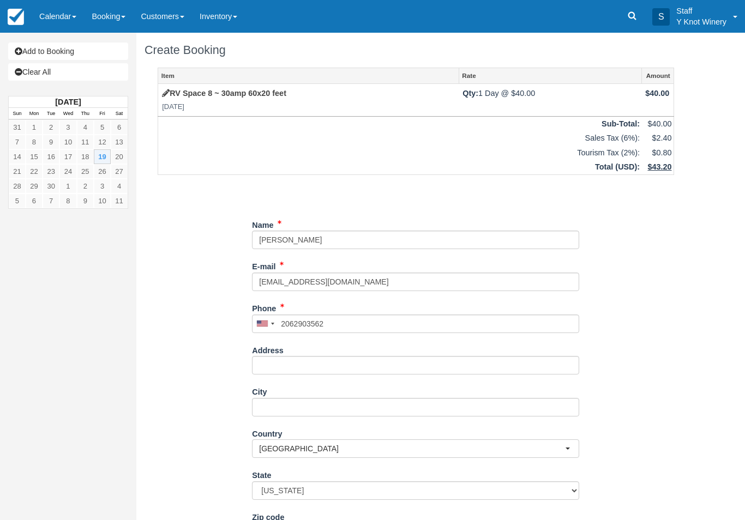
type input "+12062903562"
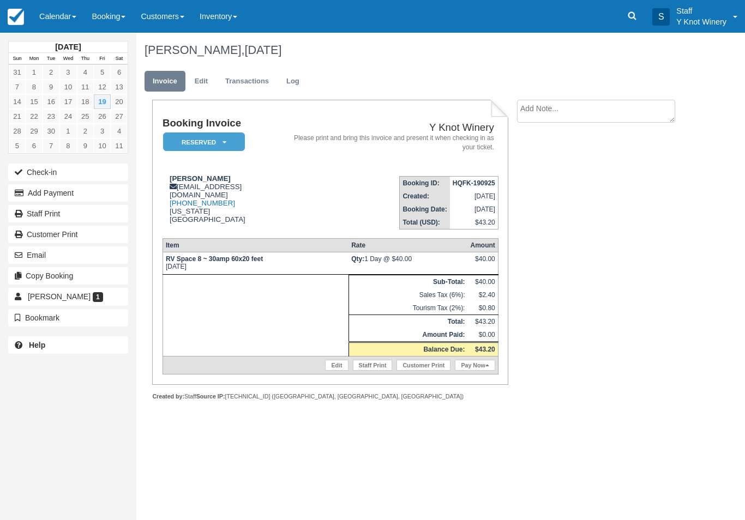
click at [53, 176] on button "Check-in" at bounding box center [68, 172] width 120 height 17
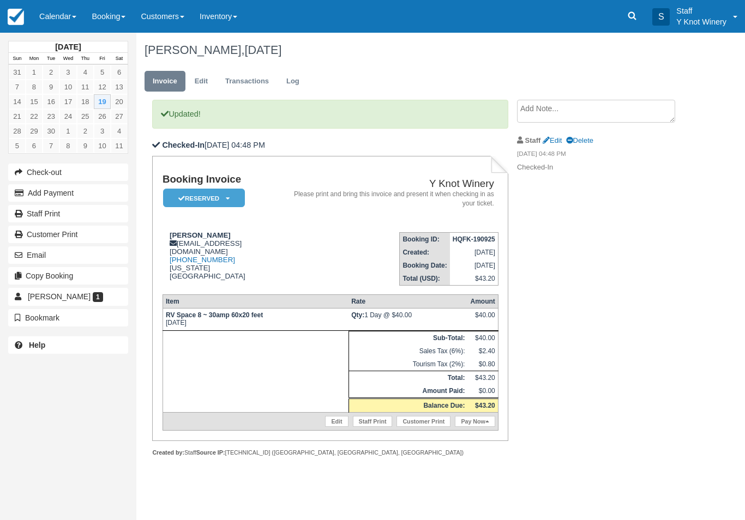
click at [465, 427] on link "Pay Now" at bounding box center [475, 421] width 40 height 11
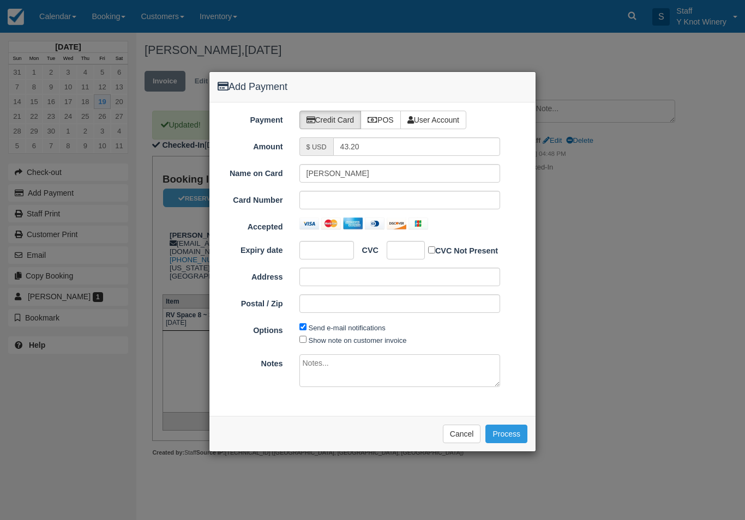
click at [342, 207] on div at bounding box center [400, 200] width 201 height 19
click at [323, 241] on div at bounding box center [327, 250] width 55 height 19
click at [335, 338] on label "Show note on customer invoice" at bounding box center [358, 341] width 98 height 8
click at [307, 338] on input "Show note on customer invoice" at bounding box center [303, 339] width 7 height 7
checkbox input "true"
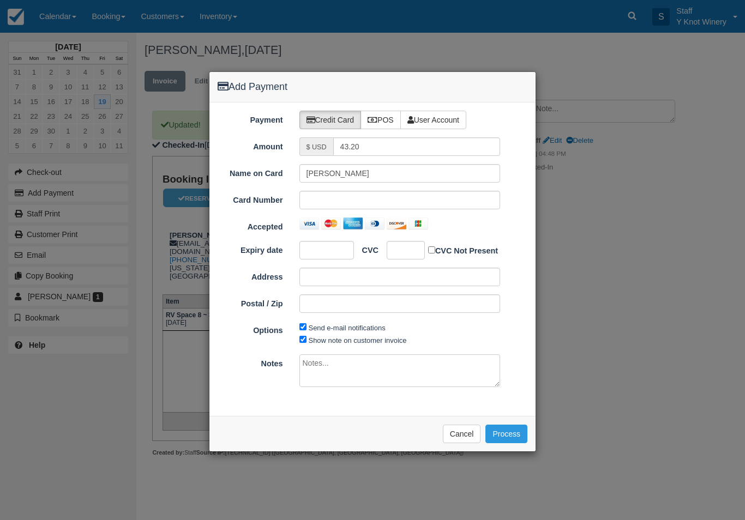
click at [508, 431] on button "Process" at bounding box center [507, 434] width 42 height 19
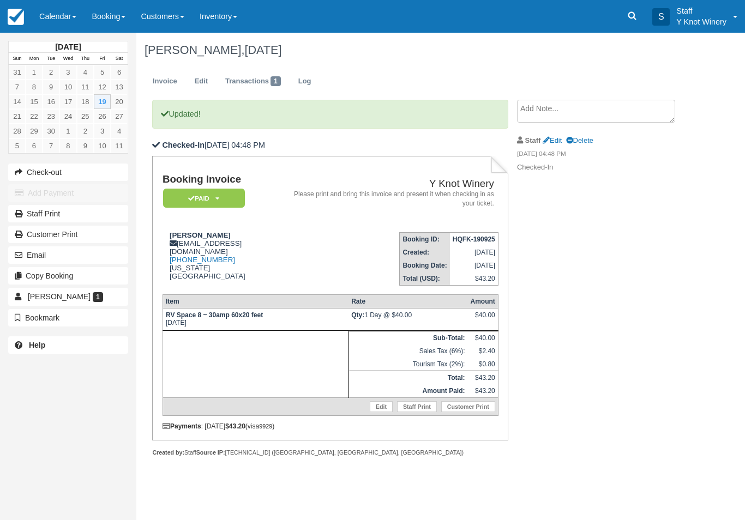
click at [51, 17] on link "Calendar" at bounding box center [58, 16] width 52 height 33
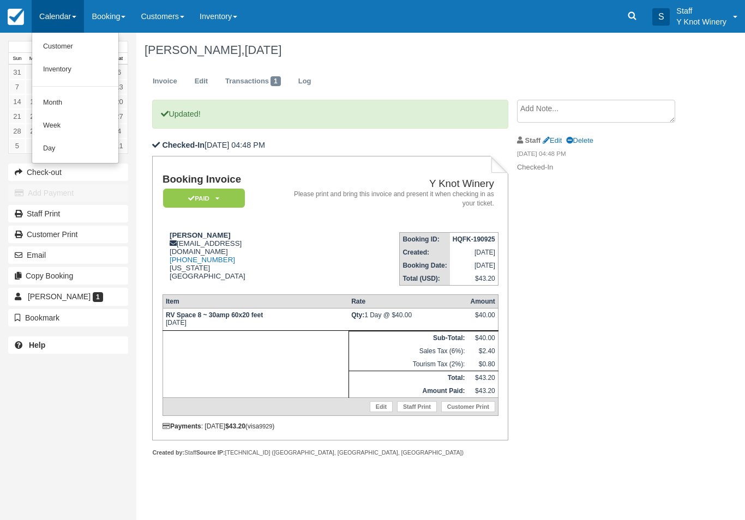
click at [62, 46] on link "Customer" at bounding box center [75, 46] width 86 height 23
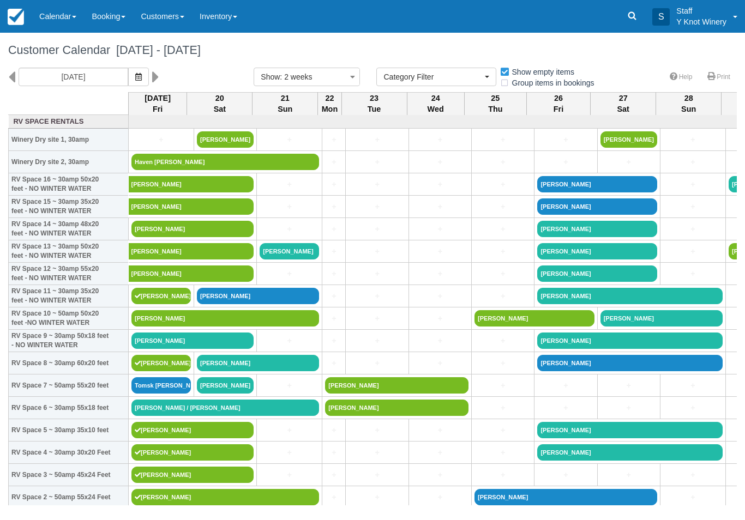
select select
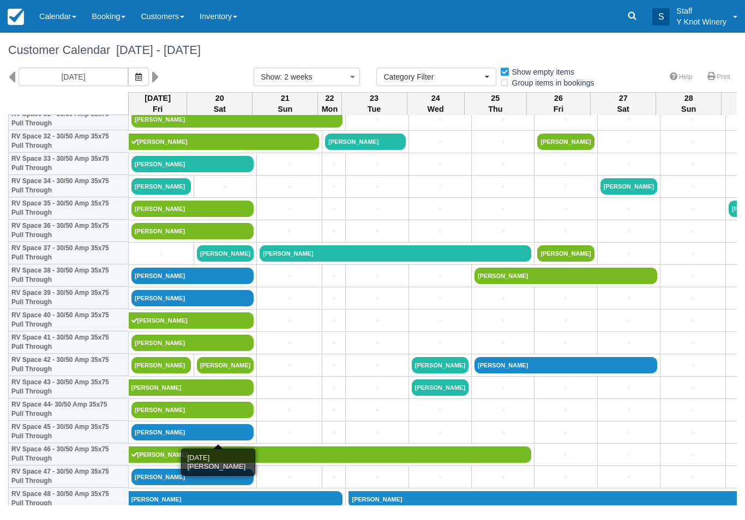
scroll to position [737, 0]
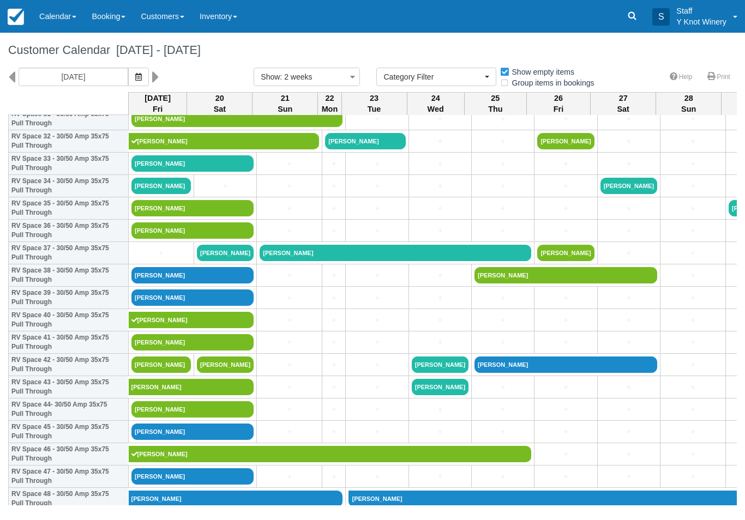
click at [165, 194] on link "[PERSON_NAME]" at bounding box center [160, 186] width 59 height 16
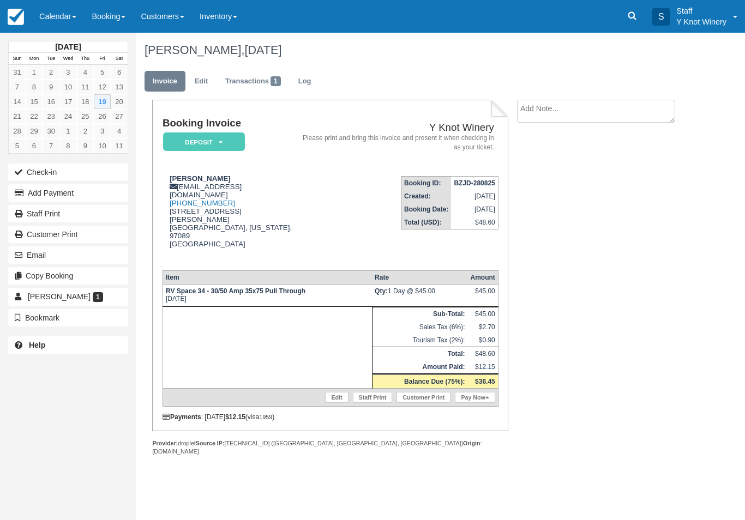
click at [43, 173] on button "Check-in" at bounding box center [68, 172] width 120 height 17
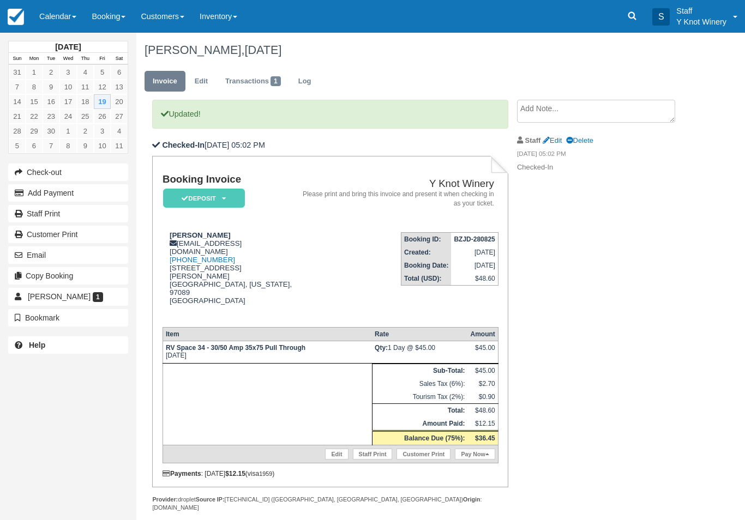
click at [333, 458] on link "Edit" at bounding box center [336, 454] width 23 height 11
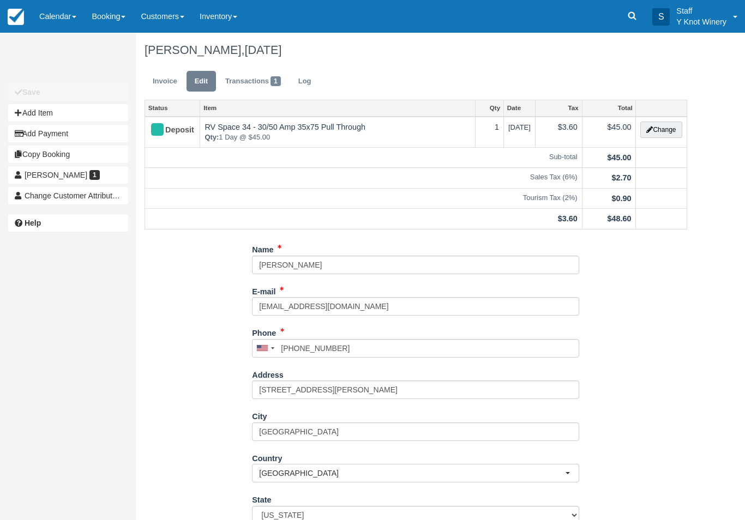
click at [661, 135] on button "Change" at bounding box center [661, 130] width 41 height 16
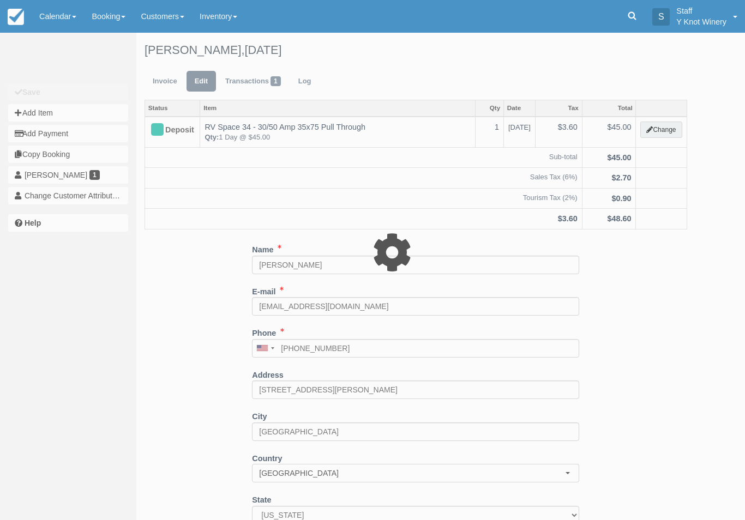
type input "45.00"
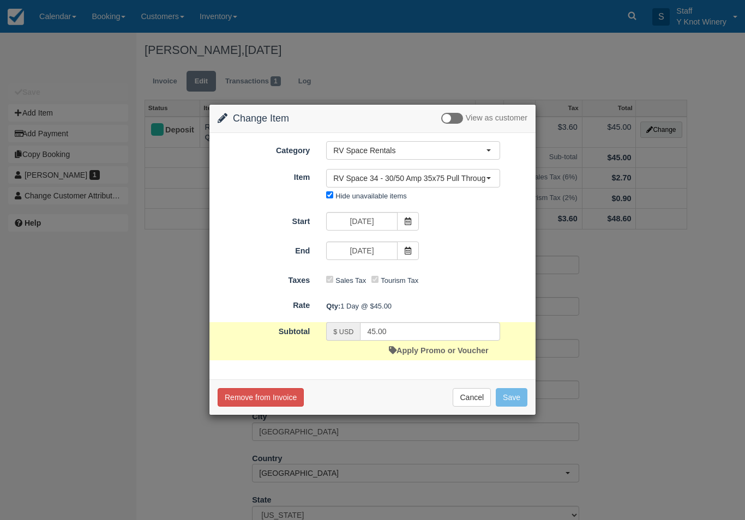
click at [441, 355] on link "Apply Promo or Voucher" at bounding box center [438, 350] width 99 height 9
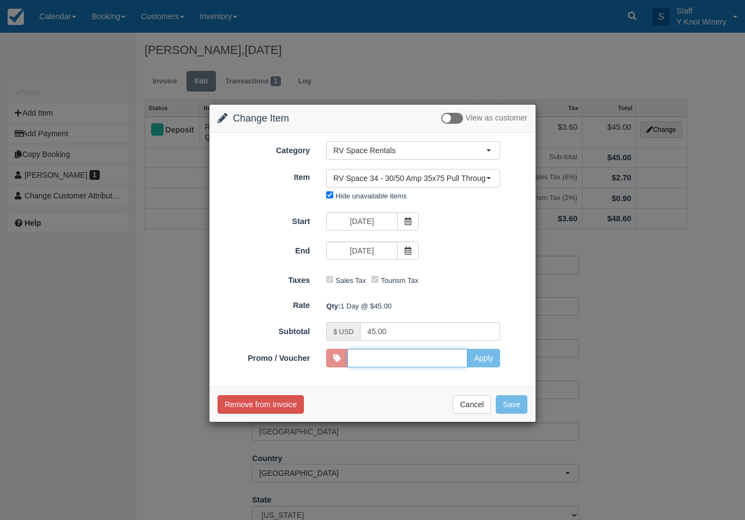
click at [378, 362] on input "Promo / Voucher" at bounding box center [408, 358] width 120 height 19
type input "GSAM"
click at [492, 356] on button "Apply" at bounding box center [483, 358] width 33 height 19
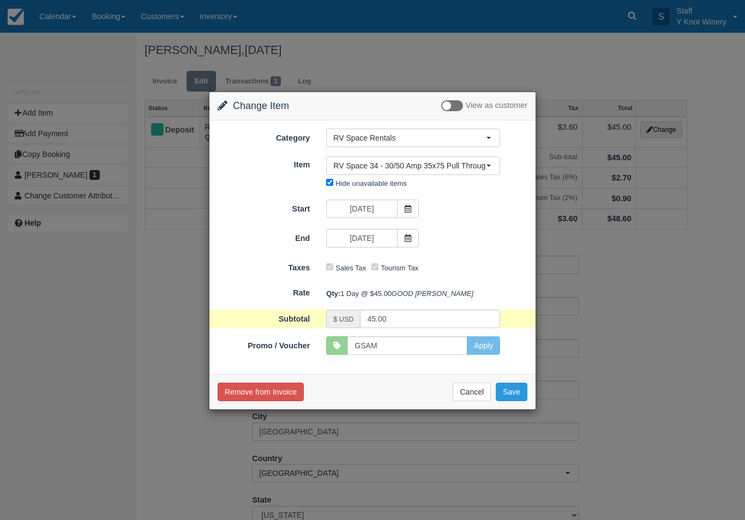
click at [515, 402] on button "Save" at bounding box center [512, 392] width 32 height 19
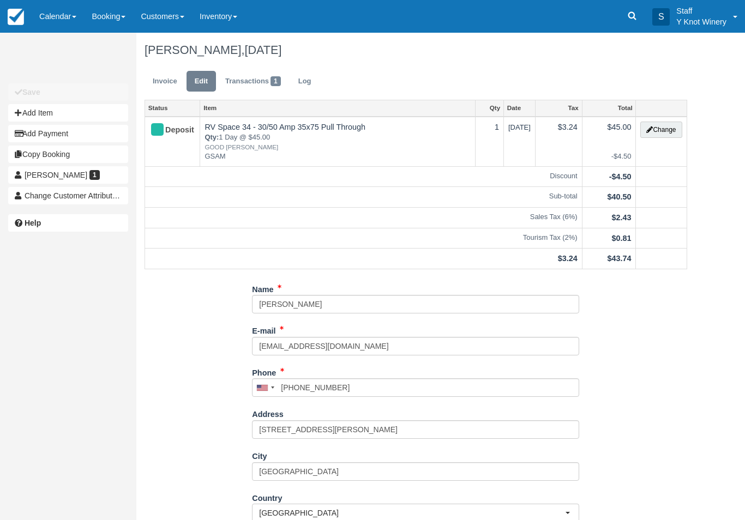
click at [164, 81] on link "Invoice" at bounding box center [165, 81] width 41 height 21
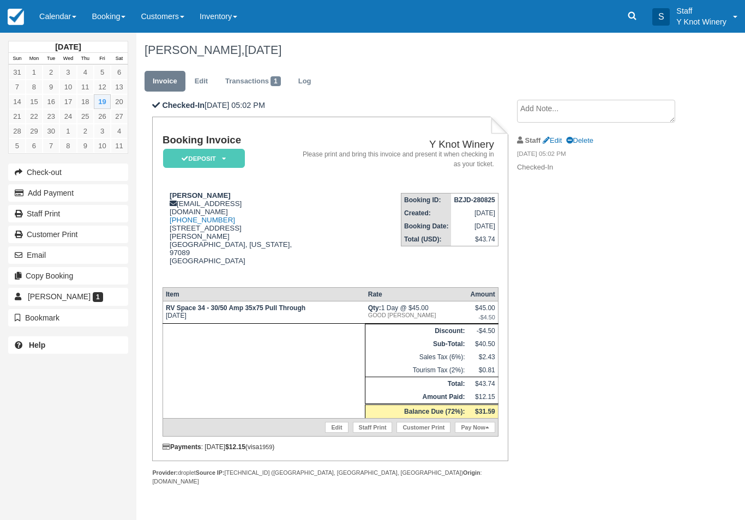
click at [478, 433] on link "Pay Now" at bounding box center [475, 427] width 40 height 11
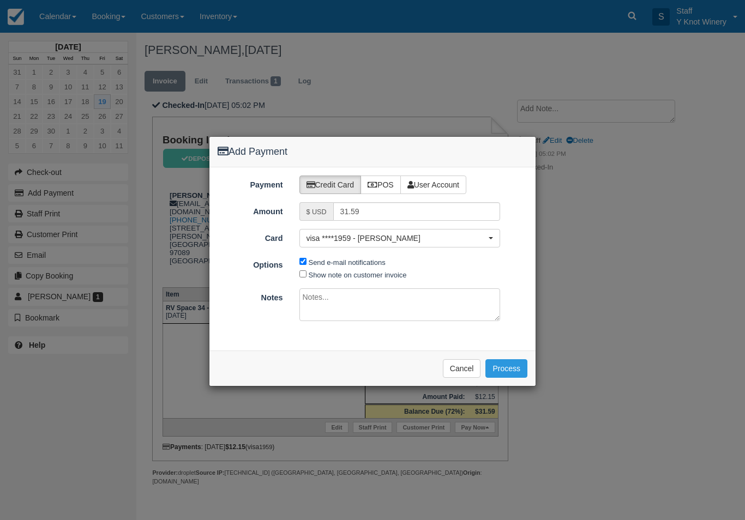
click at [381, 241] on span "visa ****1959 - [PERSON_NAME]" at bounding box center [397, 238] width 180 height 11
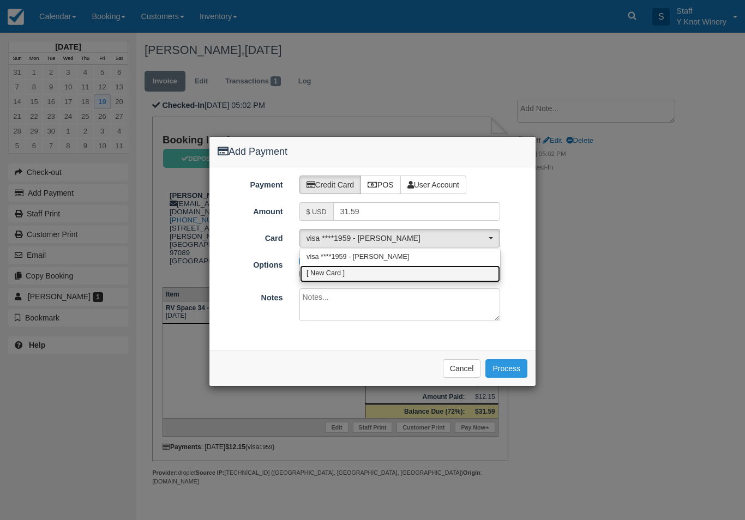
click at [374, 274] on link "[ New Card ]" at bounding box center [400, 274] width 200 height 17
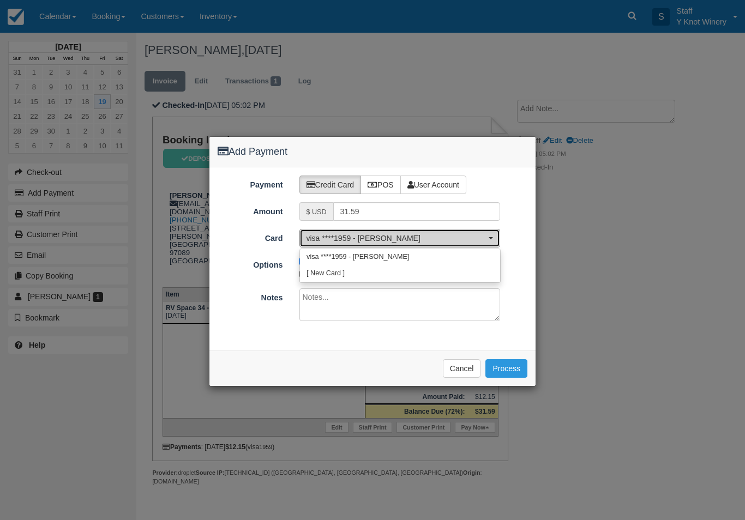
select select "0"
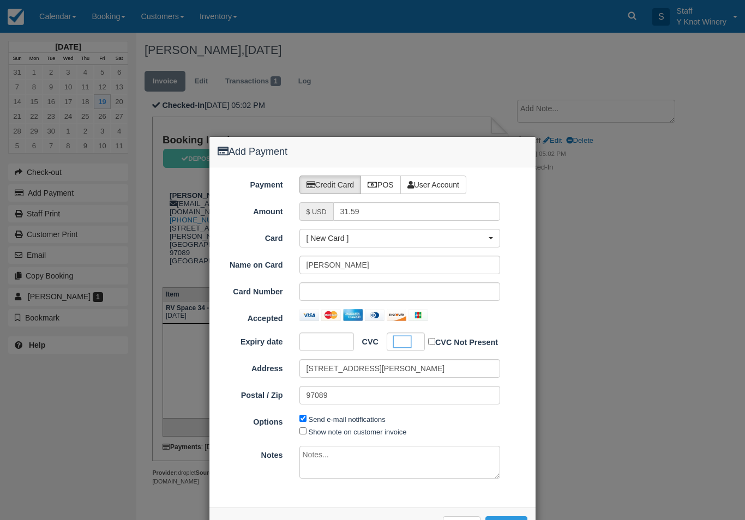
click at [336, 432] on label "Show note on customer invoice" at bounding box center [358, 432] width 98 height 8
click at [307, 432] on input "Show note on customer invoice" at bounding box center [303, 431] width 7 height 7
checkbox input "true"
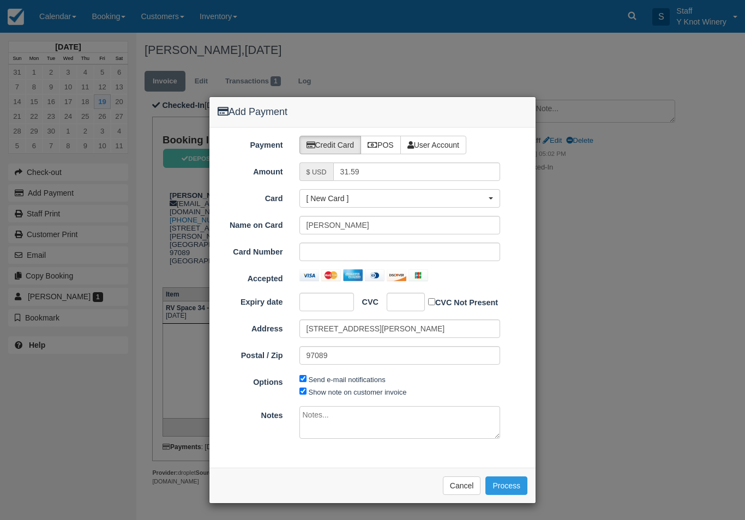
scroll to position [37, 0]
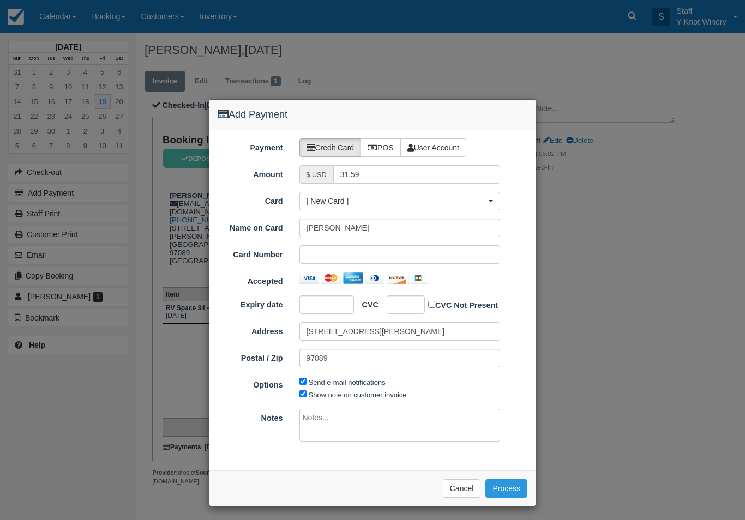
click at [510, 488] on button "Process" at bounding box center [507, 489] width 42 height 19
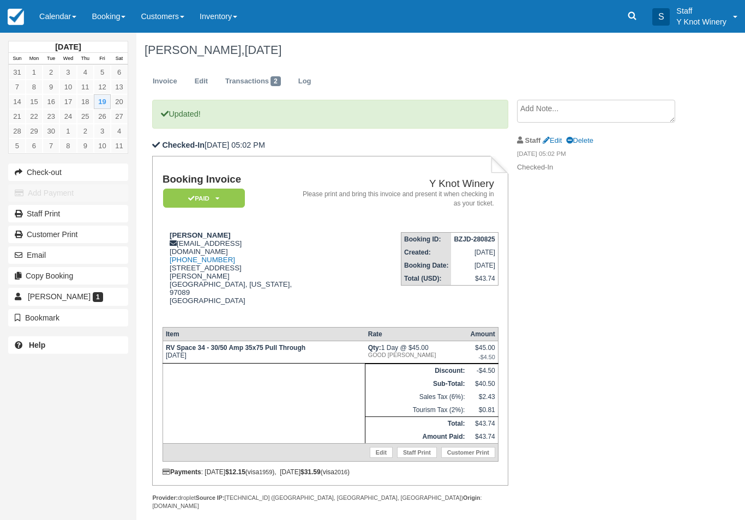
click at [55, 22] on link "Calendar" at bounding box center [58, 16] width 52 height 33
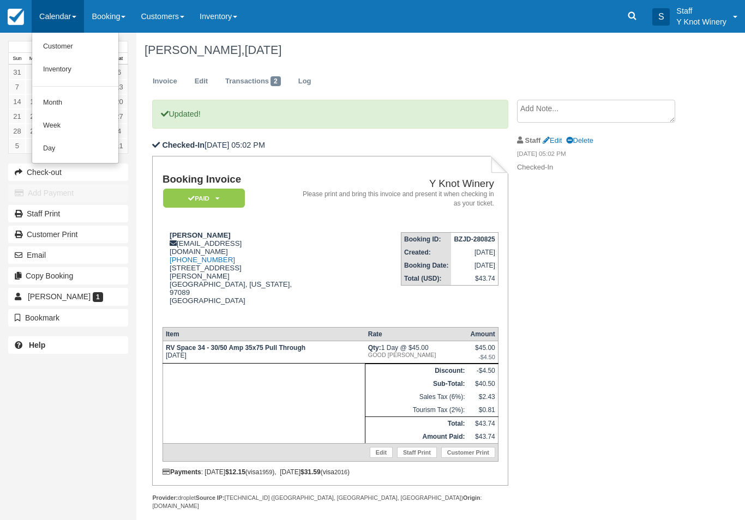
click at [57, 41] on link "Customer" at bounding box center [75, 46] width 86 height 23
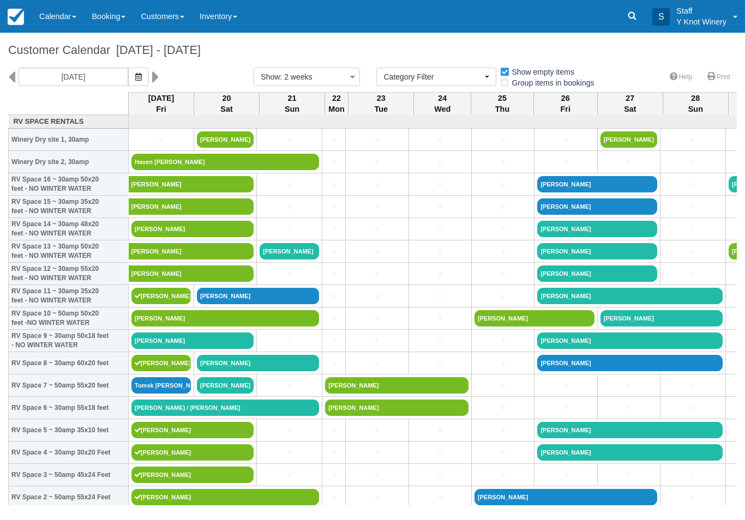
select select
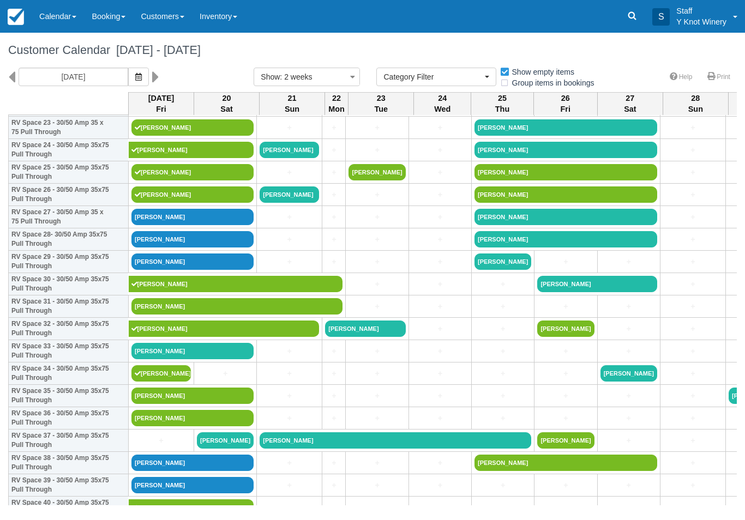
scroll to position [549, 0]
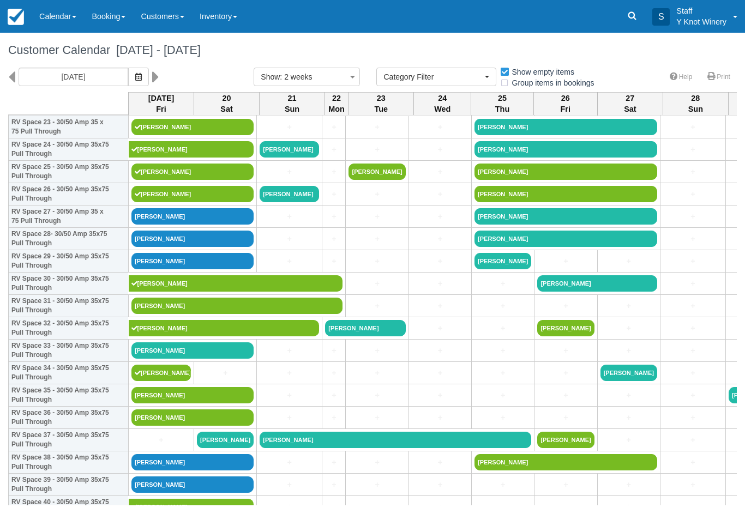
click at [220, 359] on link "[PERSON_NAME]" at bounding box center [192, 351] width 122 height 16
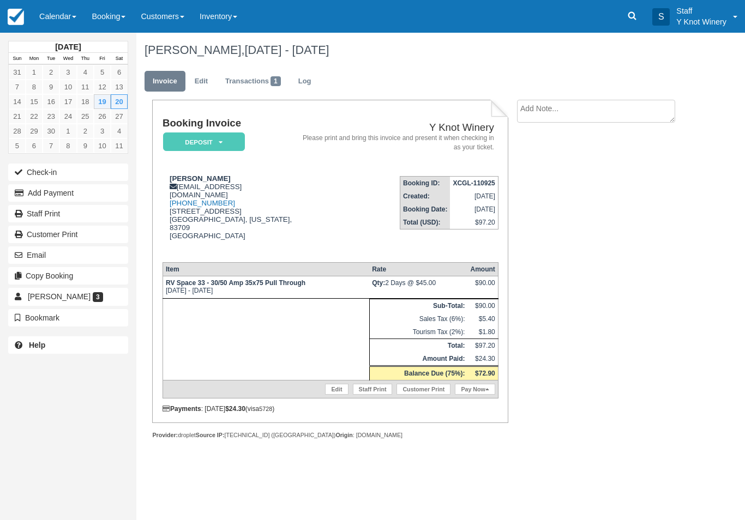
click at [41, 171] on button "Check-in" at bounding box center [68, 172] width 120 height 17
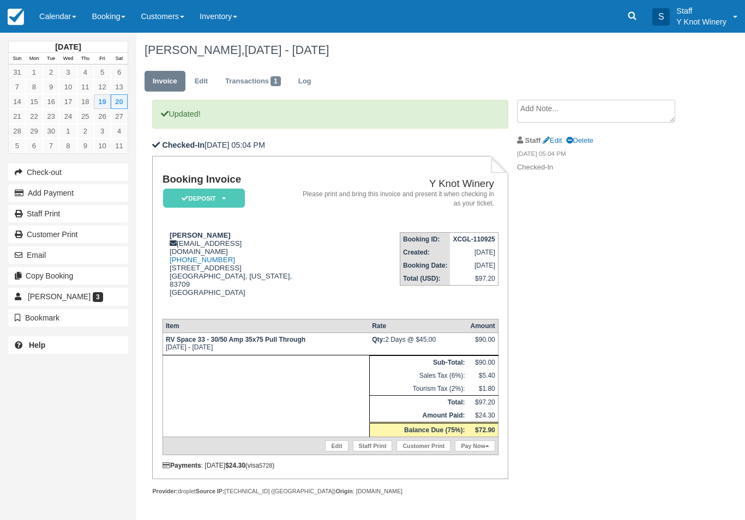
click at [484, 441] on link "Pay Now" at bounding box center [475, 446] width 40 height 11
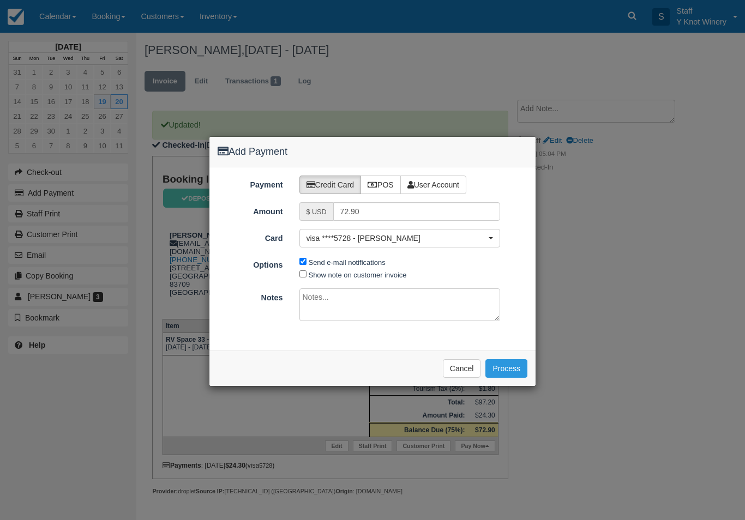
click at [367, 238] on span "visa ****5728 - Kelly E Teeter" at bounding box center [397, 238] width 180 height 11
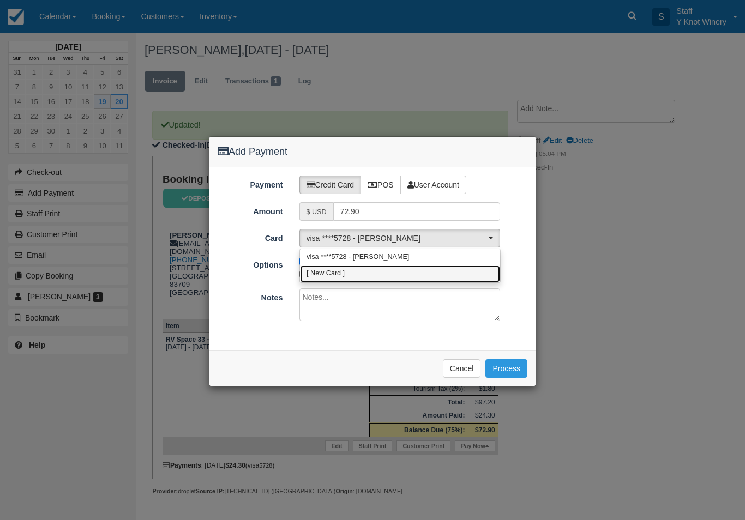
click at [358, 273] on link "[ New Card ]" at bounding box center [400, 274] width 200 height 17
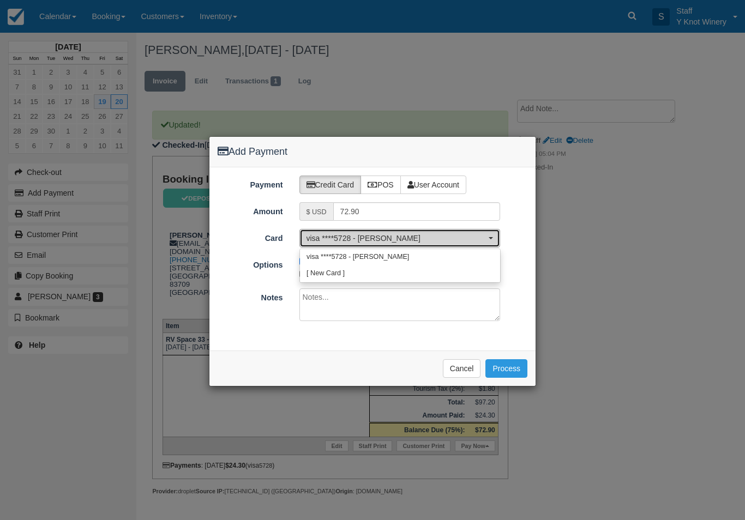
select select "0"
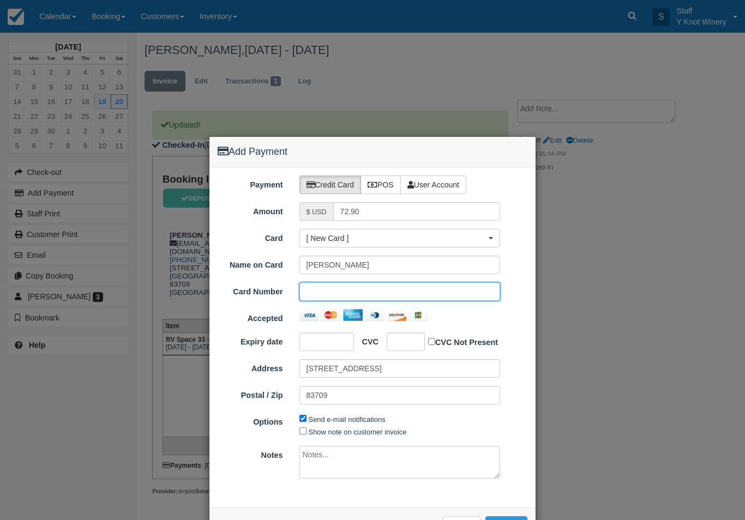
click at [329, 336] on div at bounding box center [327, 342] width 55 height 19
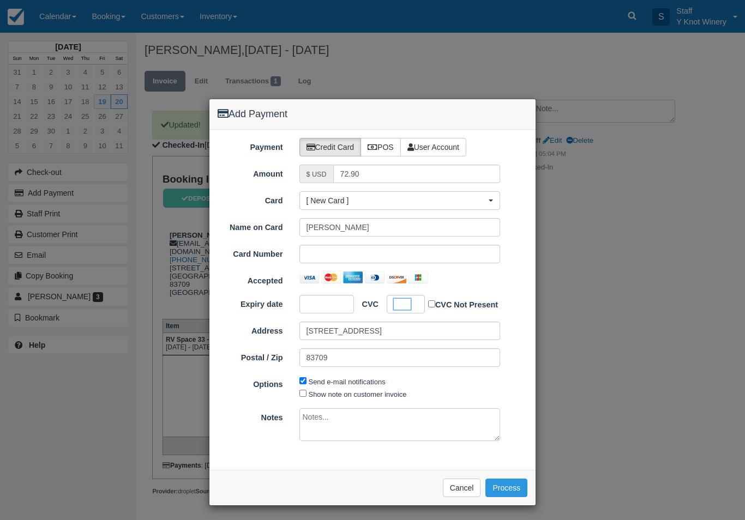
scroll to position [37, 0]
click at [502, 487] on button "Process" at bounding box center [507, 489] width 42 height 19
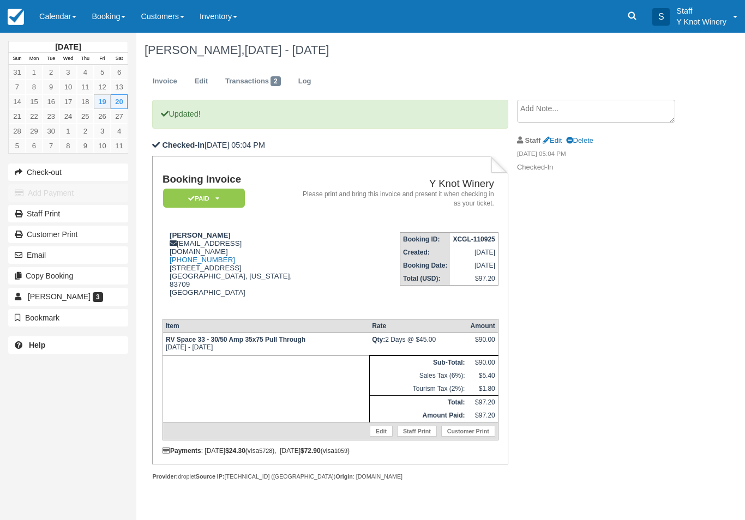
click at [57, 15] on link "Calendar" at bounding box center [58, 16] width 52 height 33
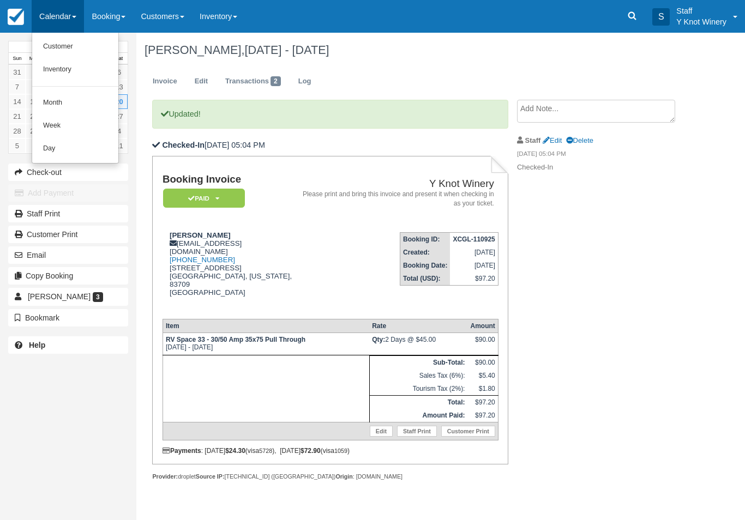
click at [56, 50] on link "Customer" at bounding box center [75, 46] width 86 height 23
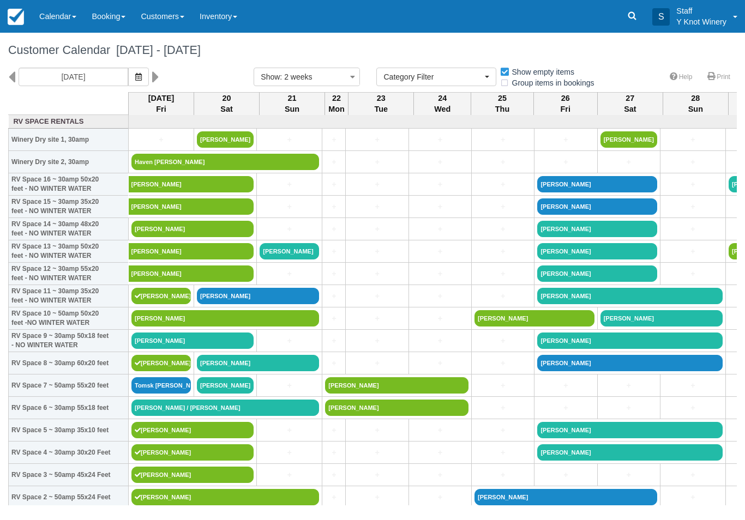
select select
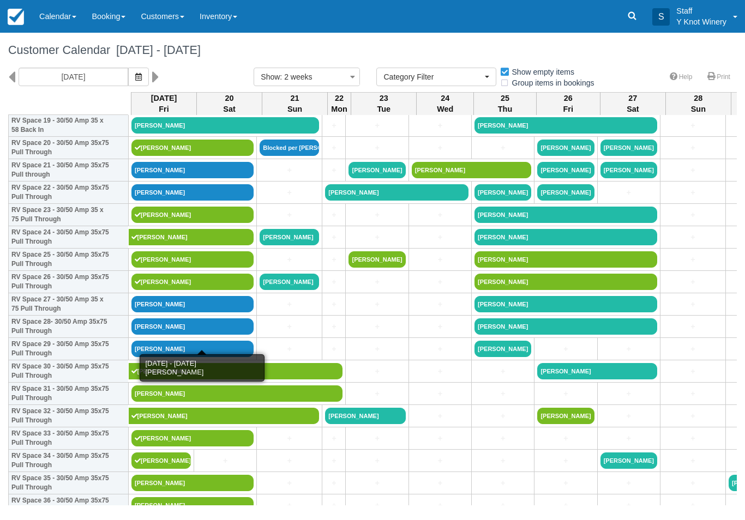
scroll to position [462, 0]
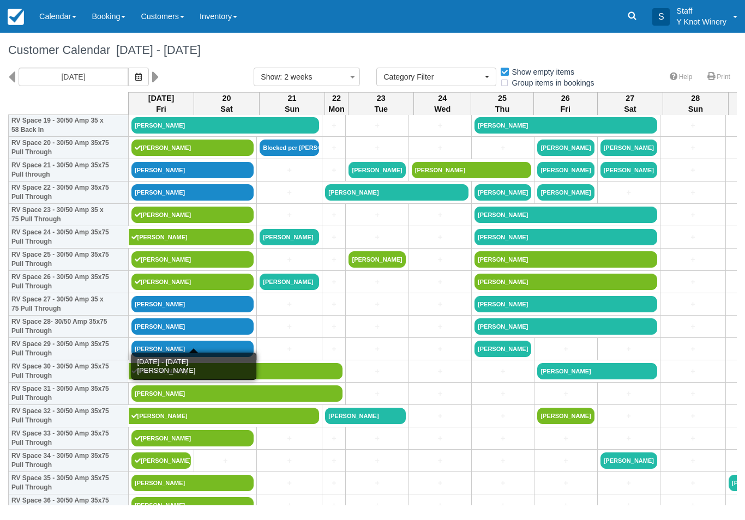
click at [195, 335] on link "[PERSON_NAME]" at bounding box center [192, 327] width 122 height 16
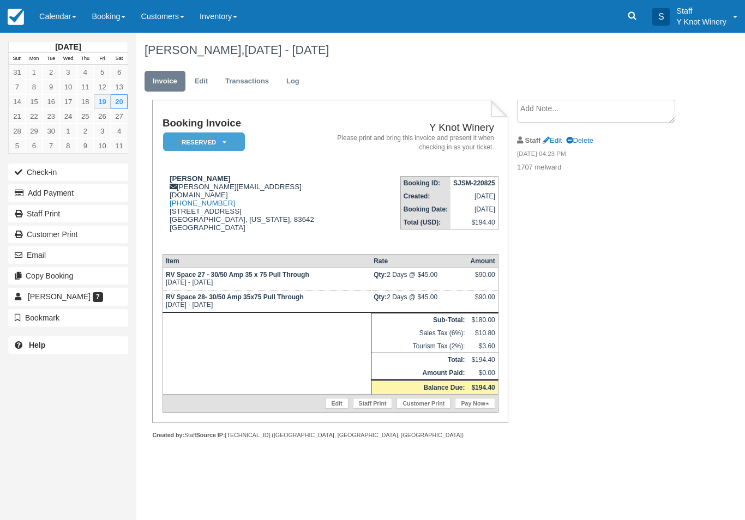
click at [475, 409] on link "Pay Now" at bounding box center [475, 403] width 40 height 11
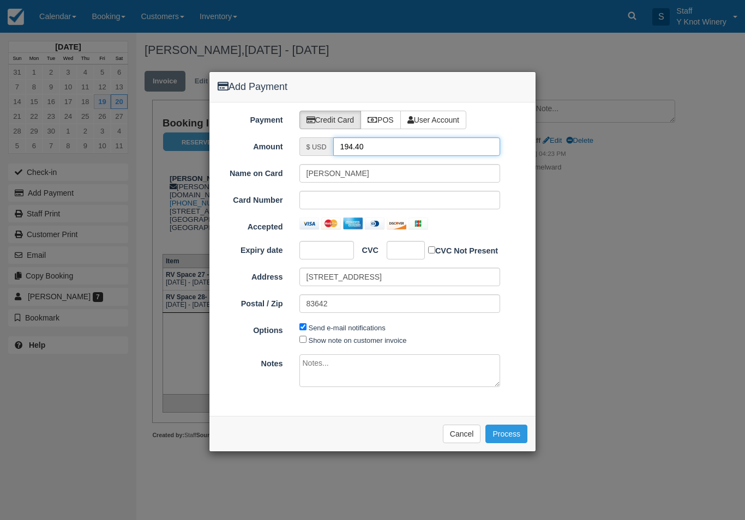
click at [384, 148] on input "194.40" at bounding box center [416, 146] width 167 height 19
type input "1"
type input "97.20"
click at [389, 117] on label "POS" at bounding box center [381, 120] width 40 height 19
radio input "true"
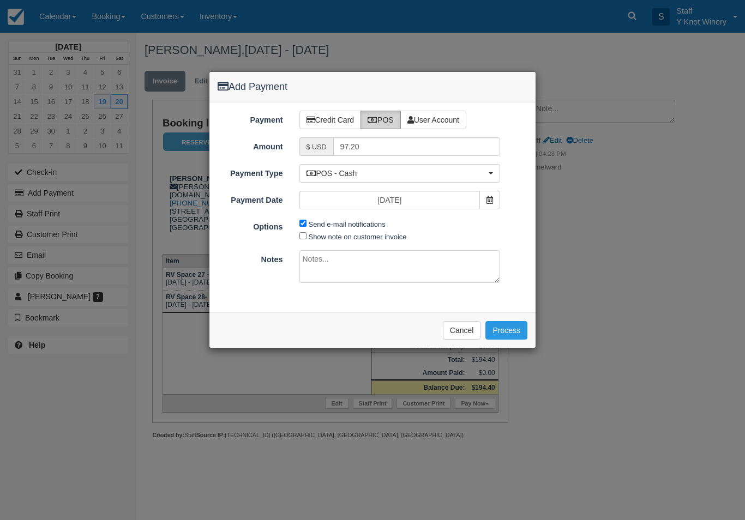
click at [511, 334] on button "Process" at bounding box center [507, 330] width 42 height 19
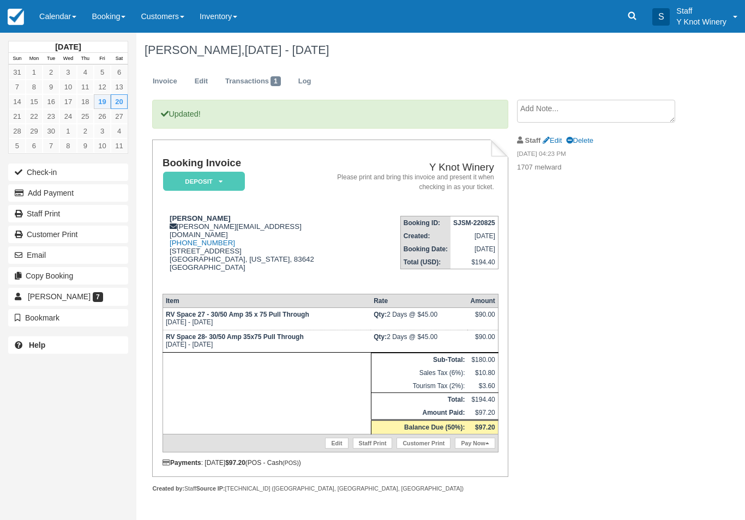
click at [57, 23] on link "Calendar" at bounding box center [58, 16] width 52 height 33
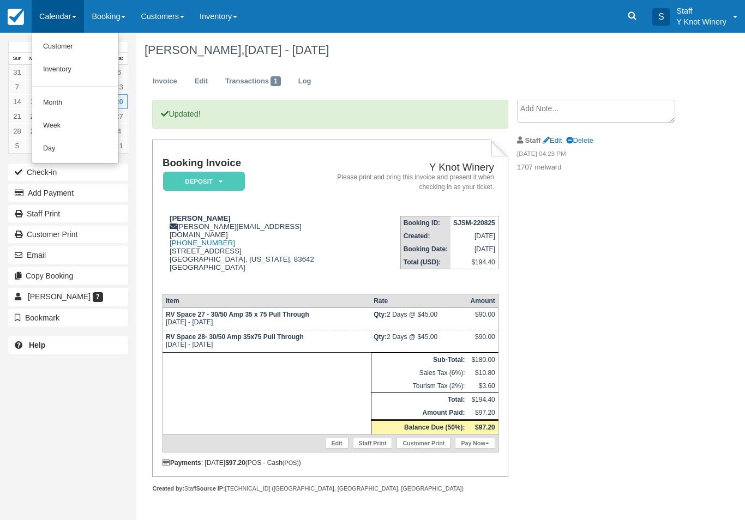
click at [52, 50] on link "Customer" at bounding box center [75, 46] width 86 height 23
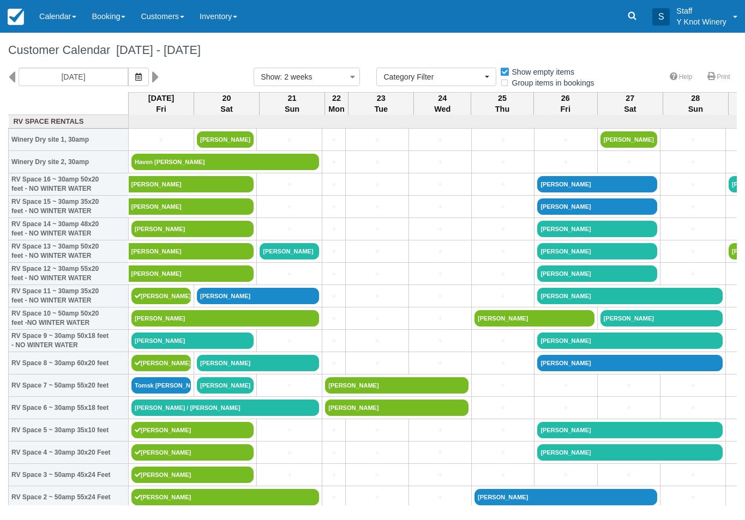
select select
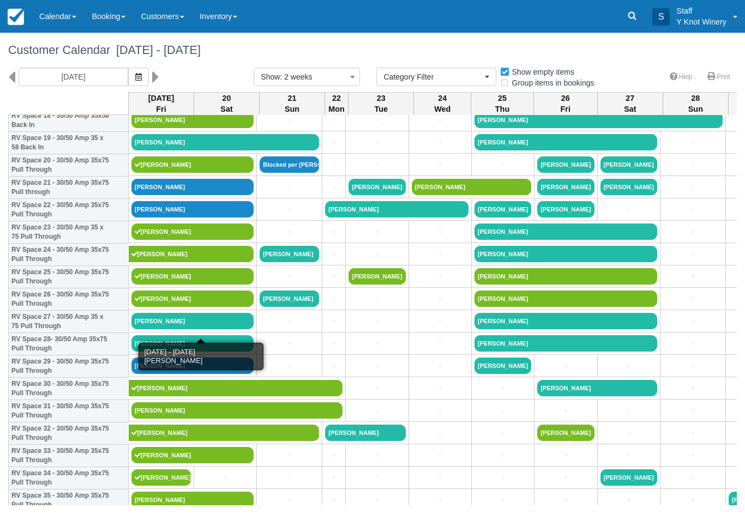
scroll to position [445, 0]
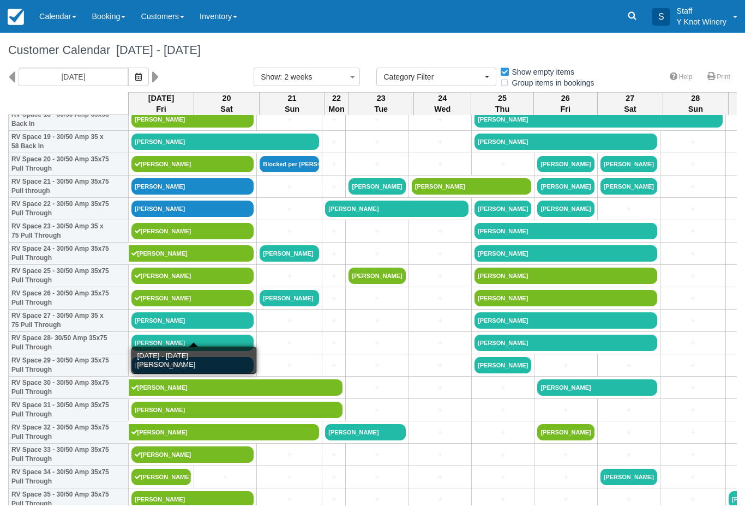
click at [158, 329] on link "[PERSON_NAME]" at bounding box center [192, 321] width 122 height 16
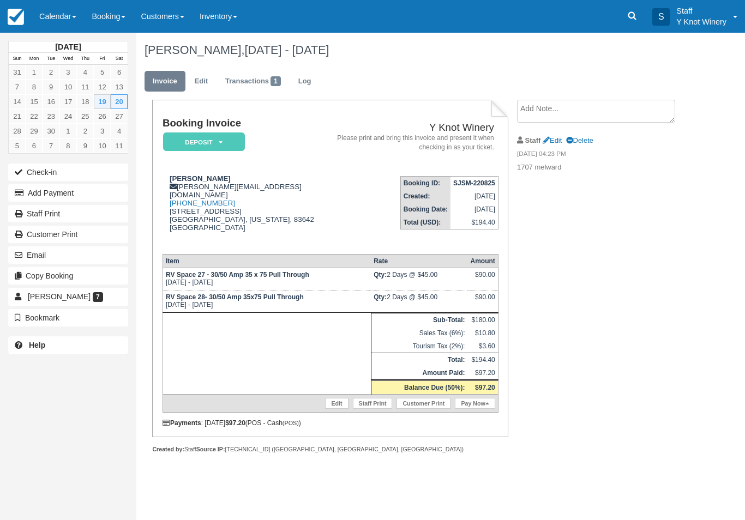
click at [47, 173] on button "Check-in" at bounding box center [68, 172] width 120 height 17
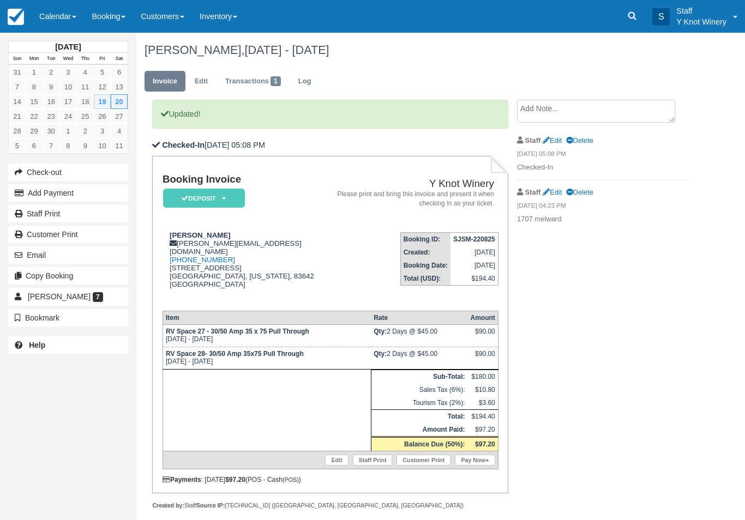
click at [478, 466] on link "Pay Now" at bounding box center [475, 460] width 40 height 11
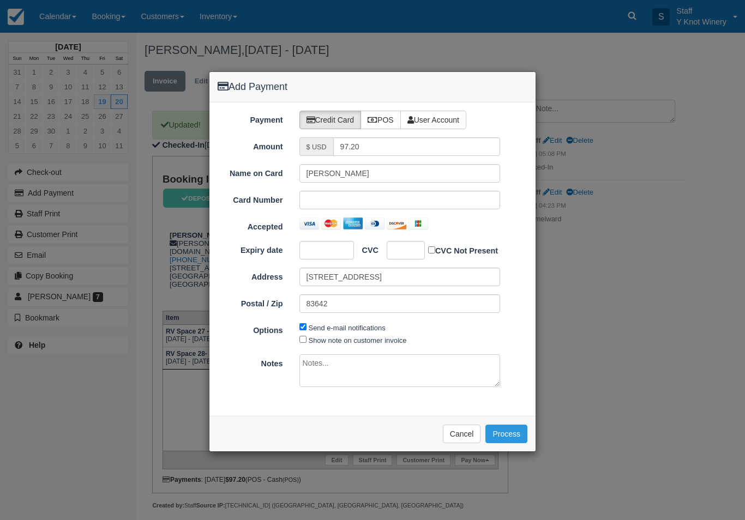
click at [394, 117] on label "POS" at bounding box center [381, 120] width 40 height 19
radio input "true"
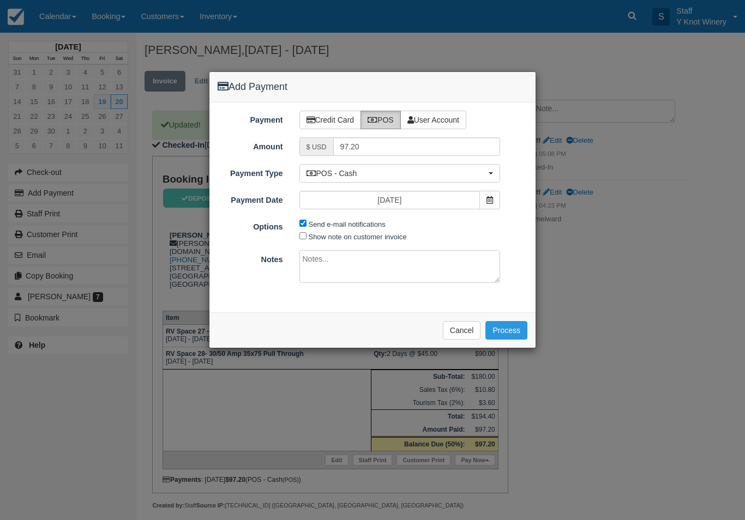
click at [501, 324] on button "Process" at bounding box center [507, 330] width 42 height 19
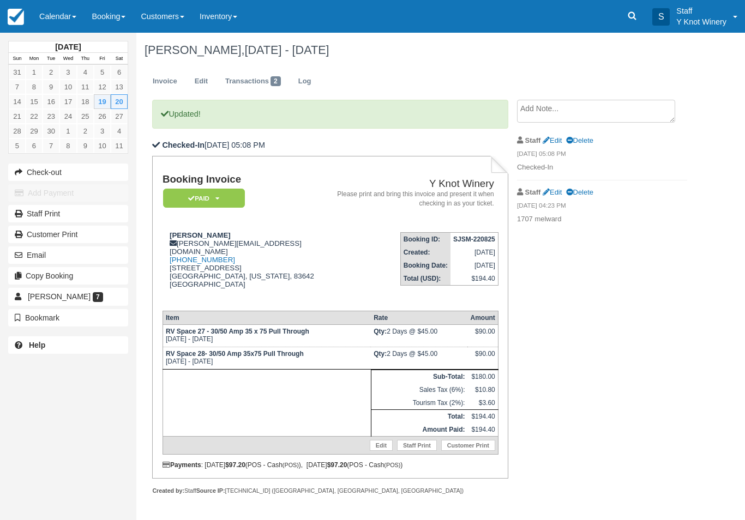
click at [52, 11] on link "Calendar" at bounding box center [58, 16] width 52 height 33
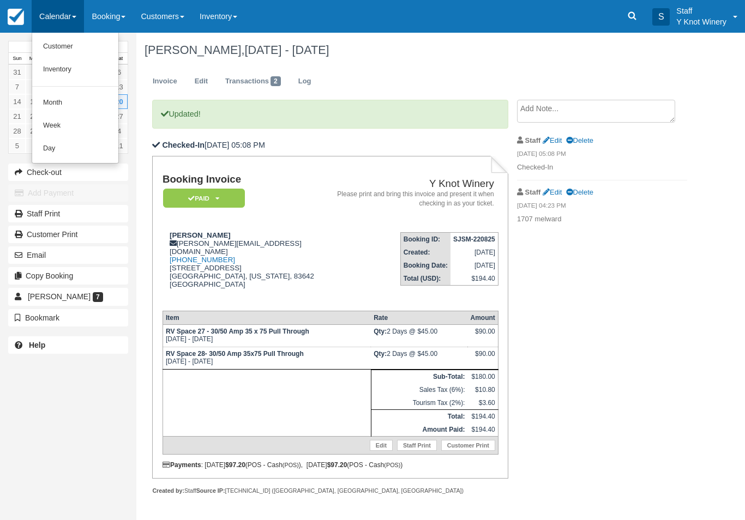
click at [57, 51] on link "Customer" at bounding box center [75, 46] width 86 height 23
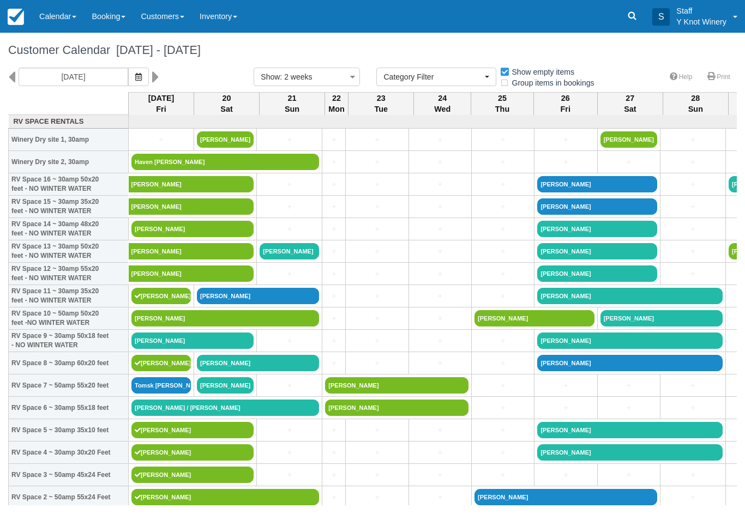
select select
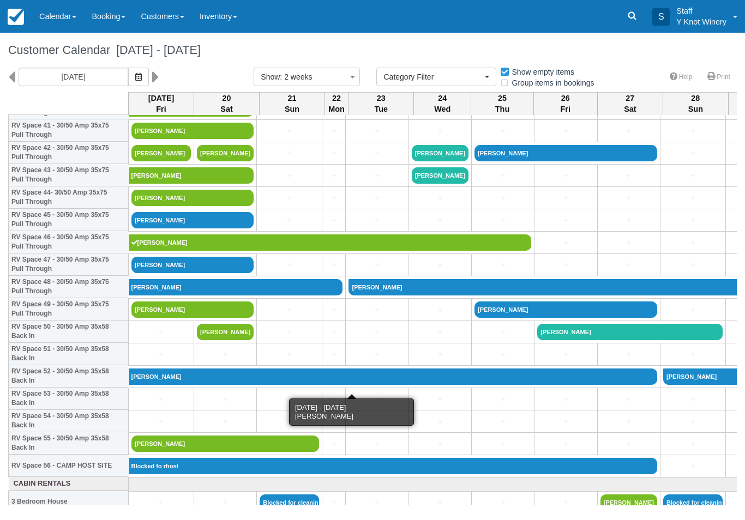
scroll to position [949, 0]
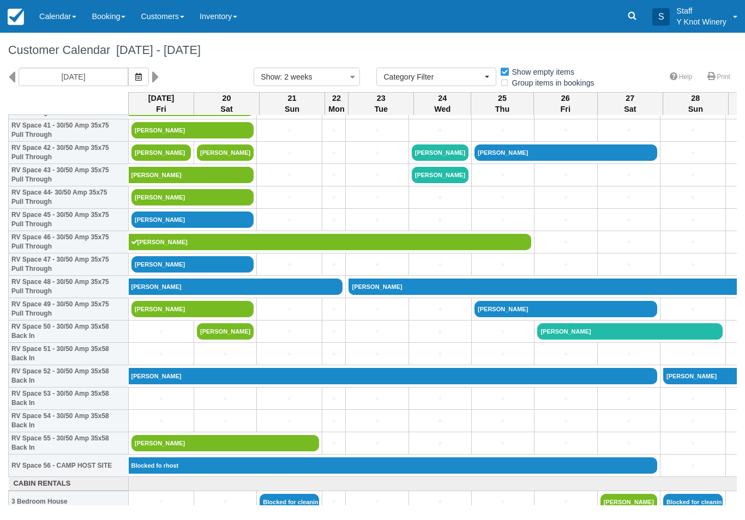
click at [212, 273] on link "Michael Seng" at bounding box center [192, 264] width 122 height 16
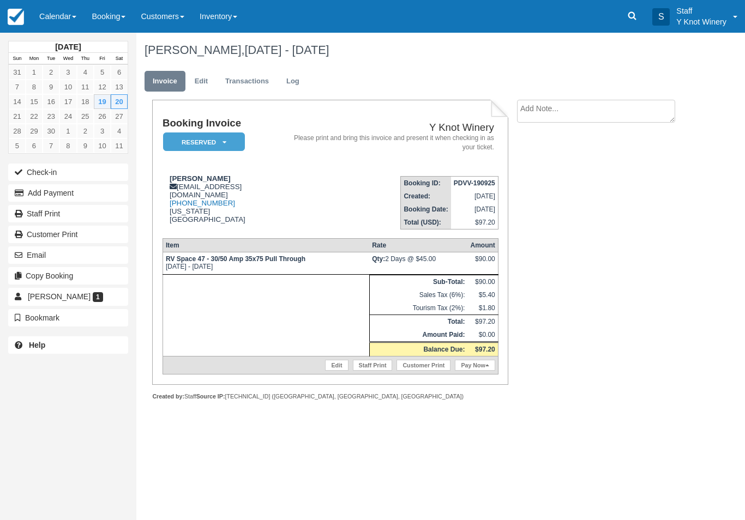
click at [41, 172] on button "Check-in" at bounding box center [68, 172] width 120 height 17
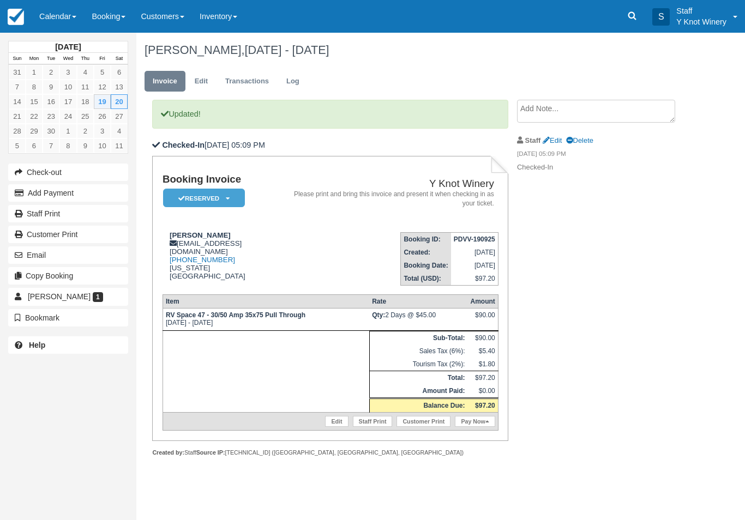
click at [474, 427] on link "Pay Now" at bounding box center [475, 421] width 40 height 11
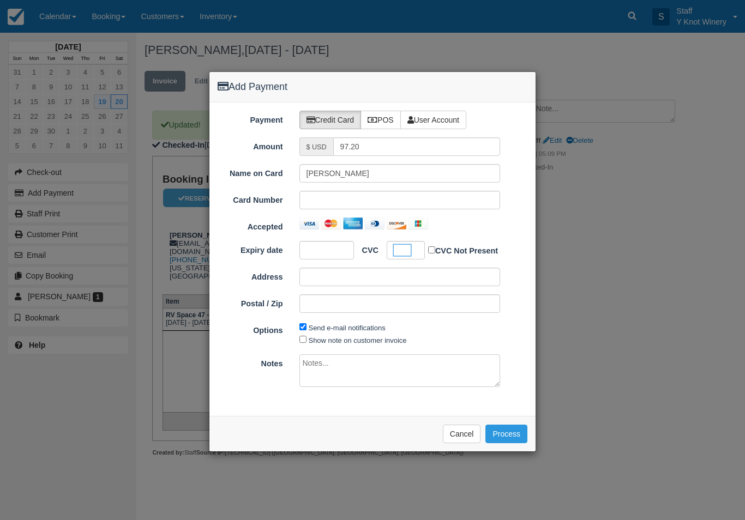
click at [513, 432] on button "Process" at bounding box center [507, 434] width 42 height 19
